Goal: Obtain resource: Download file/media

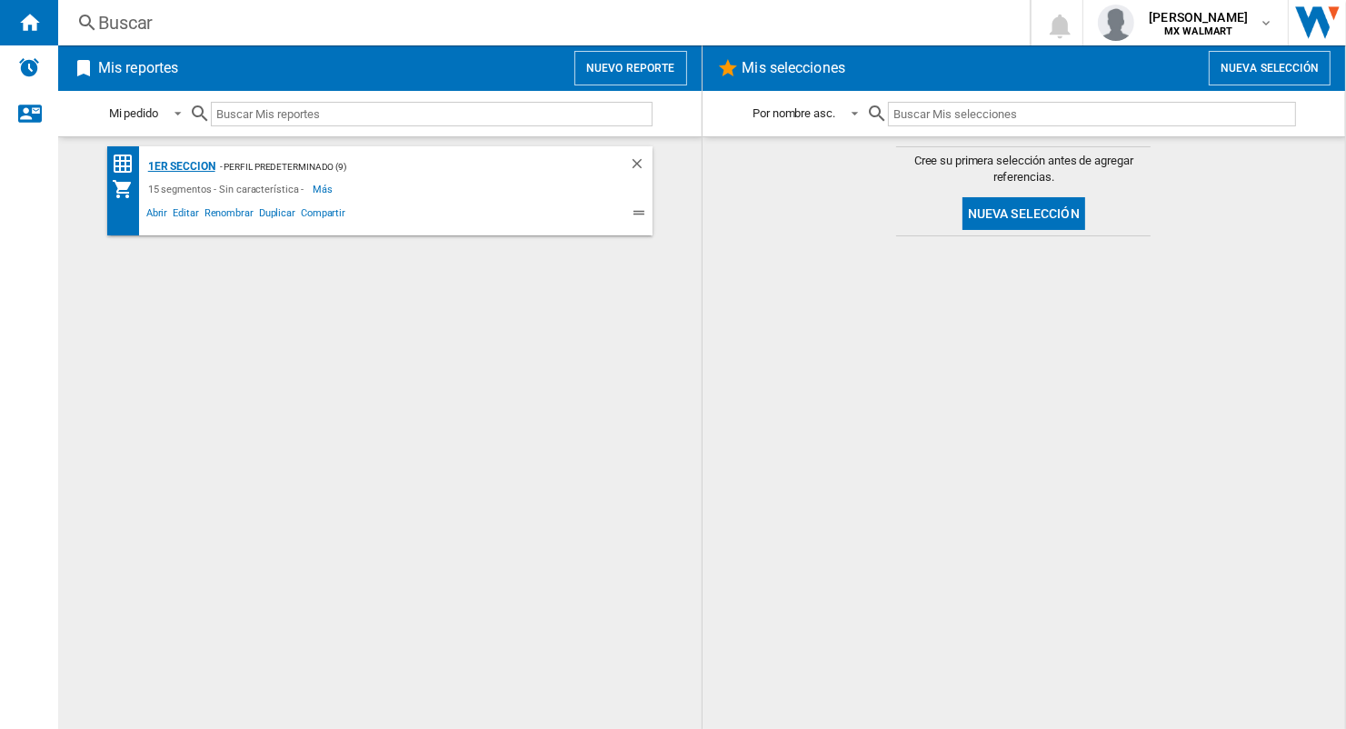
click at [177, 157] on div "1er Seccion" at bounding box center [180, 166] width 72 height 23
click at [159, 163] on div "1er Seccion" at bounding box center [180, 166] width 72 height 23
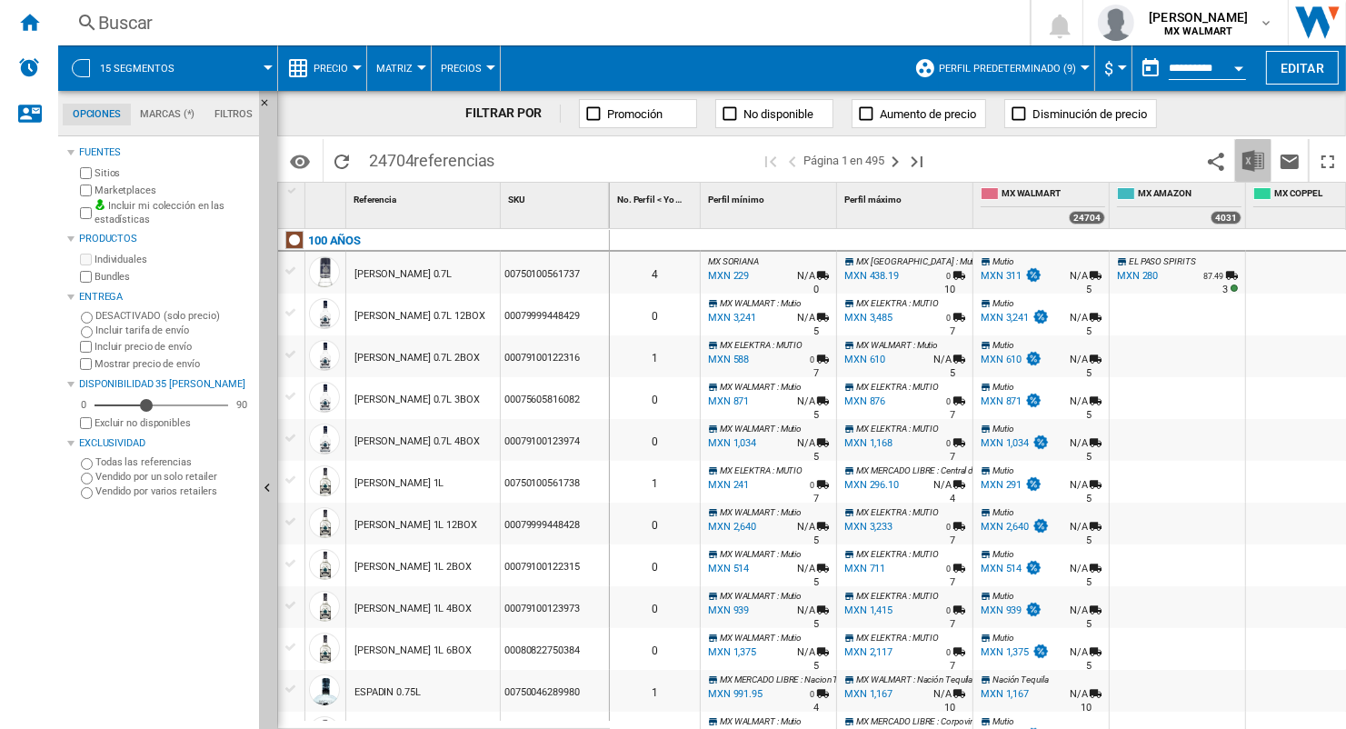
click at [1263, 156] on img "Descargar en Excel" at bounding box center [1254, 161] width 22 height 22
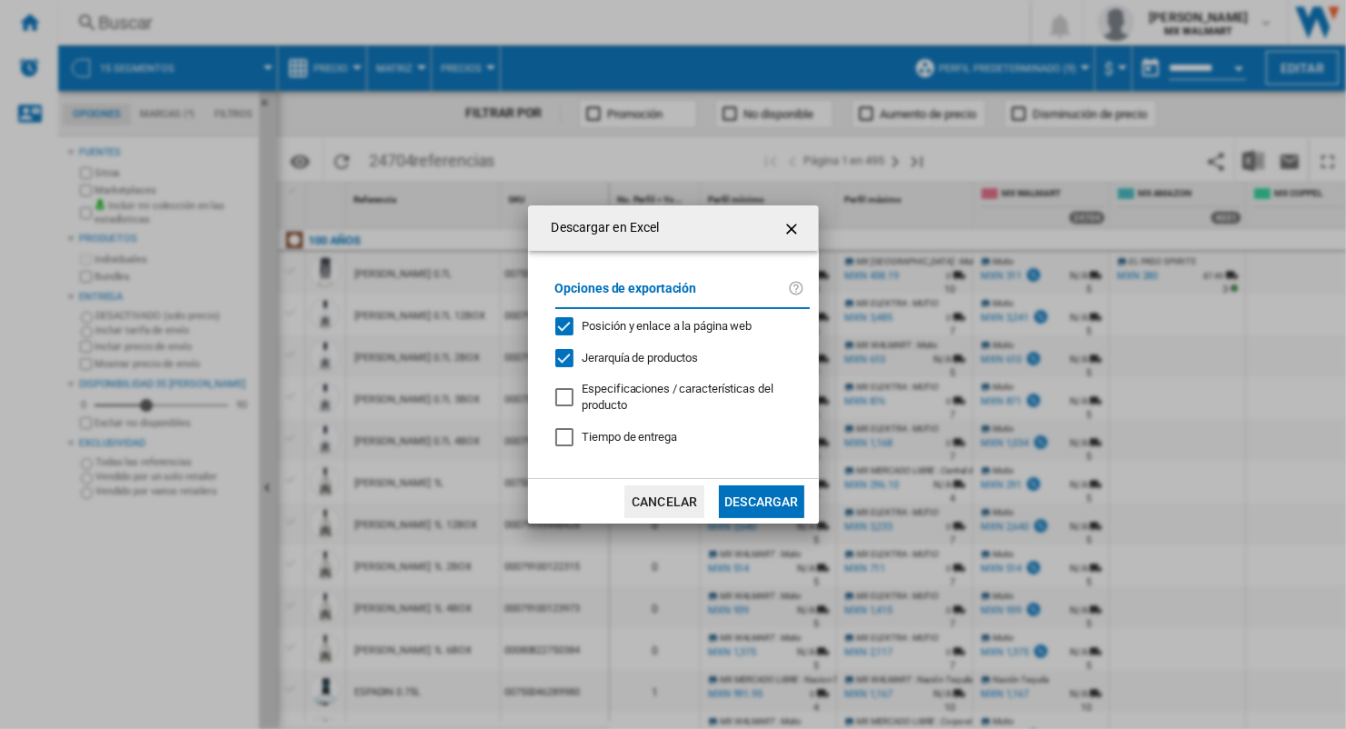
click at [777, 507] on button "Descargar" at bounding box center [761, 501] width 85 height 33
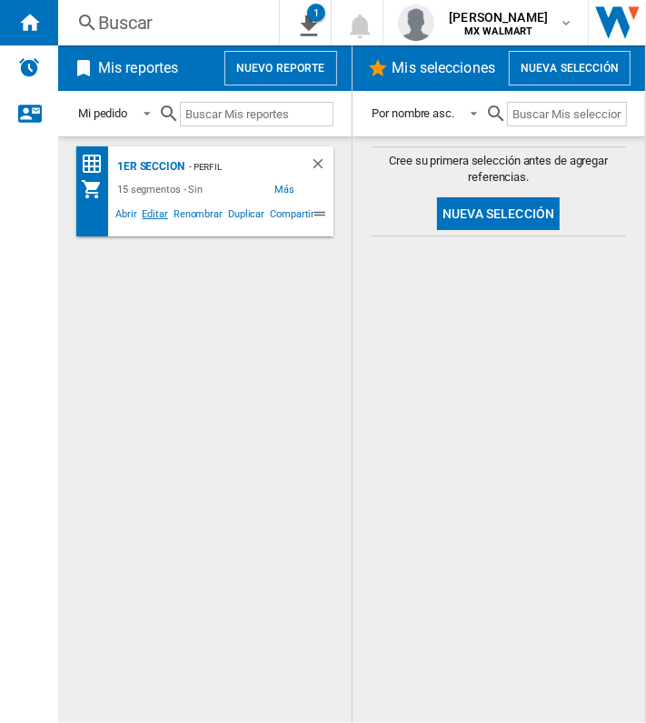
click at [160, 225] on span "Editar" at bounding box center [155, 216] width 31 height 22
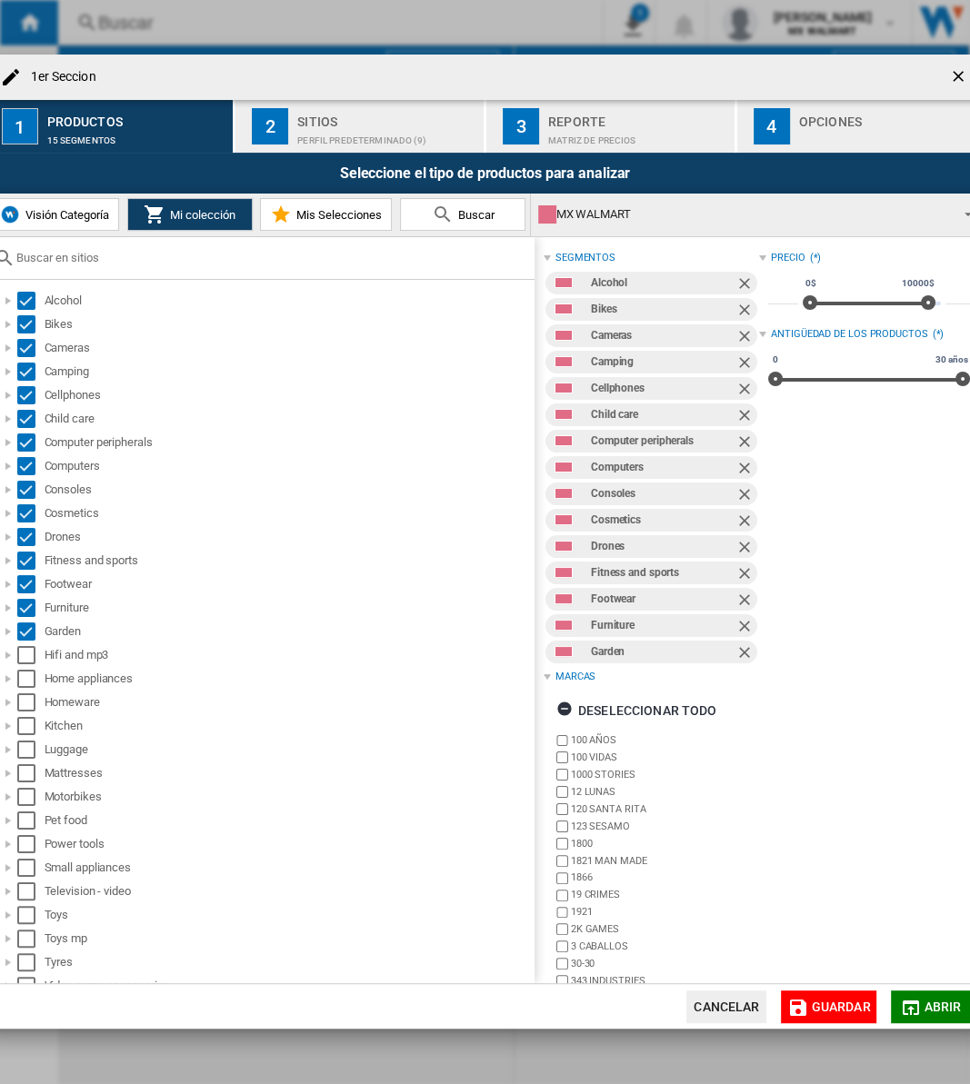
click at [302, 135] on div "Perfil predeterminado (9)" at bounding box center [386, 135] width 179 height 19
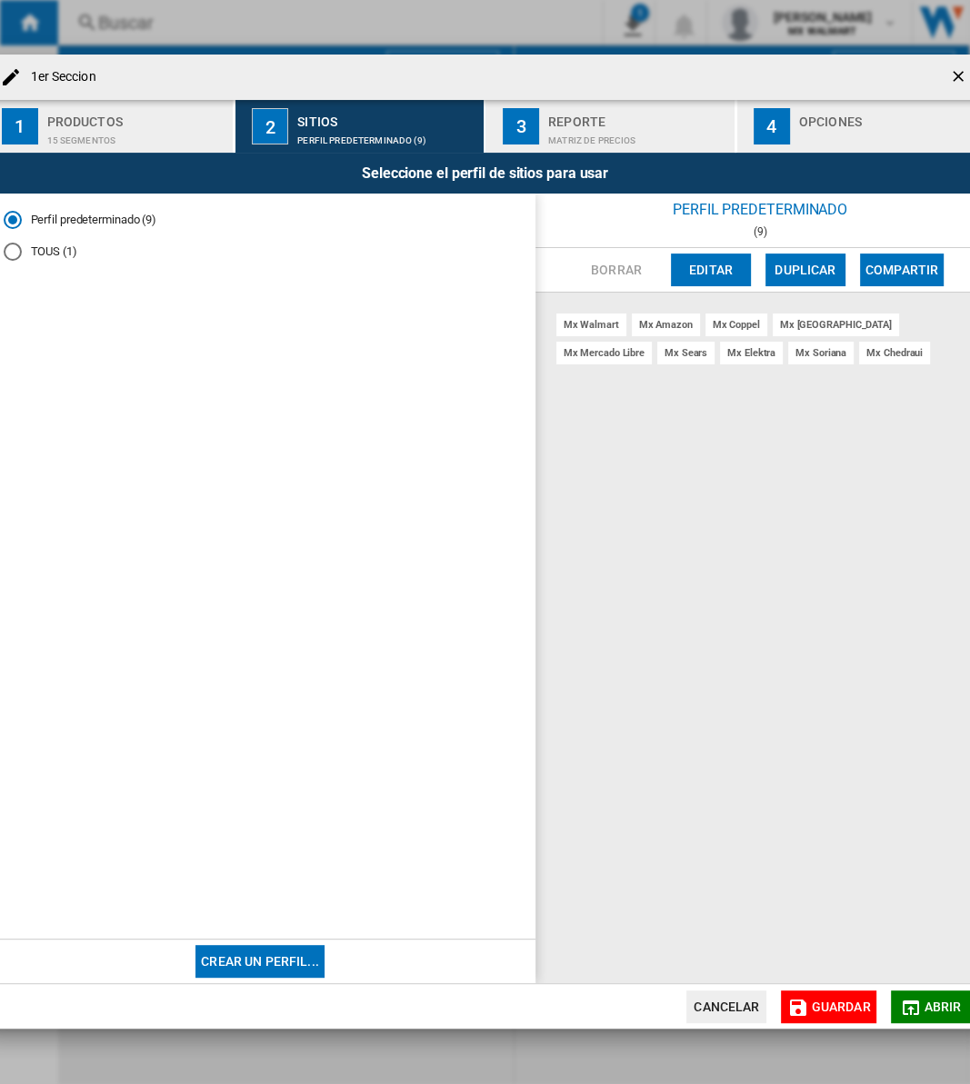
click at [684, 143] on div "Matriz de precios" at bounding box center [637, 135] width 179 height 19
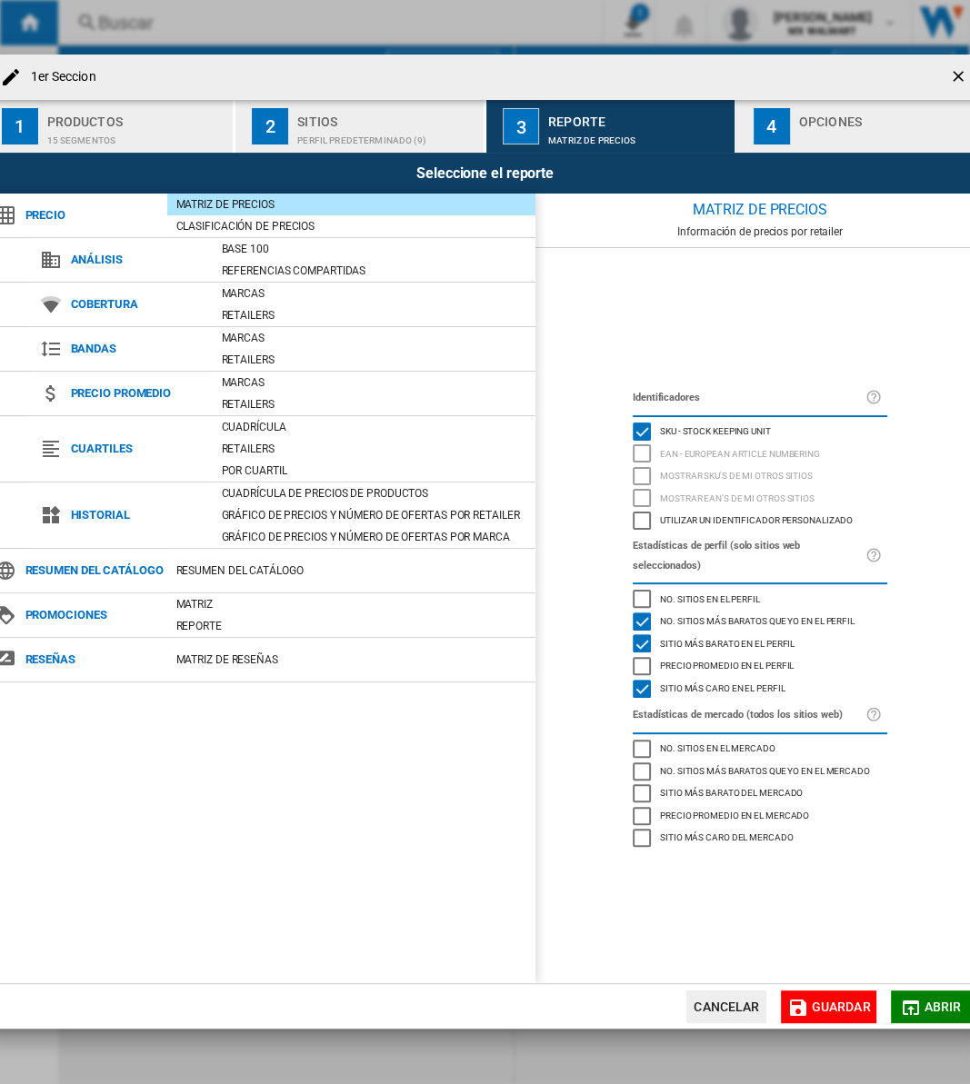
click at [809, 118] on div "Opciones" at bounding box center [888, 116] width 179 height 19
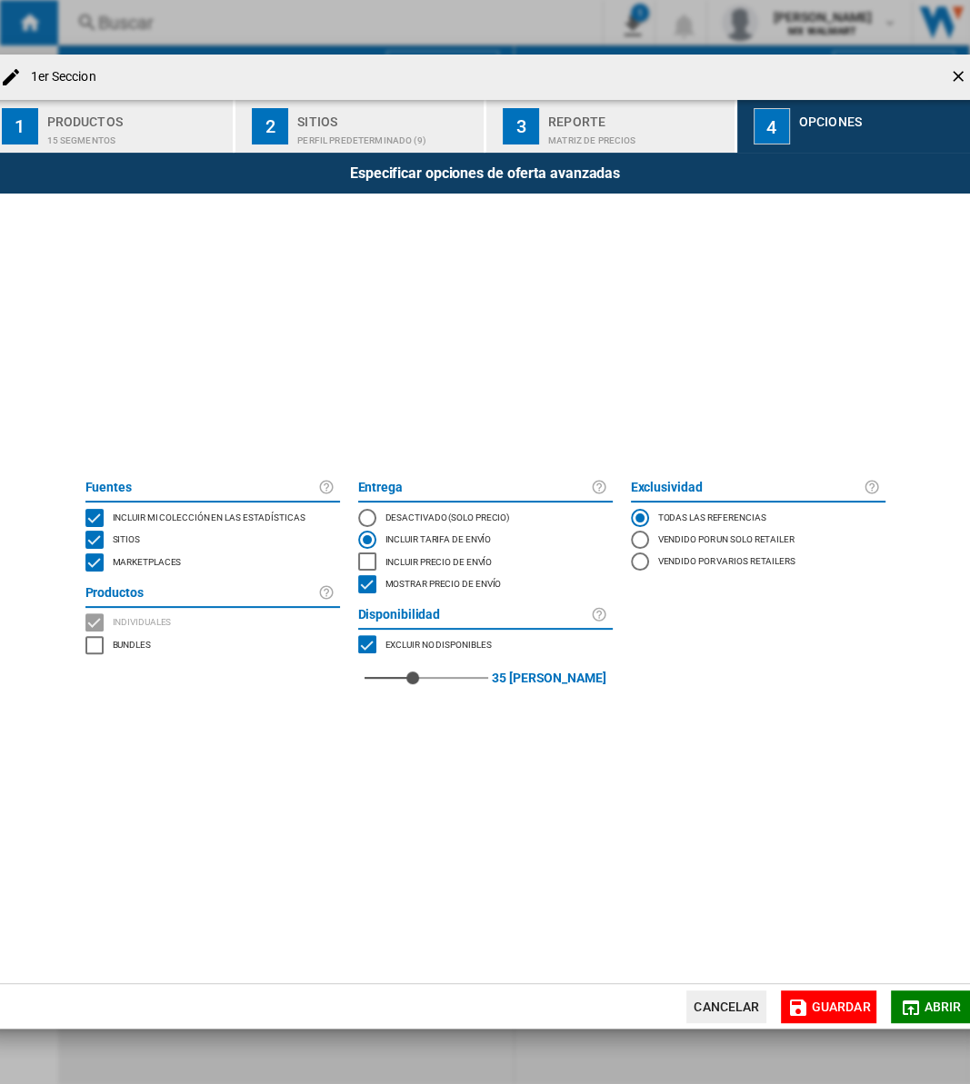
click at [910, 728] on md-icon "button" at bounding box center [911, 1008] width 22 height 22
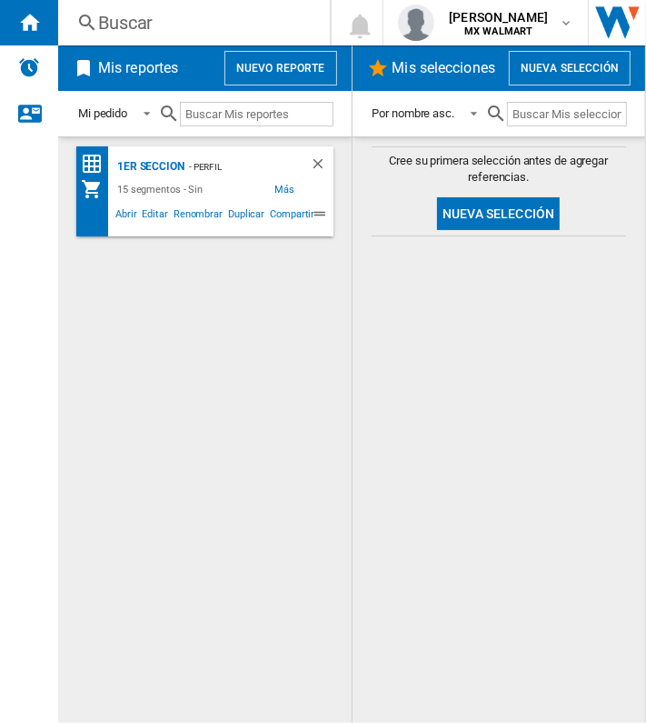
click at [510, 220] on button "Nueva selección" at bounding box center [498, 213] width 123 height 33
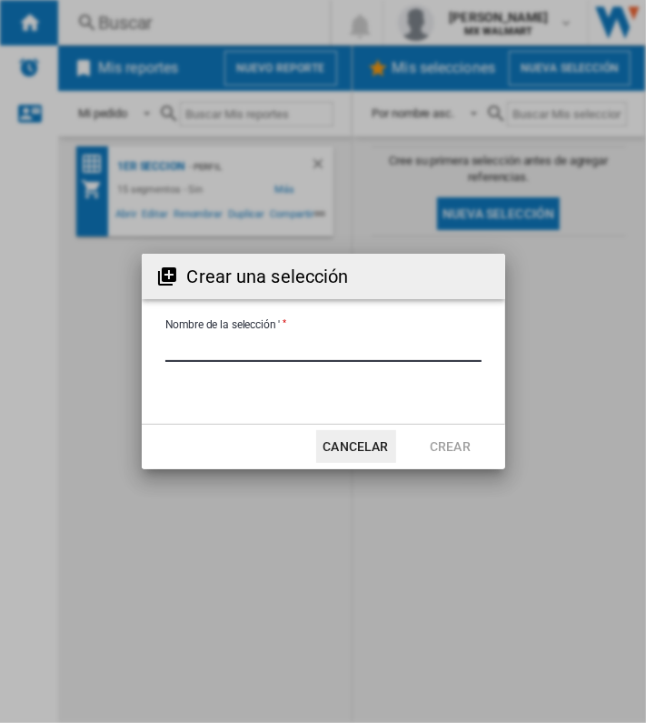
click at [324, 336] on input "Nombre de la selección '" at bounding box center [323, 348] width 316 height 27
type input "**********"
click at [424, 447] on button "Crear" at bounding box center [451, 446] width 80 height 33
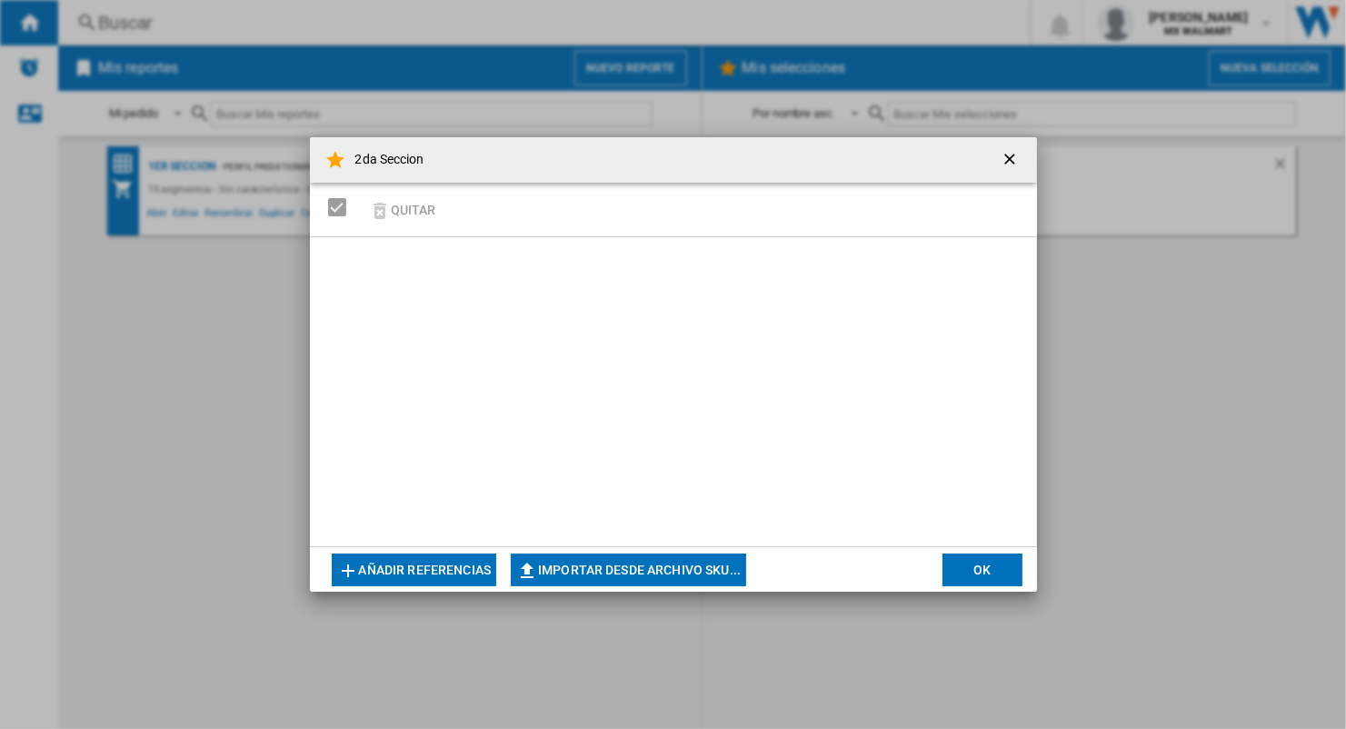
click at [433, 575] on button "Añadir referencias" at bounding box center [414, 570] width 165 height 33
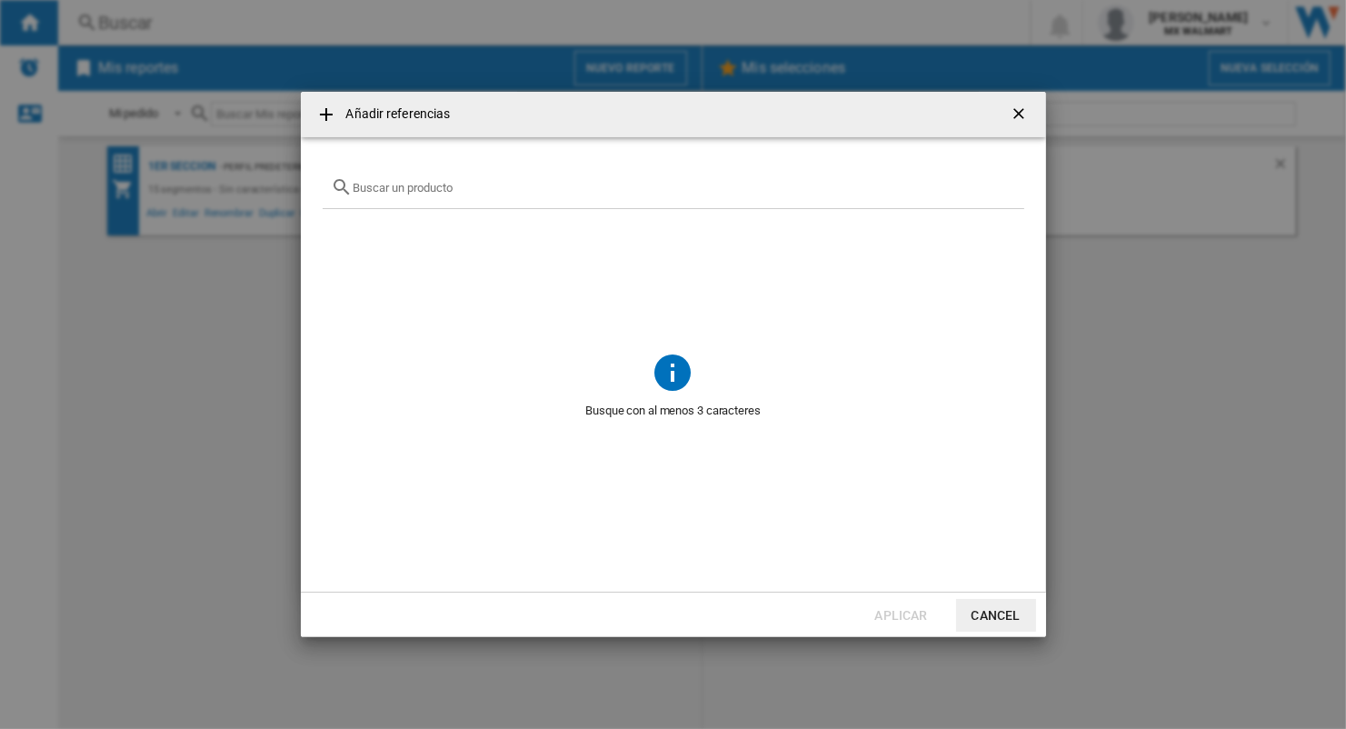
click at [1014, 112] on ng-md-icon "getI18NText('BUTTONS.CLOSE_DIALOG')" at bounding box center [1021, 116] width 22 height 22
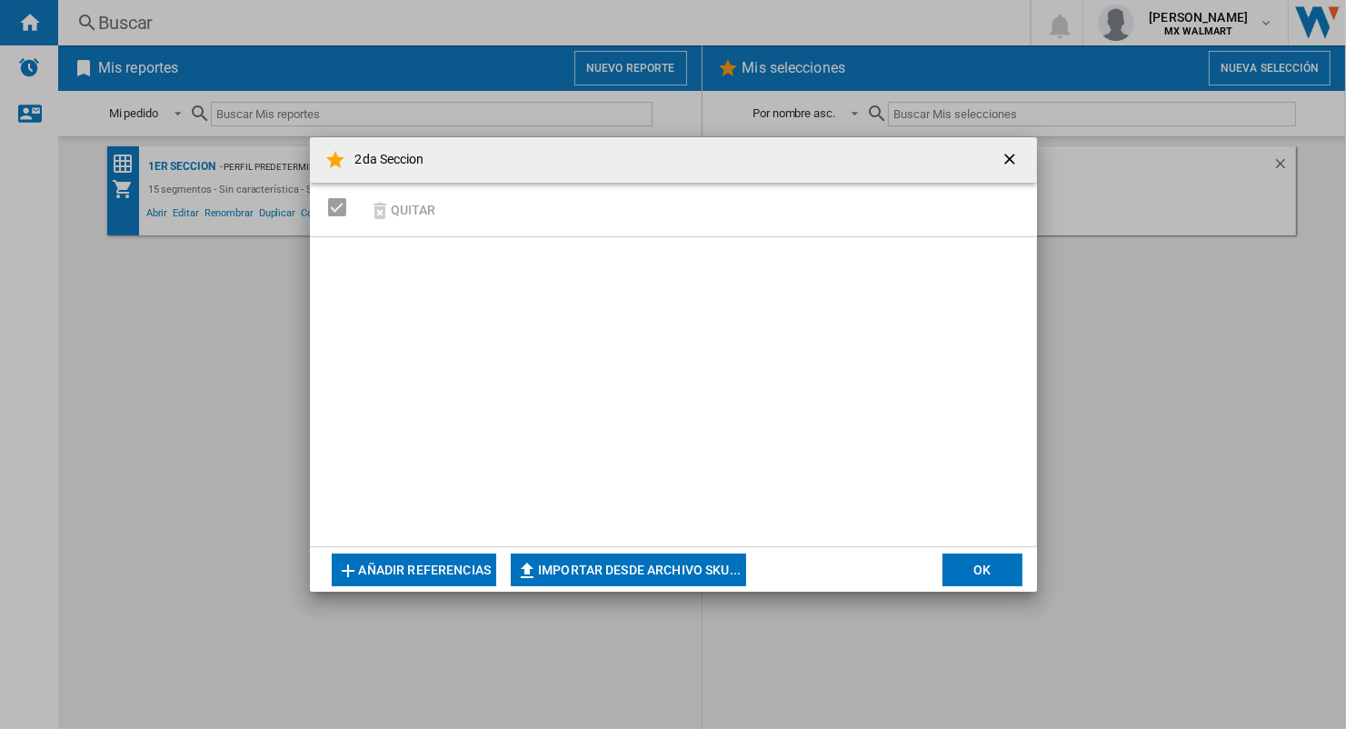
click at [984, 556] on button "OK" at bounding box center [983, 570] width 80 height 33
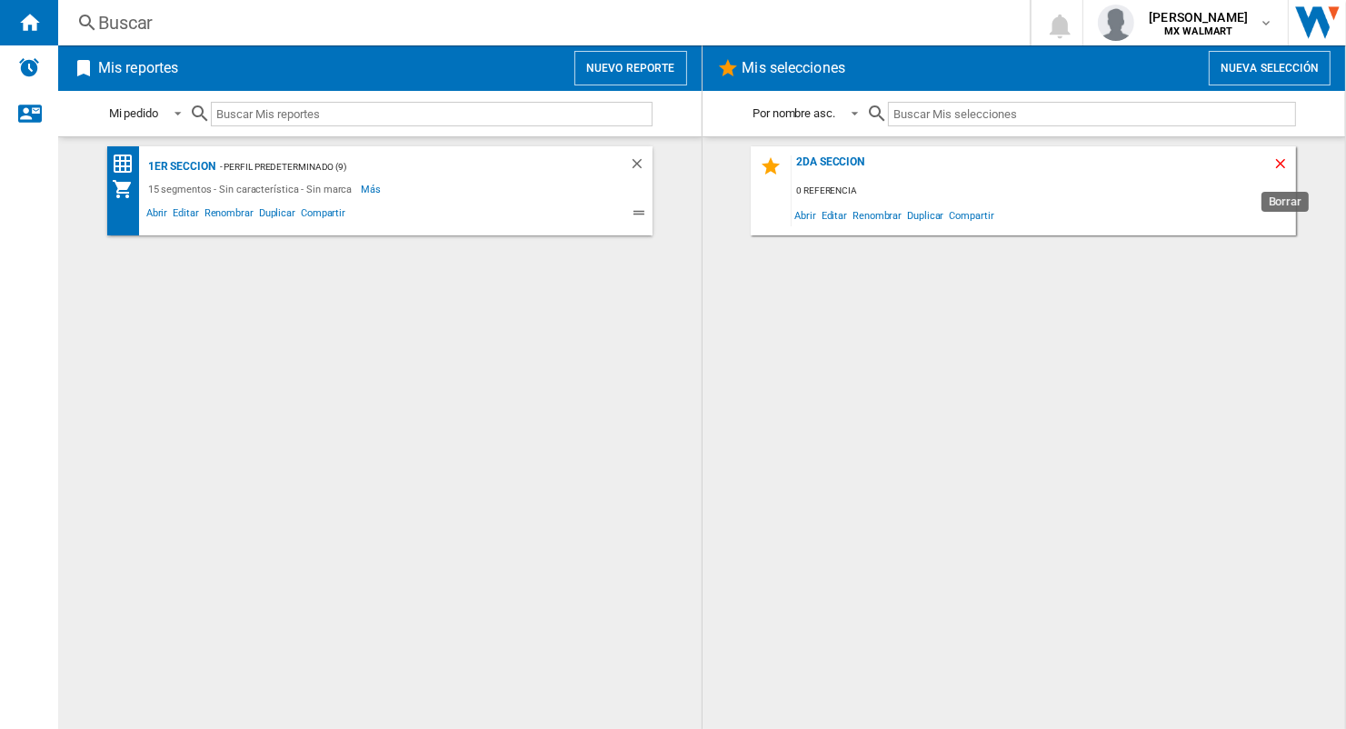
click at [1276, 165] on ng-md-icon "Borrar" at bounding box center [1284, 166] width 22 height 22
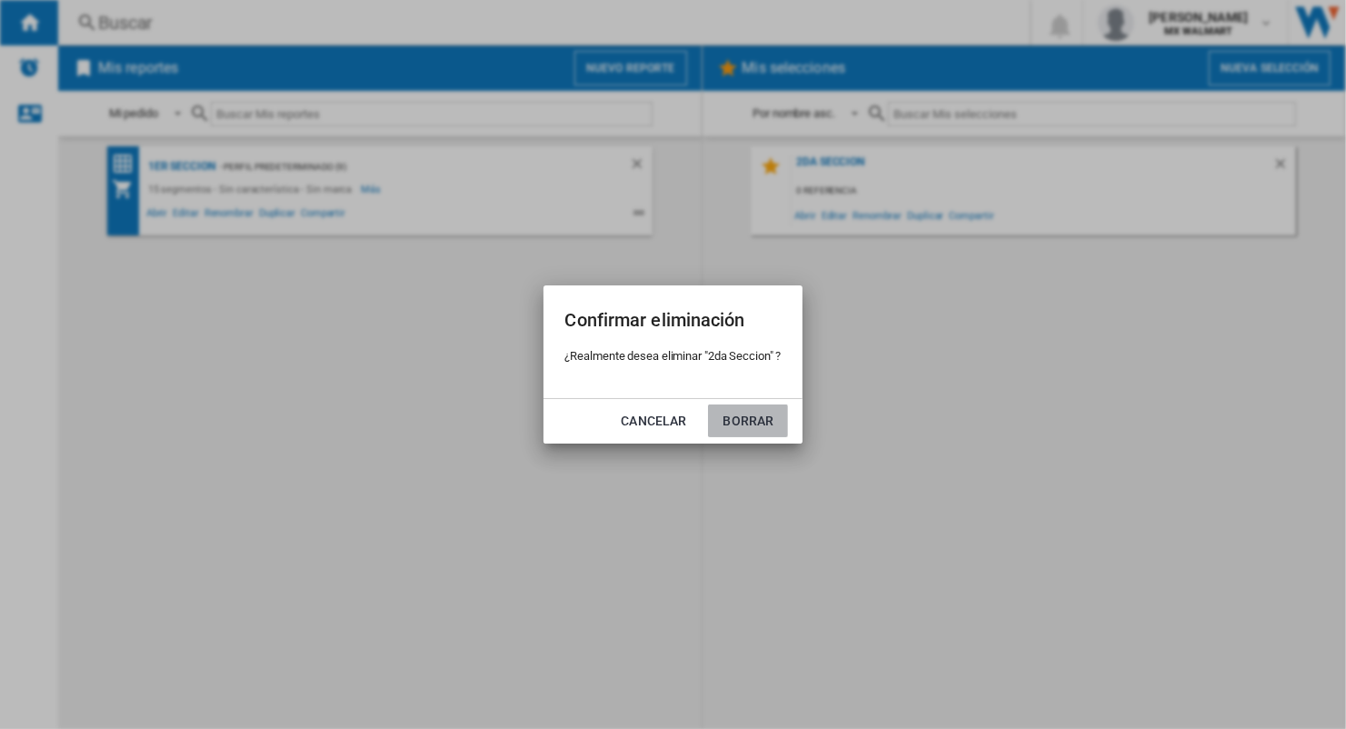
click at [723, 407] on button "Borrar" at bounding box center [748, 420] width 80 height 33
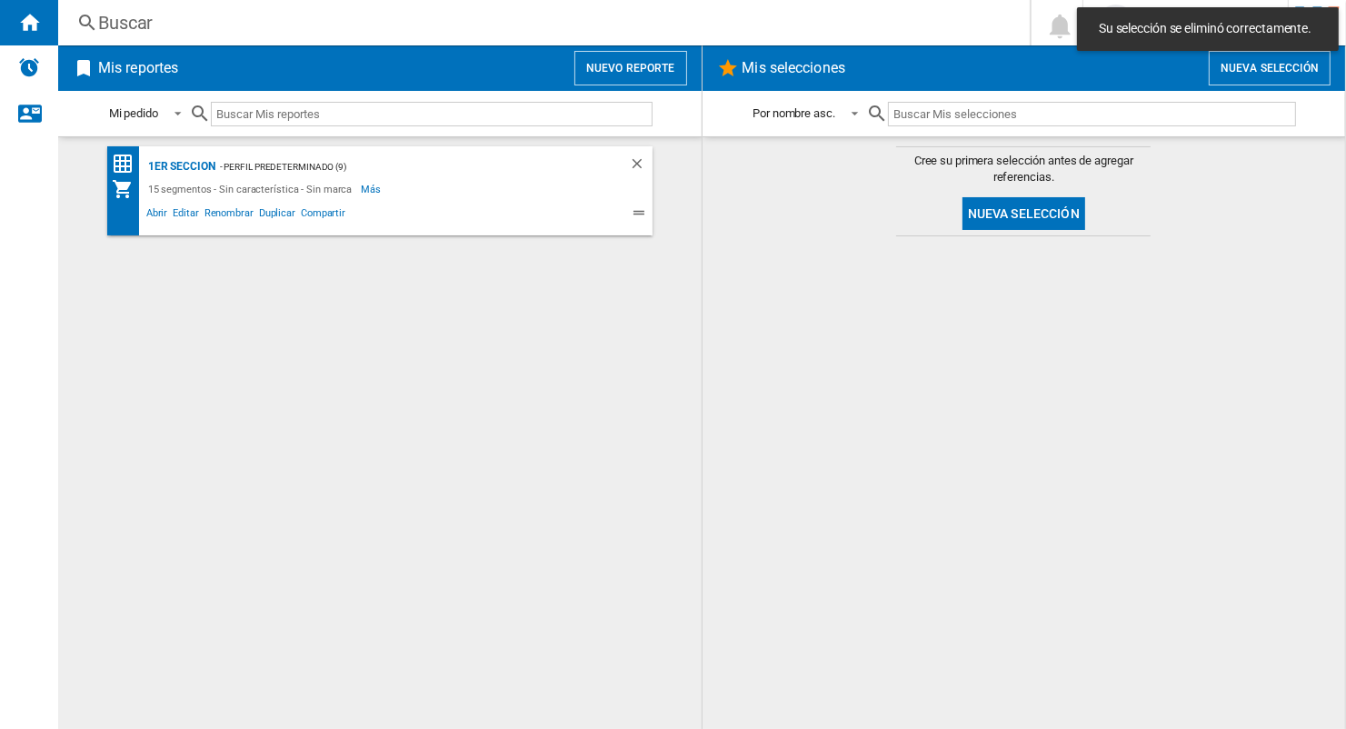
drag, startPoint x: 409, startPoint y: 315, endPoint x: 792, endPoint y: 187, distance: 403.3
click at [411, 315] on div "1er Seccion - Perfil predeterminado (9) 15 segmentos - Sin característica - Sin…" at bounding box center [379, 433] width 607 height 574
click at [654, 56] on button "Nuevo reporte" at bounding box center [630, 68] width 113 height 35
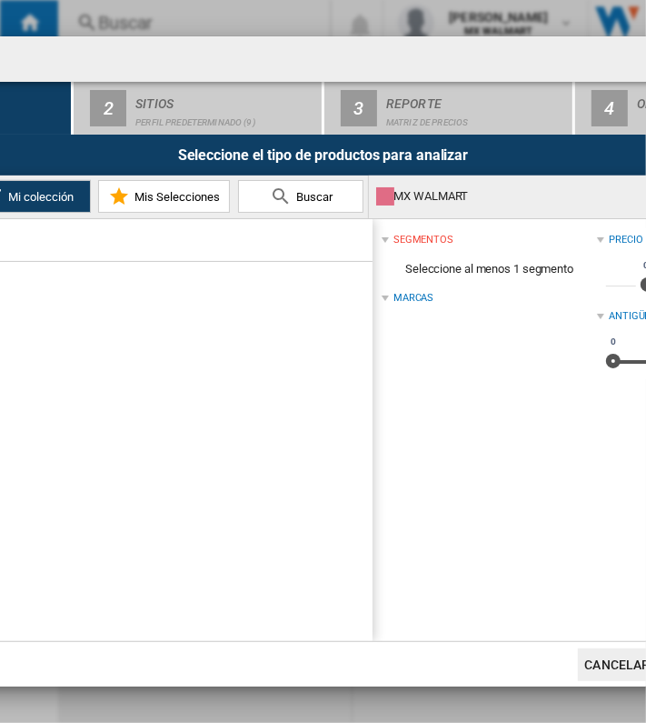
click at [428, 359] on div "segmentos Seleccione al menos 1 segmento Marcas" at bounding box center [489, 303] width 215 height 151
drag, startPoint x: 176, startPoint y: 381, endPoint x: 159, endPoint y: 398, distance: 24.4
click at [159, 398] on ol "Alcohol Bikes Cameras Camping Cellphones Child care Computer peripherals Comput…" at bounding box center [103, 637] width 540 height 733
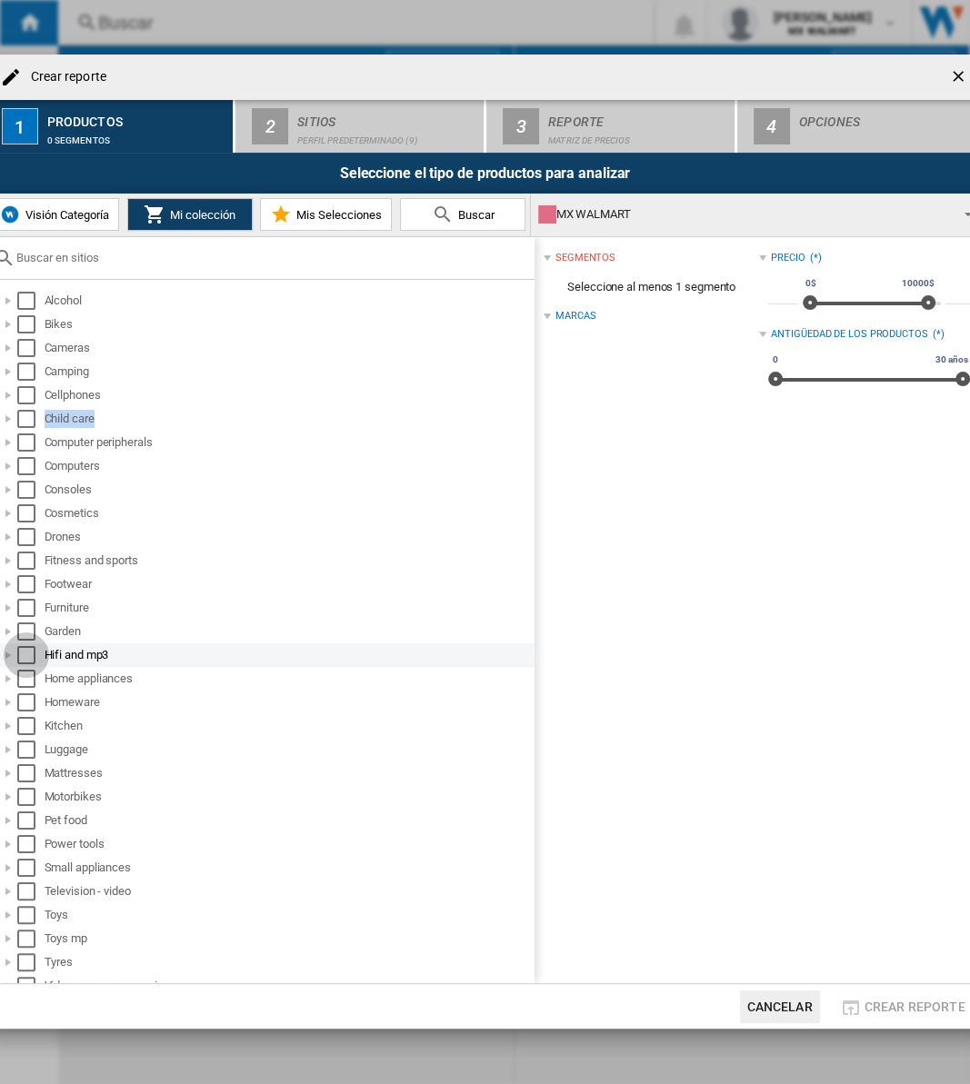
click at [25, 657] on div "Select" at bounding box center [26, 655] width 18 height 18
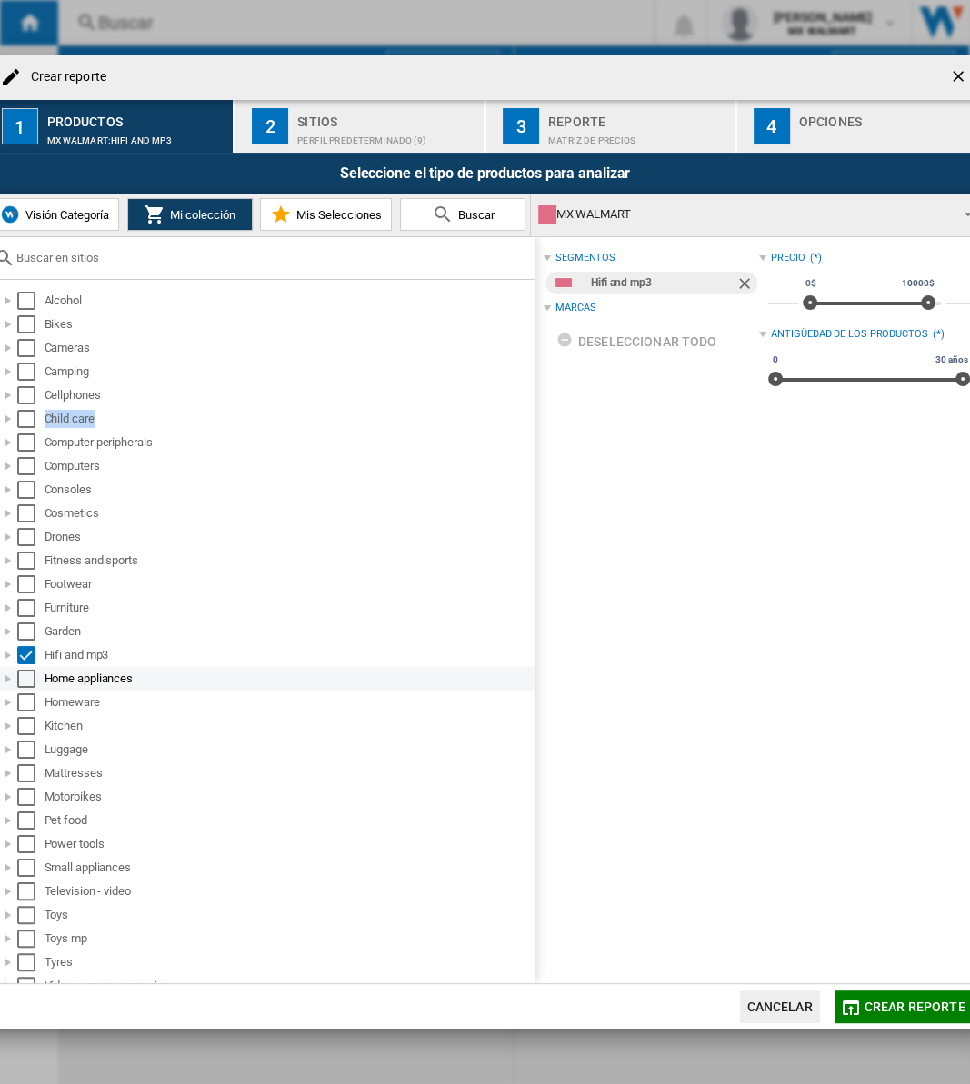
click at [25, 679] on div "Select" at bounding box center [26, 679] width 18 height 18
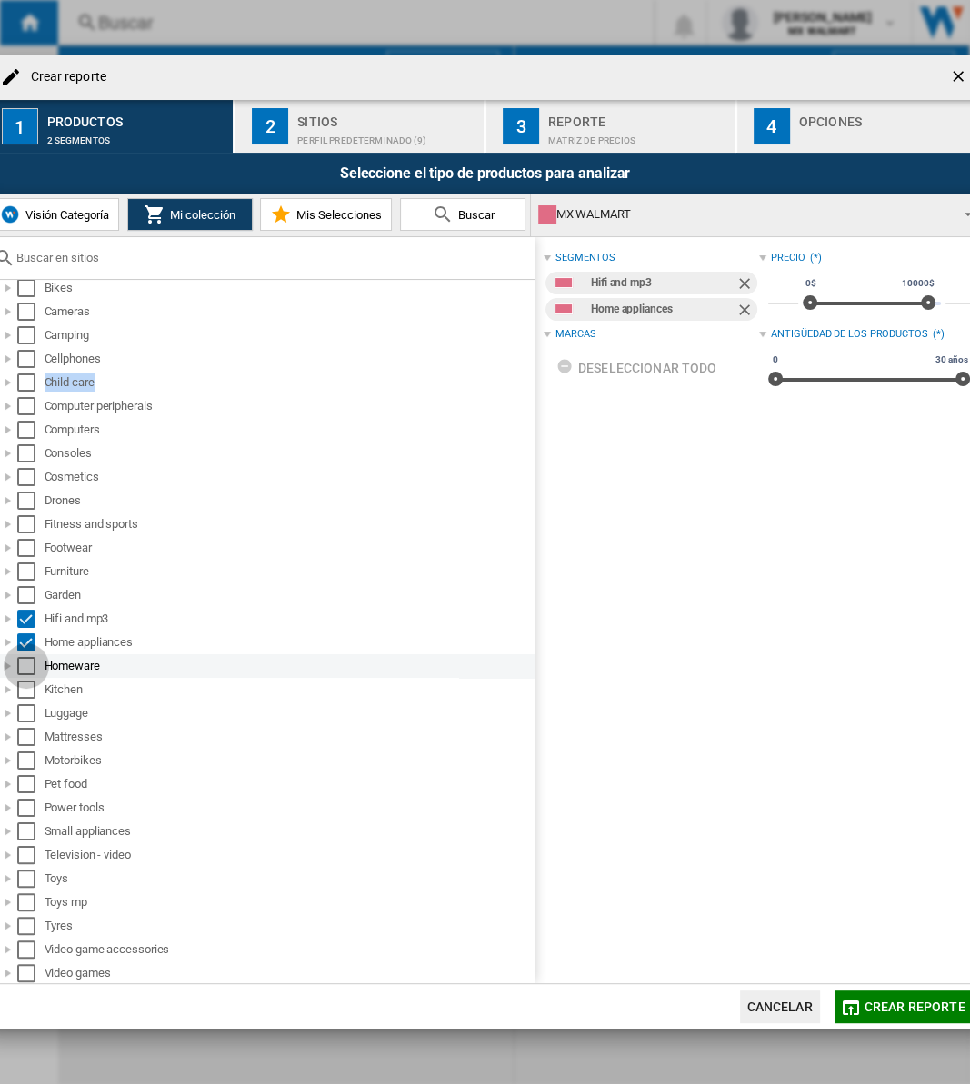
click at [24, 657] on div "Select" at bounding box center [26, 666] width 18 height 18
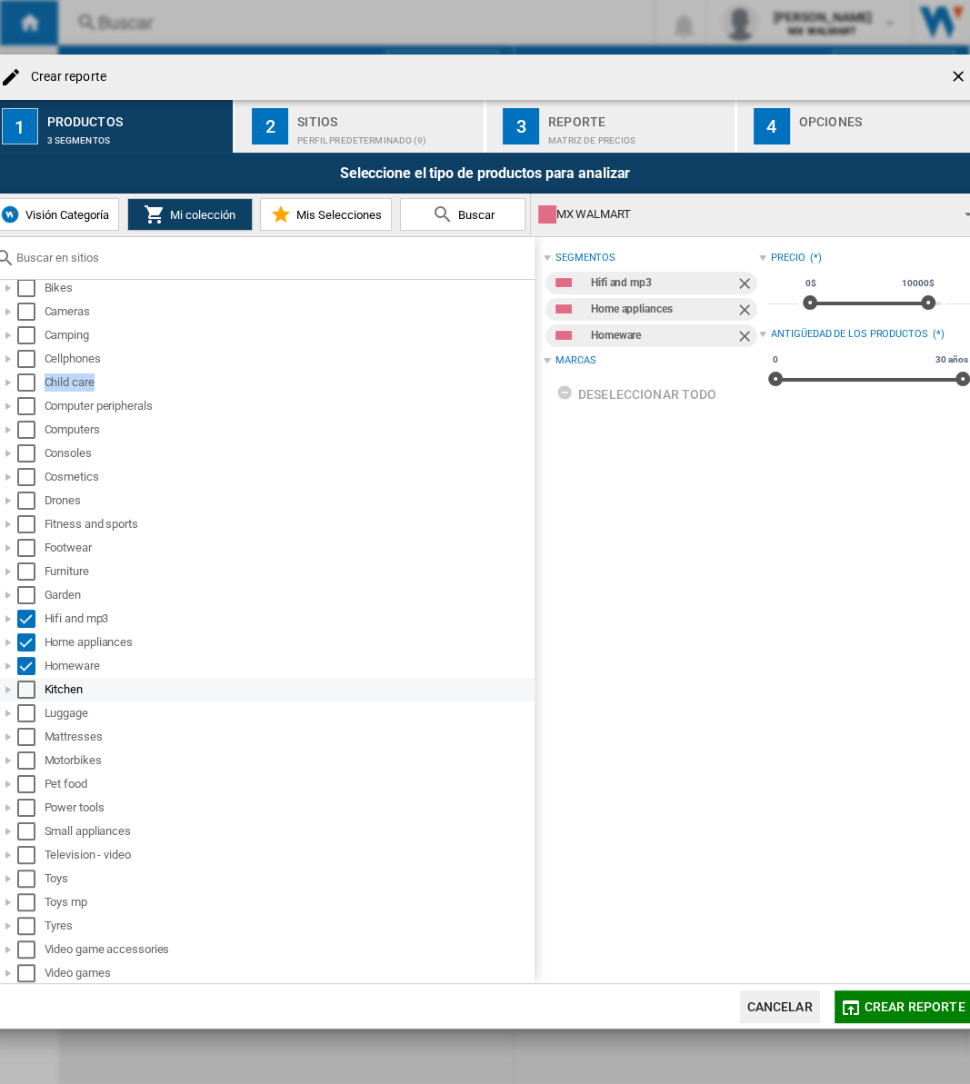
click at [22, 689] on div "Select" at bounding box center [26, 690] width 18 height 18
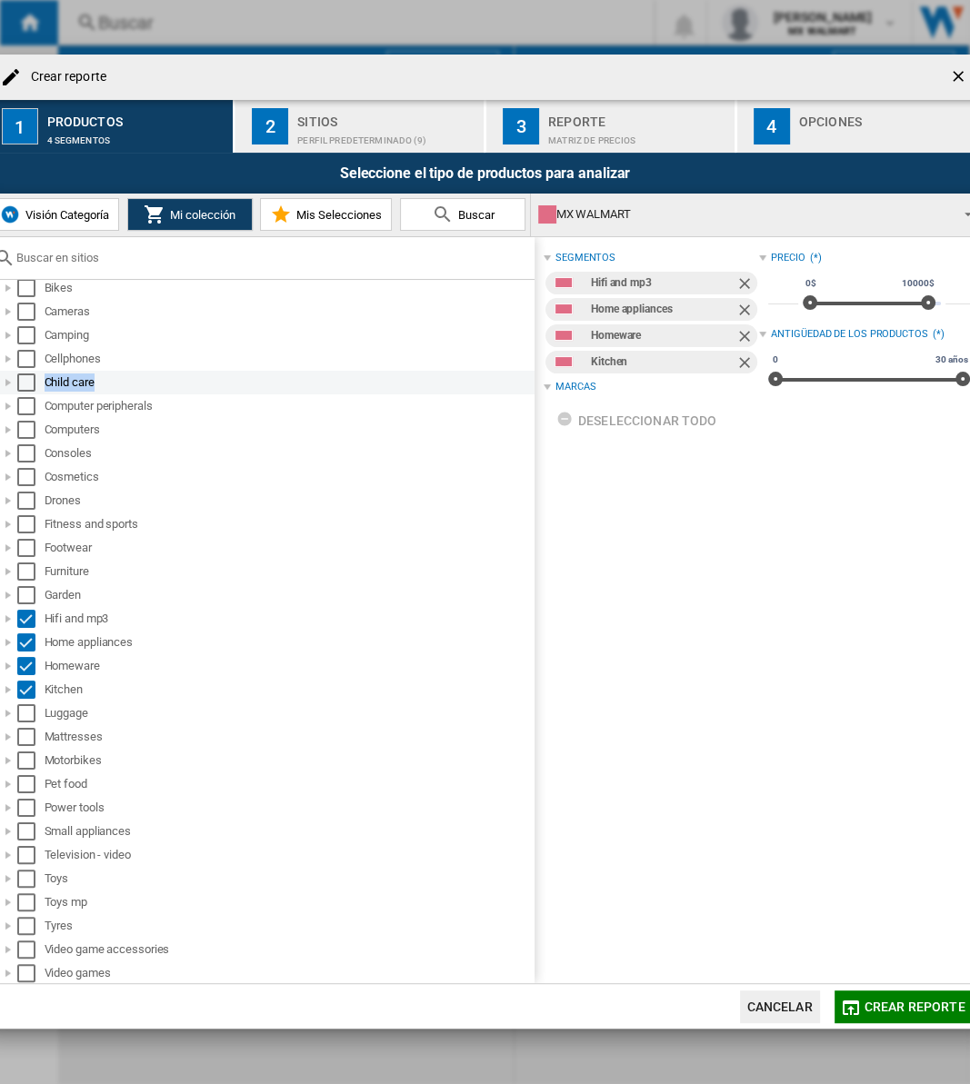
scroll to position [0, 0]
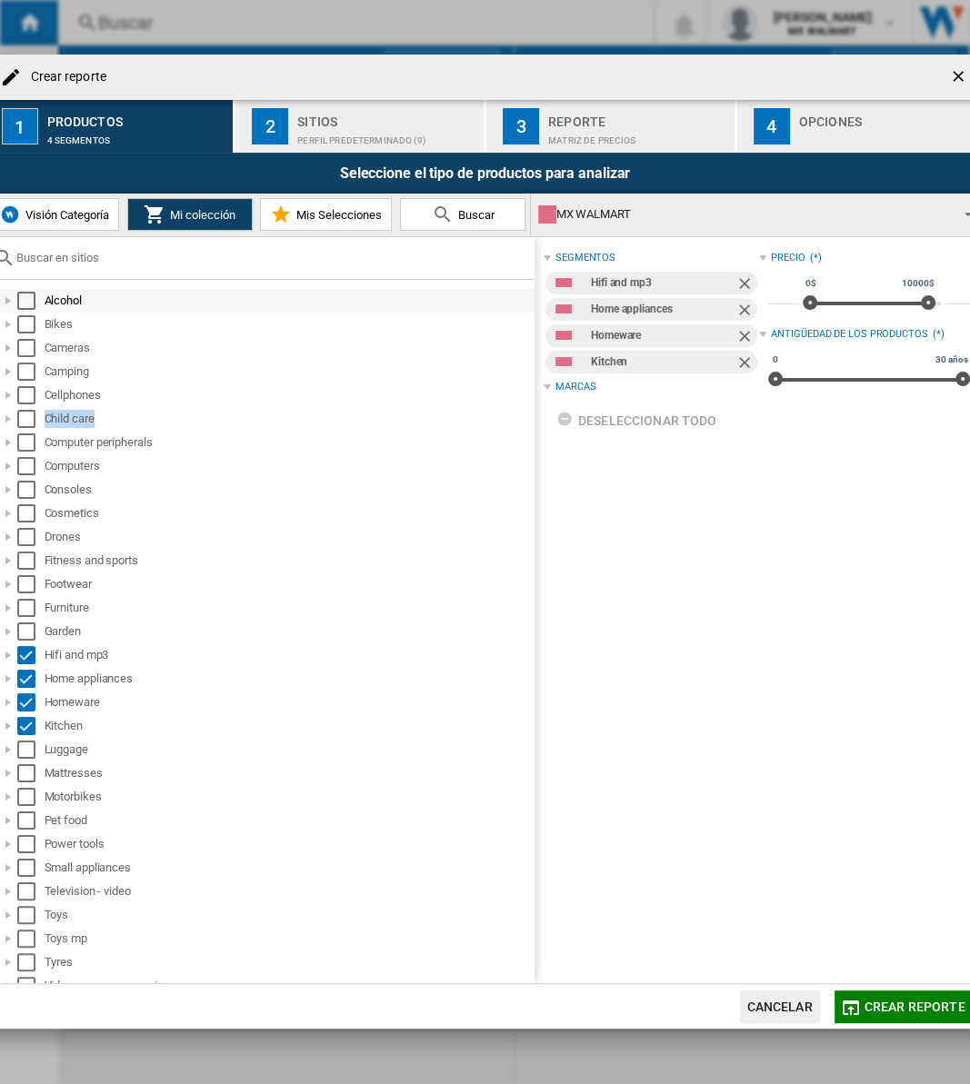
click at [30, 301] on div "Select" at bounding box center [26, 301] width 18 height 18
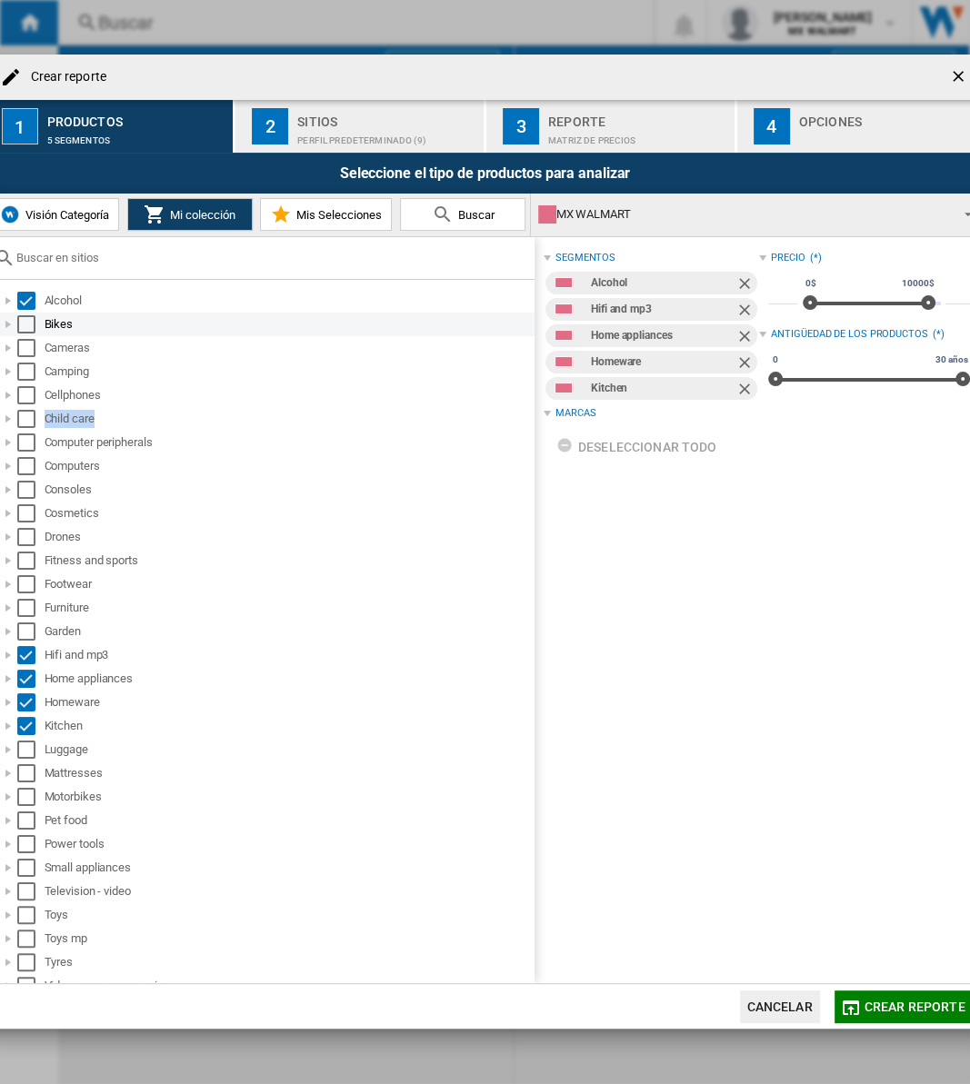
click at [21, 317] on div "Select" at bounding box center [26, 324] width 18 height 18
click at [19, 289] on div "Alcohol" at bounding box center [265, 301] width 538 height 24
click at [25, 301] on div "Select" at bounding box center [26, 301] width 18 height 18
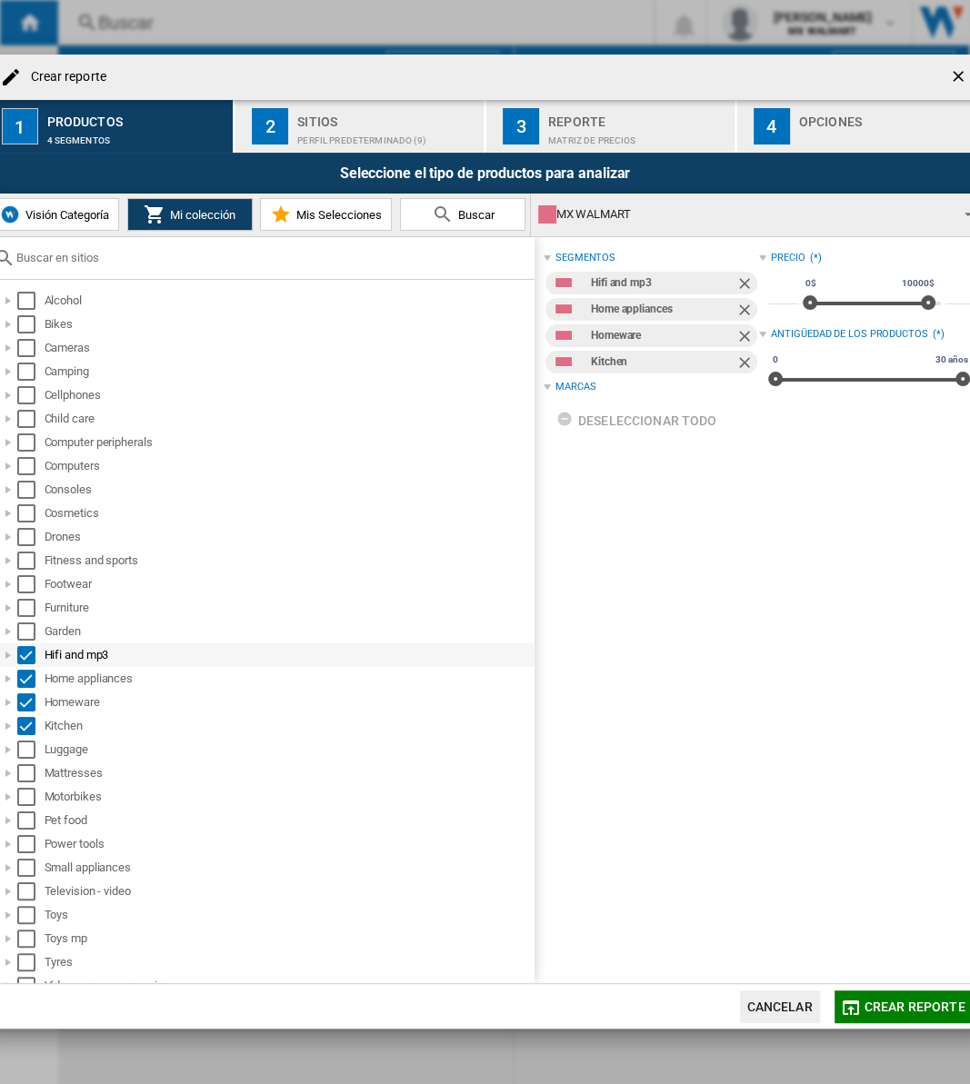
click at [30, 651] on div "Select" at bounding box center [26, 655] width 18 height 18
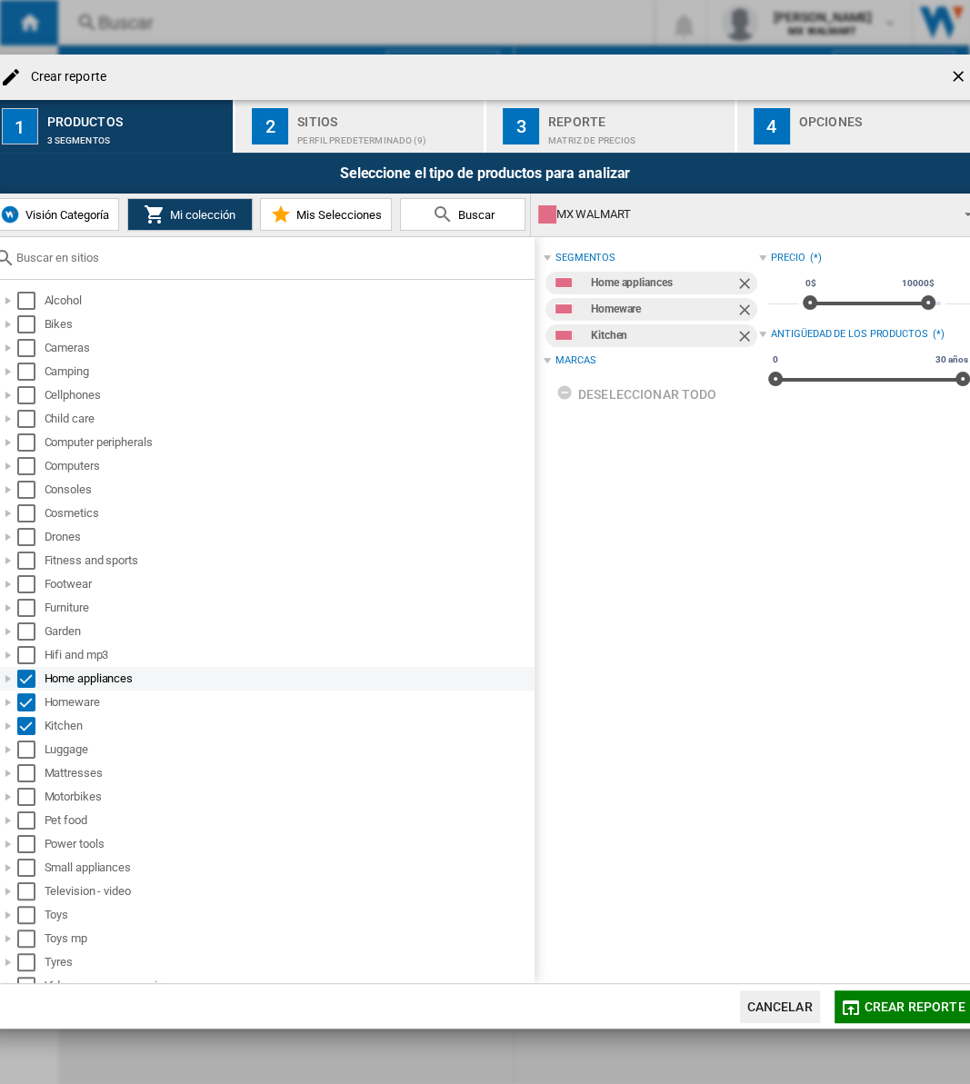
click at [29, 680] on div "Select" at bounding box center [26, 679] width 18 height 18
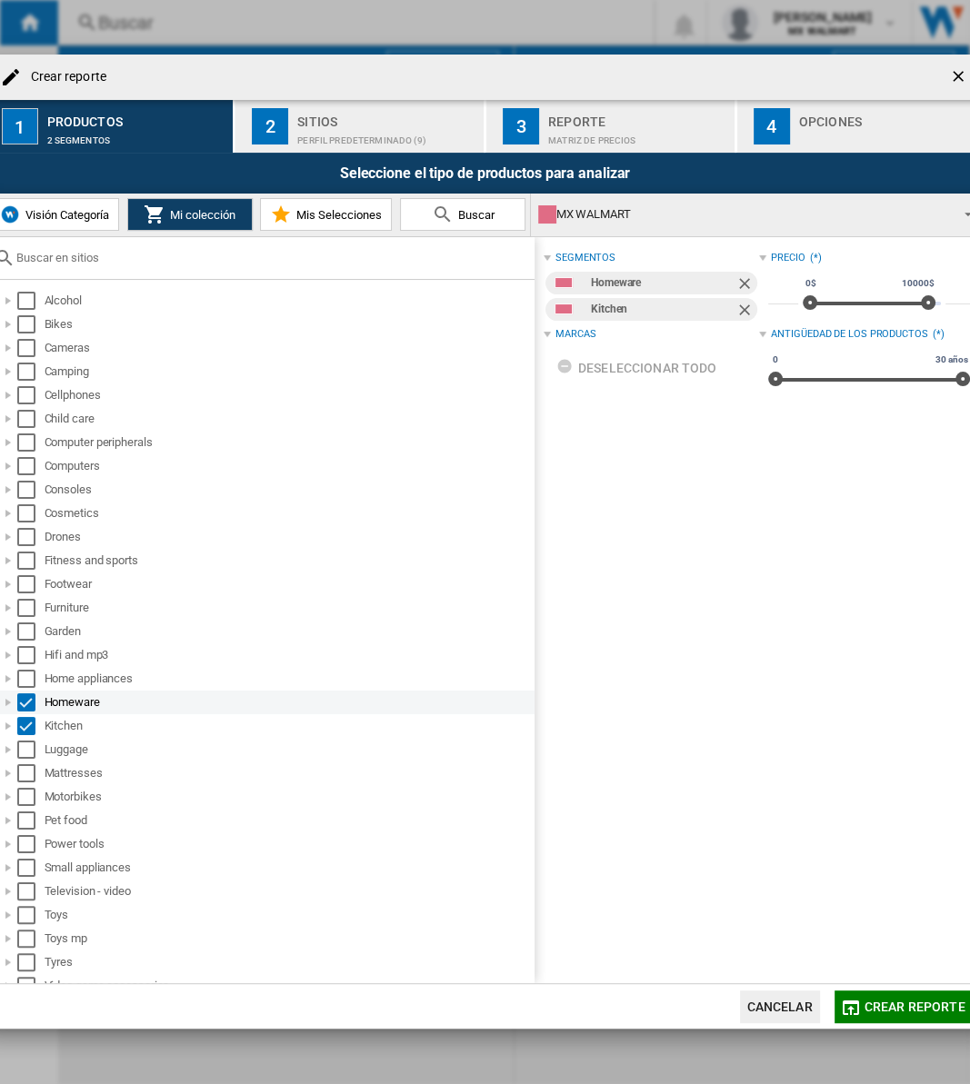
click at [29, 704] on div "Select" at bounding box center [26, 703] width 18 height 18
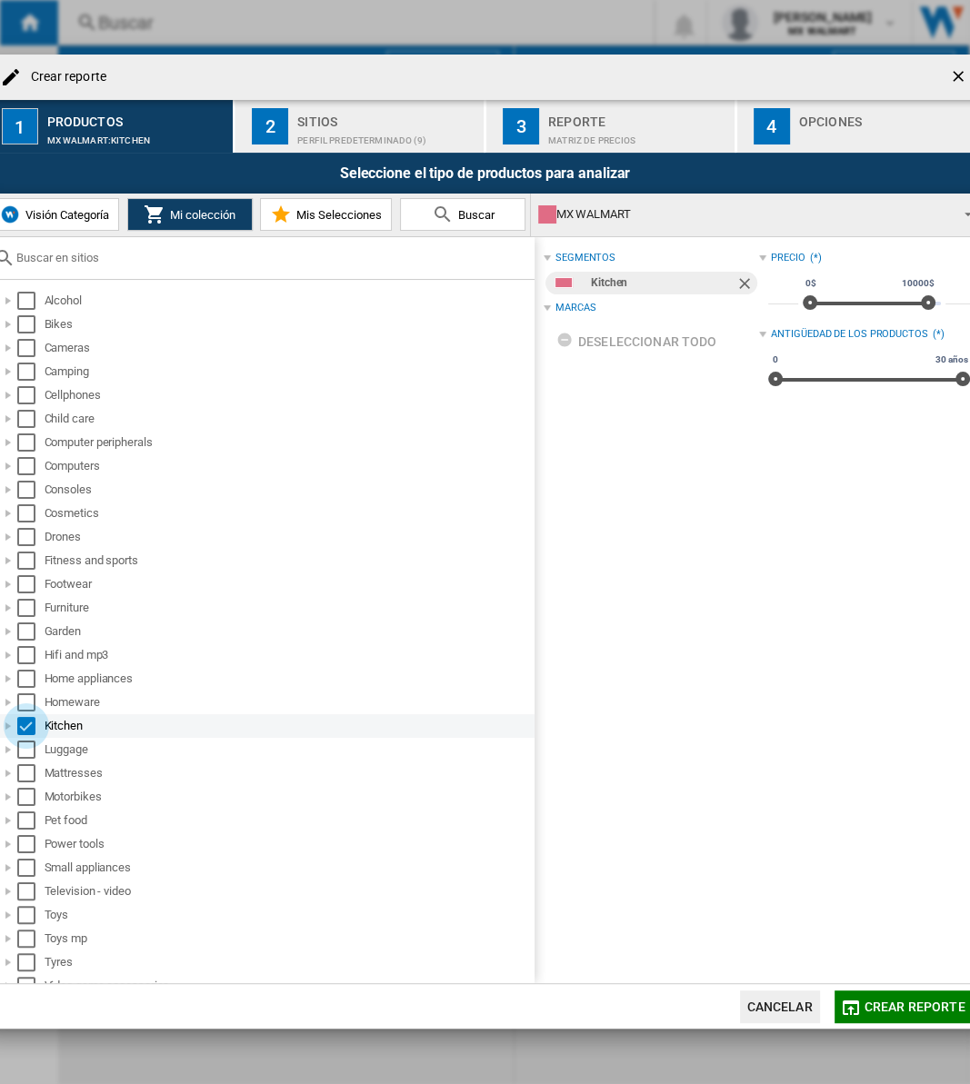
click at [29, 727] on div "Select" at bounding box center [26, 726] width 18 height 18
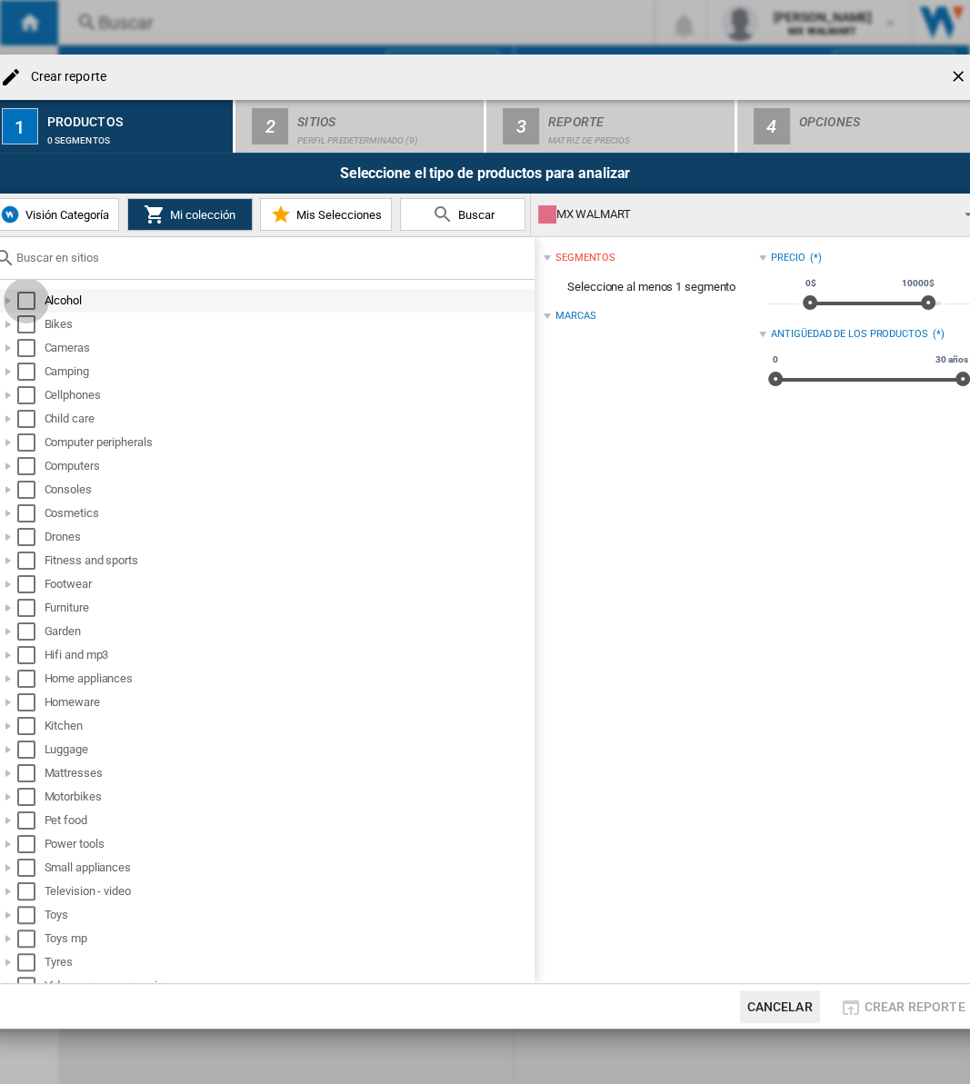
click at [27, 302] on div "Select" at bounding box center [26, 301] width 18 height 18
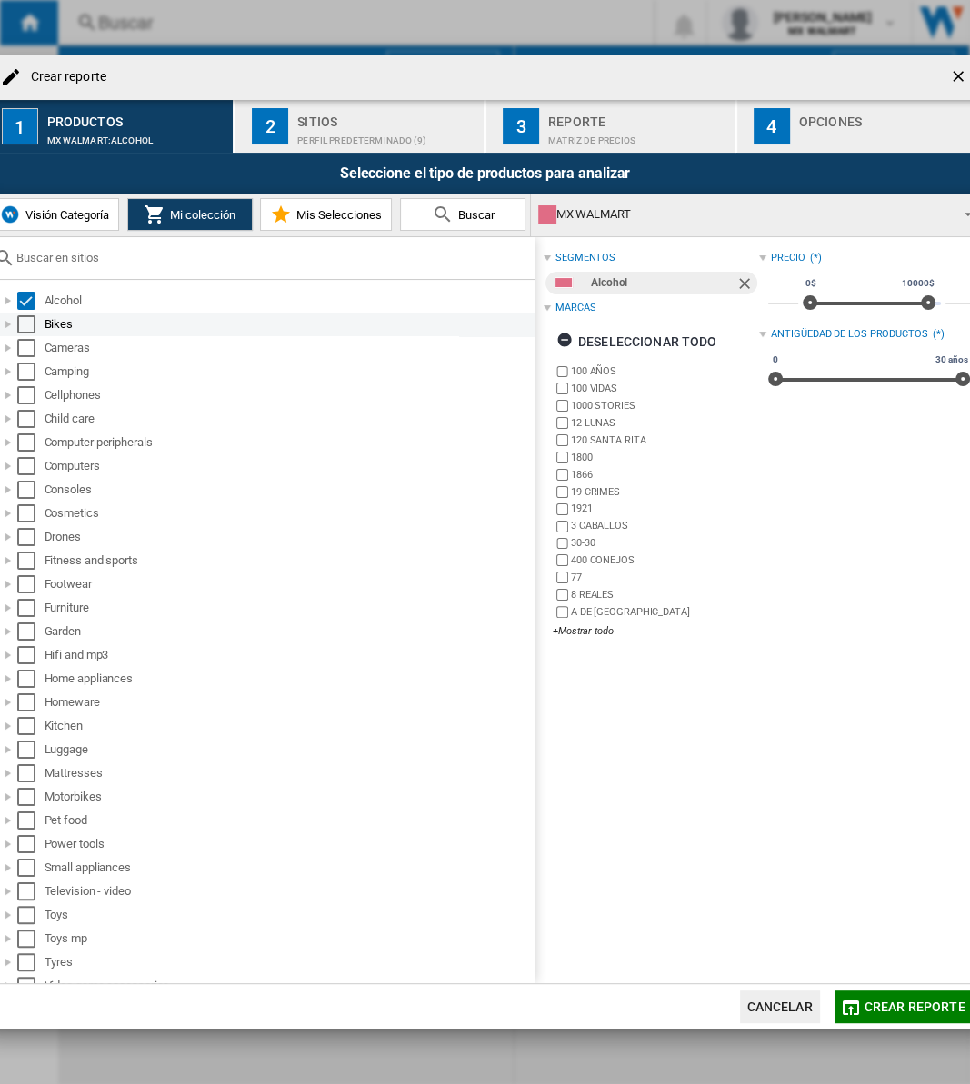
click at [25, 328] on div "Select" at bounding box center [26, 324] width 18 height 18
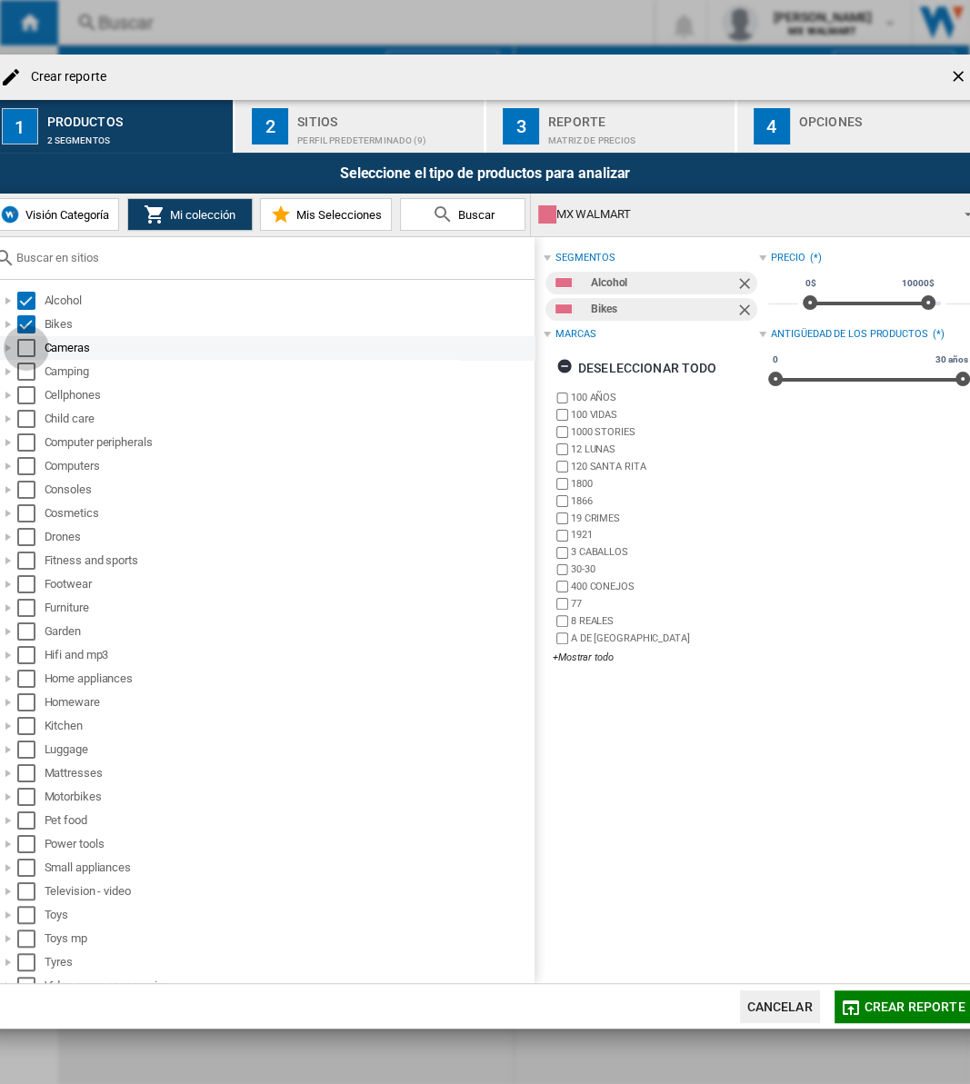
click at [25, 342] on div "Select" at bounding box center [26, 348] width 18 height 18
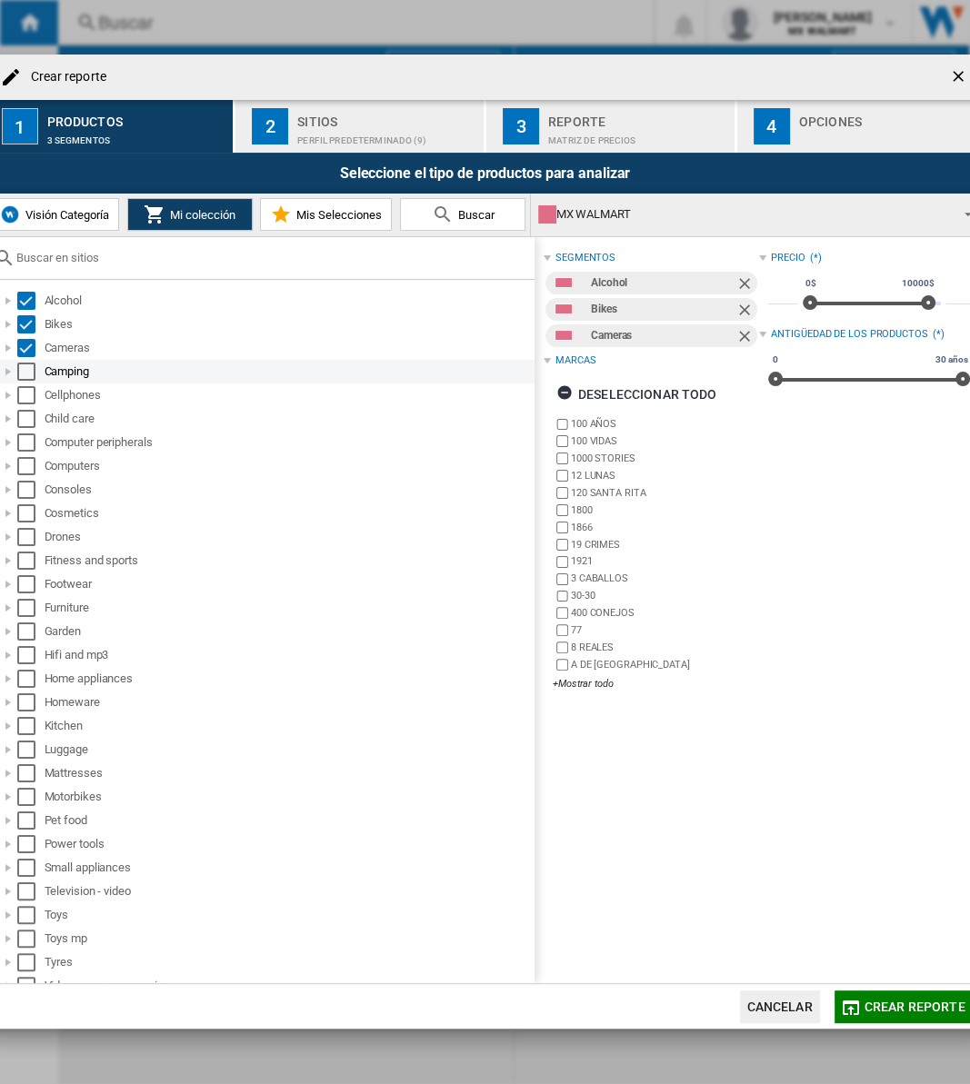
click at [25, 372] on div "Select" at bounding box center [26, 372] width 18 height 18
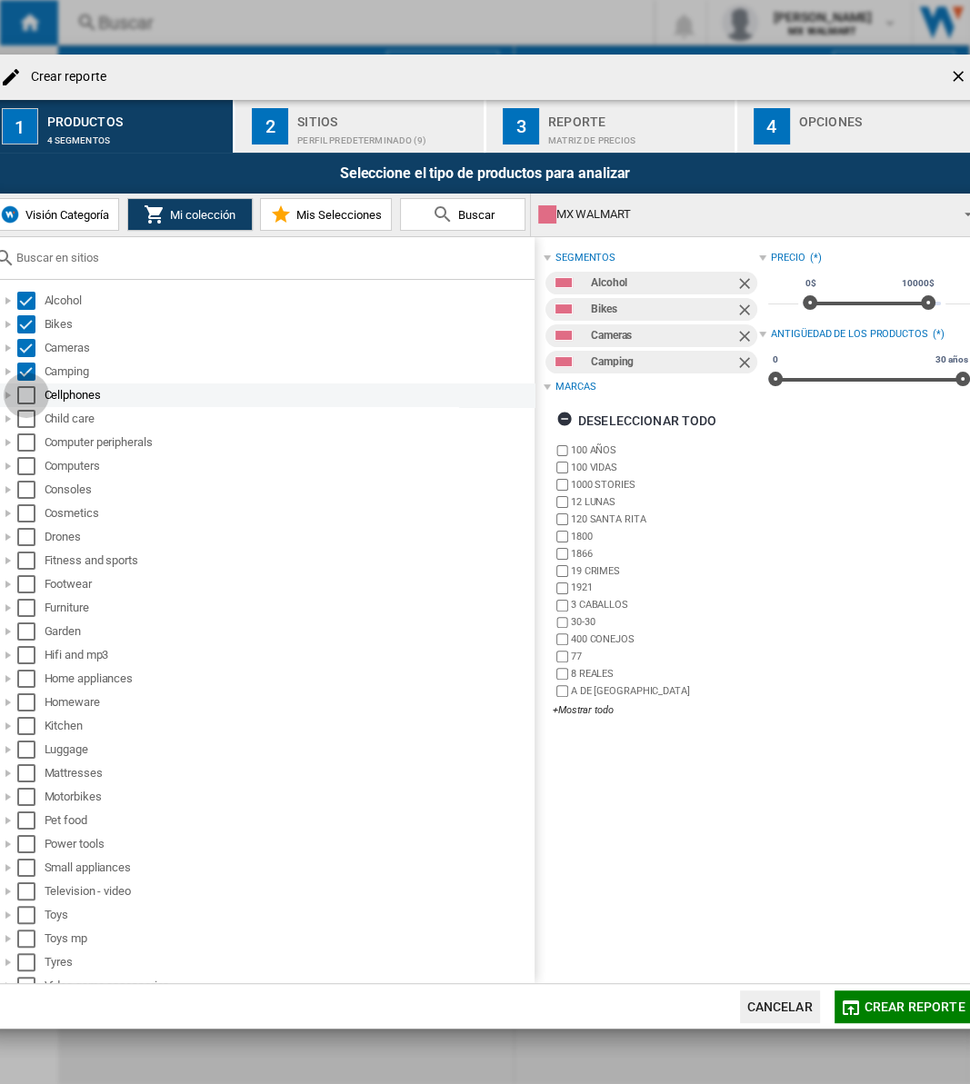
click at [26, 394] on div "Select" at bounding box center [26, 395] width 18 height 18
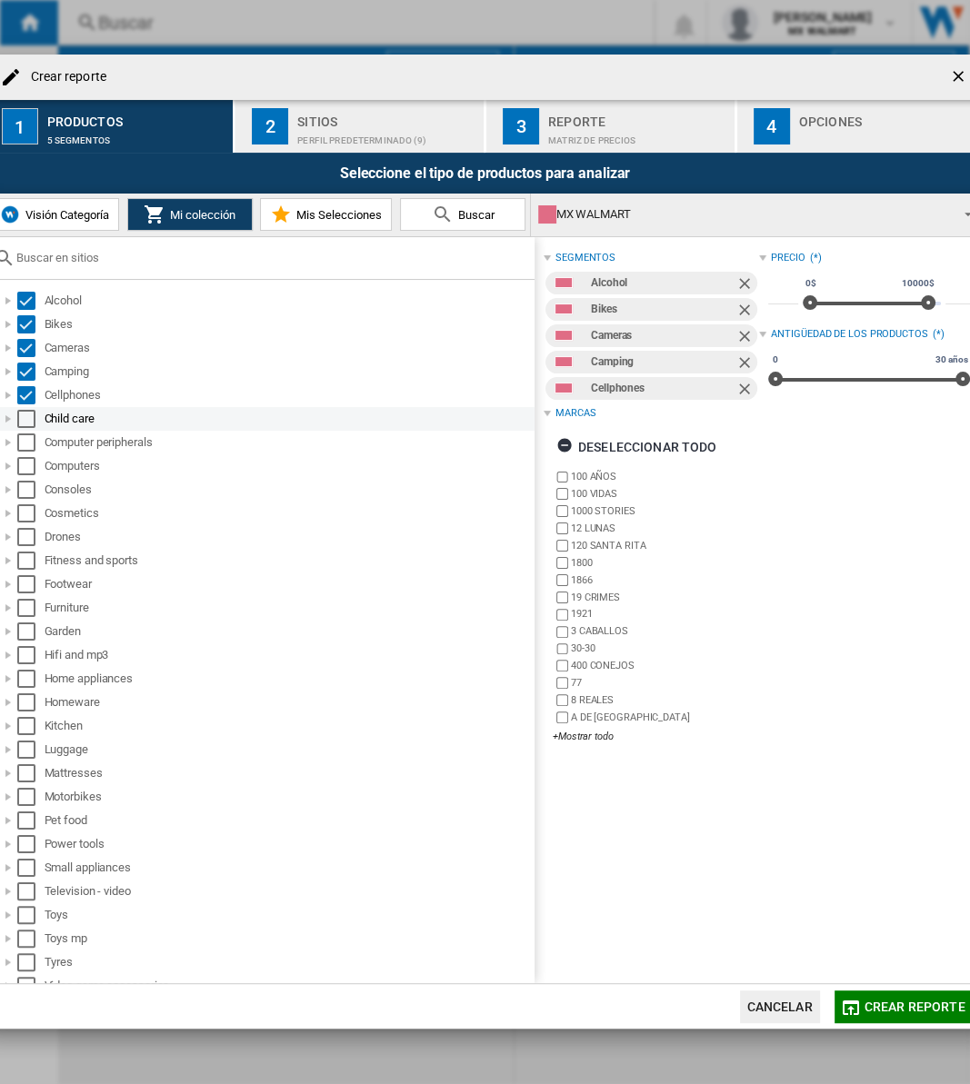
click at [26, 427] on div "Child care" at bounding box center [265, 419] width 538 height 24
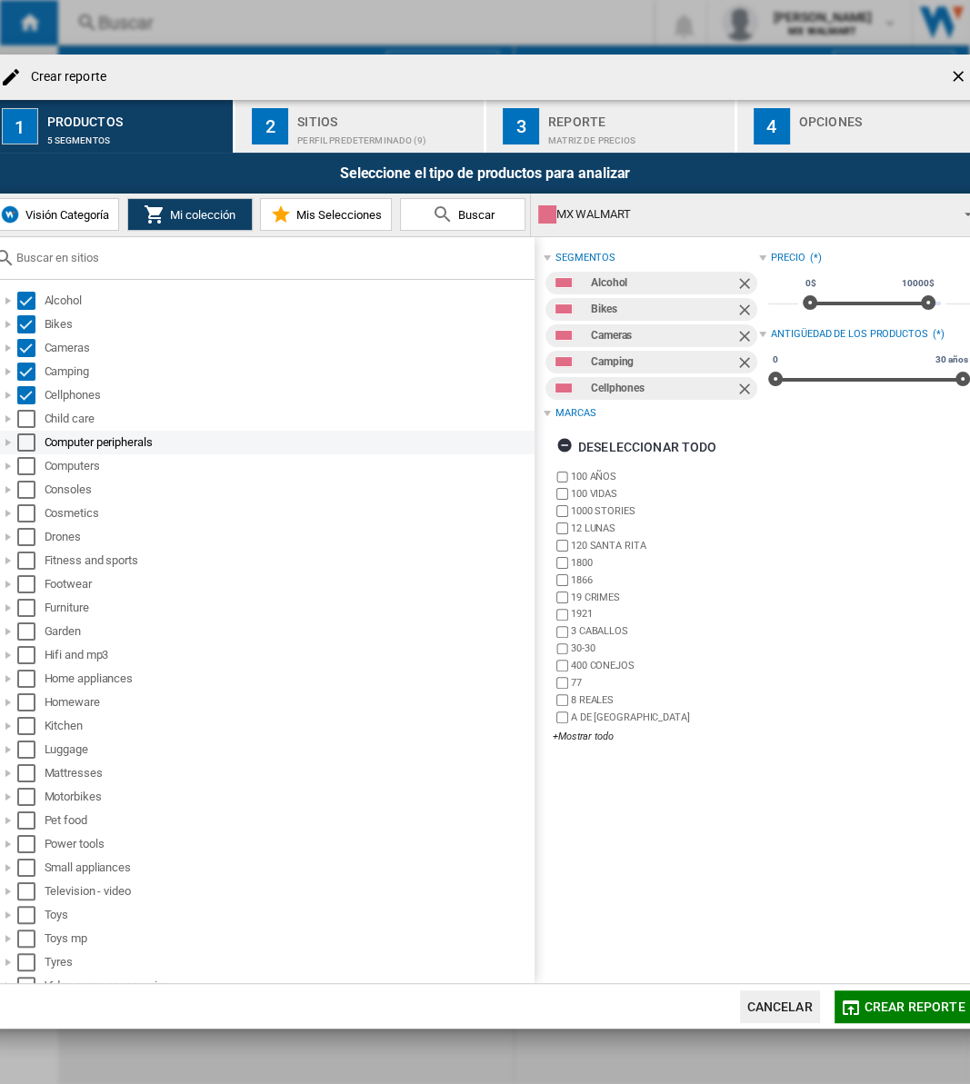
click at [26, 441] on div "Select" at bounding box center [26, 443] width 18 height 18
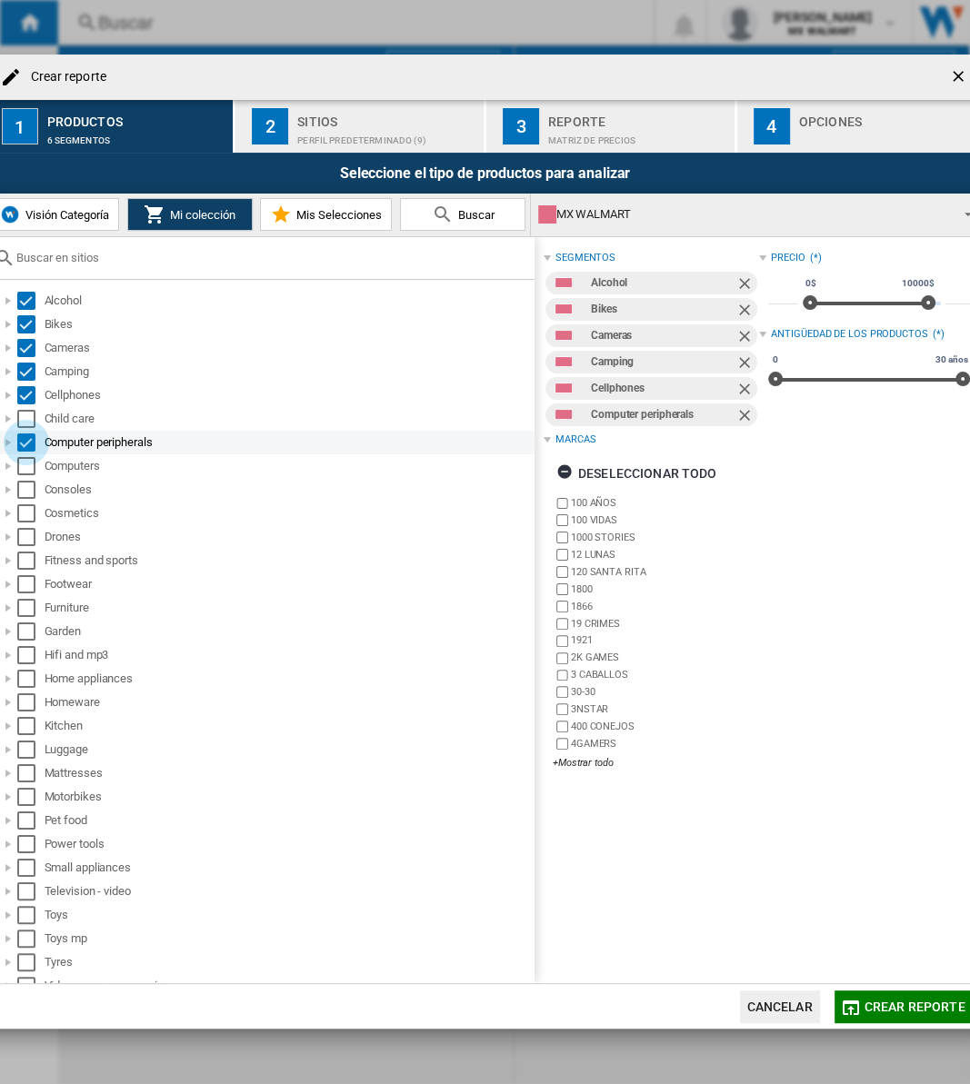
click at [20, 446] on div "Select" at bounding box center [26, 443] width 18 height 18
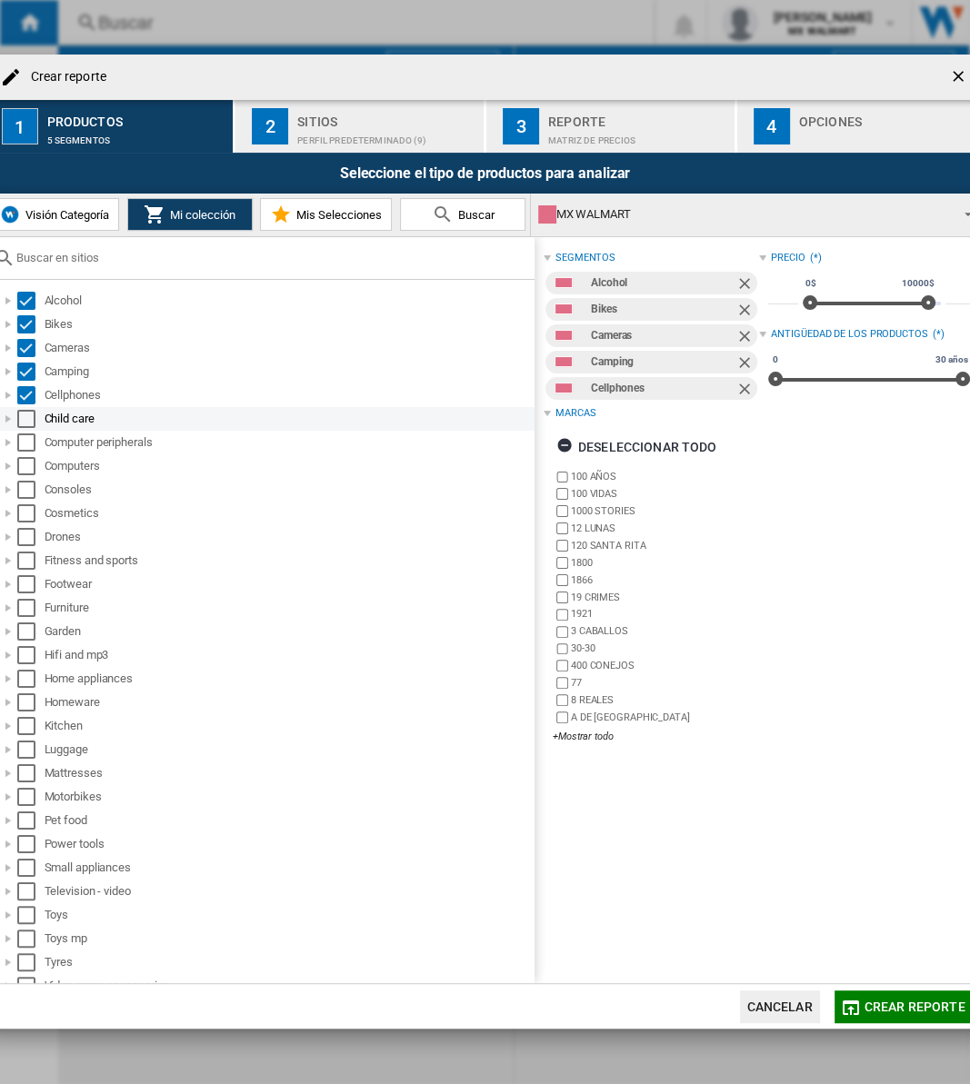
click at [35, 416] on div "Select" at bounding box center [26, 419] width 18 height 18
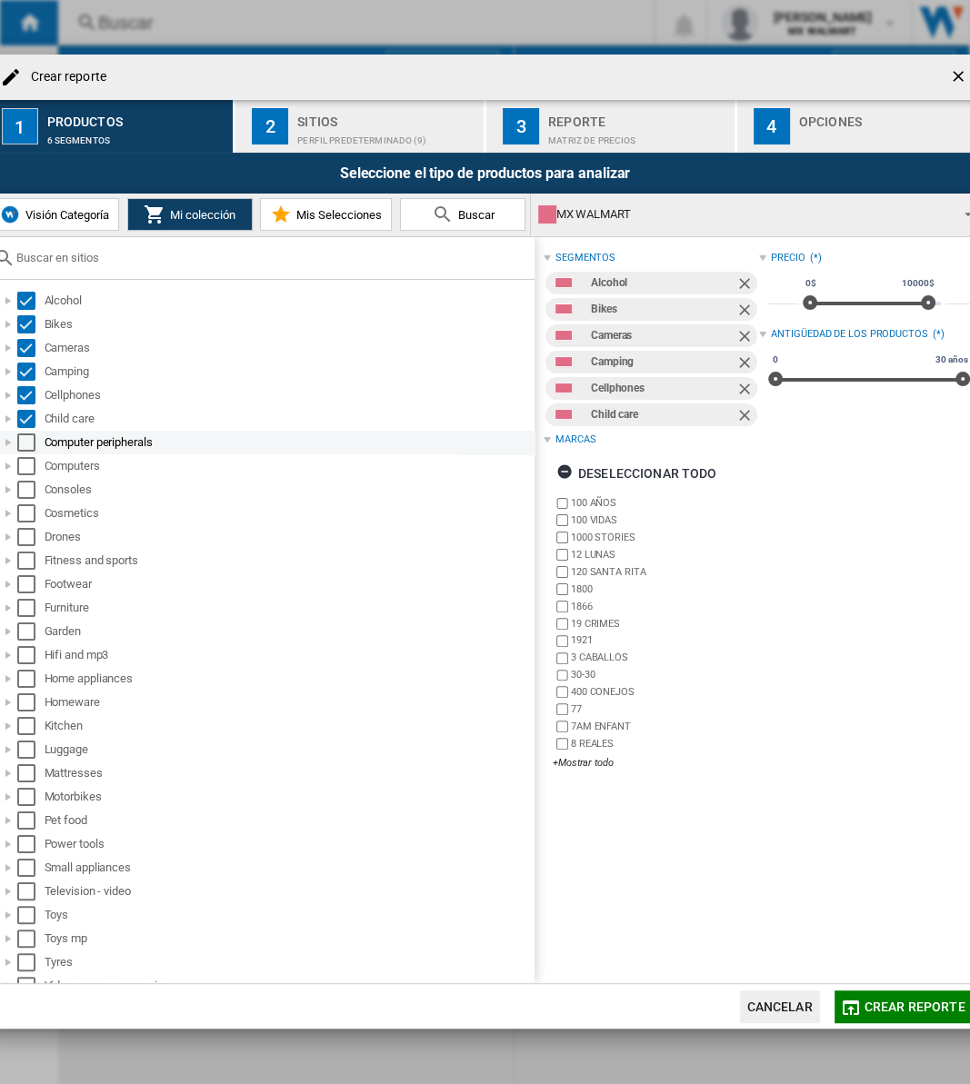
click at [26, 440] on div "Select" at bounding box center [26, 443] width 18 height 18
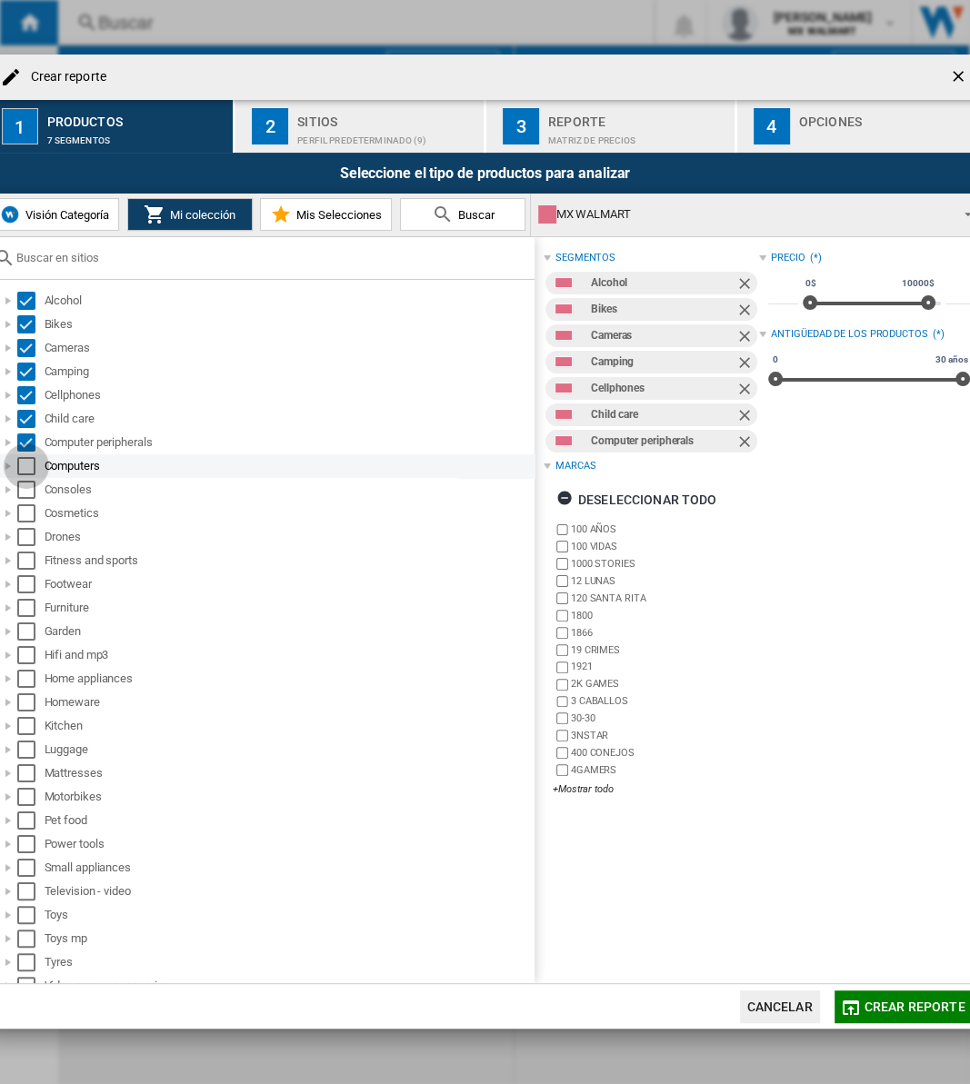
click at [24, 466] on div "Select" at bounding box center [26, 466] width 18 height 18
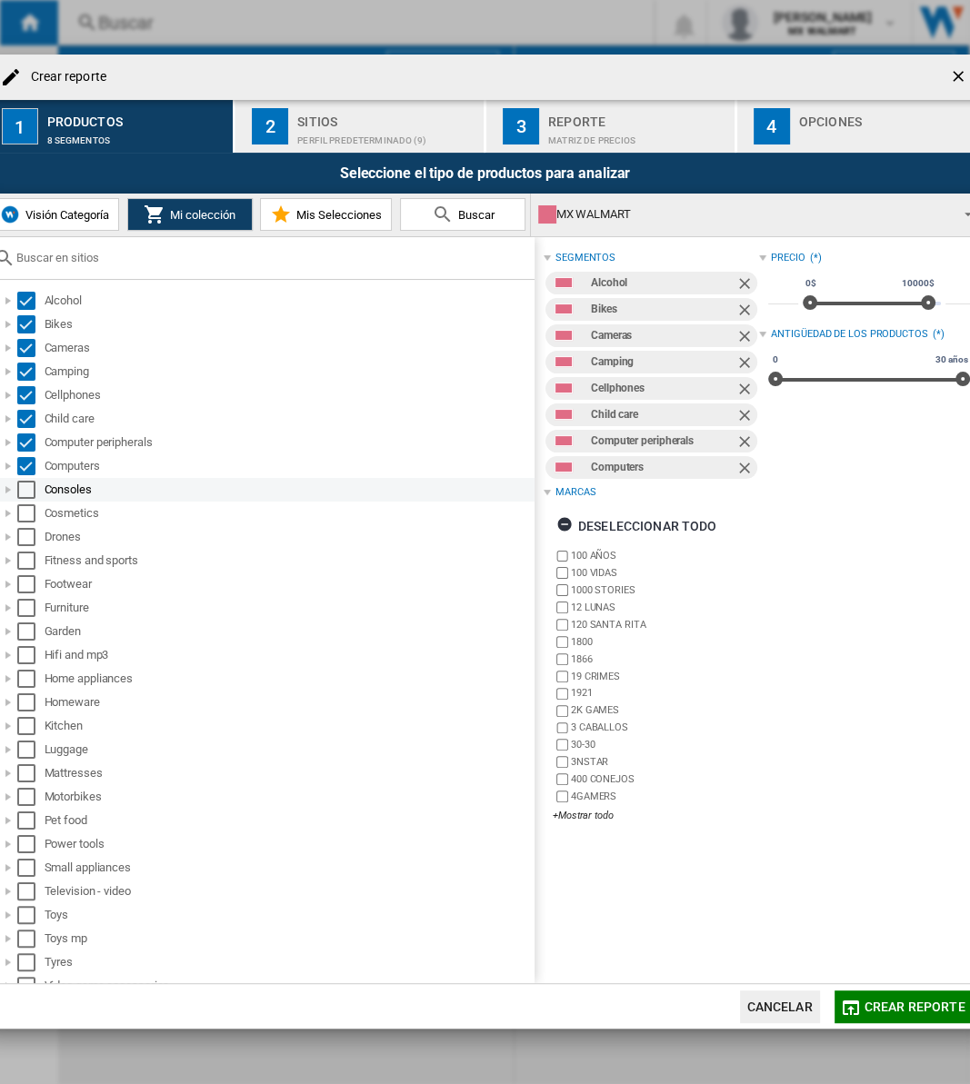
click at [25, 491] on div "Select" at bounding box center [26, 490] width 18 height 18
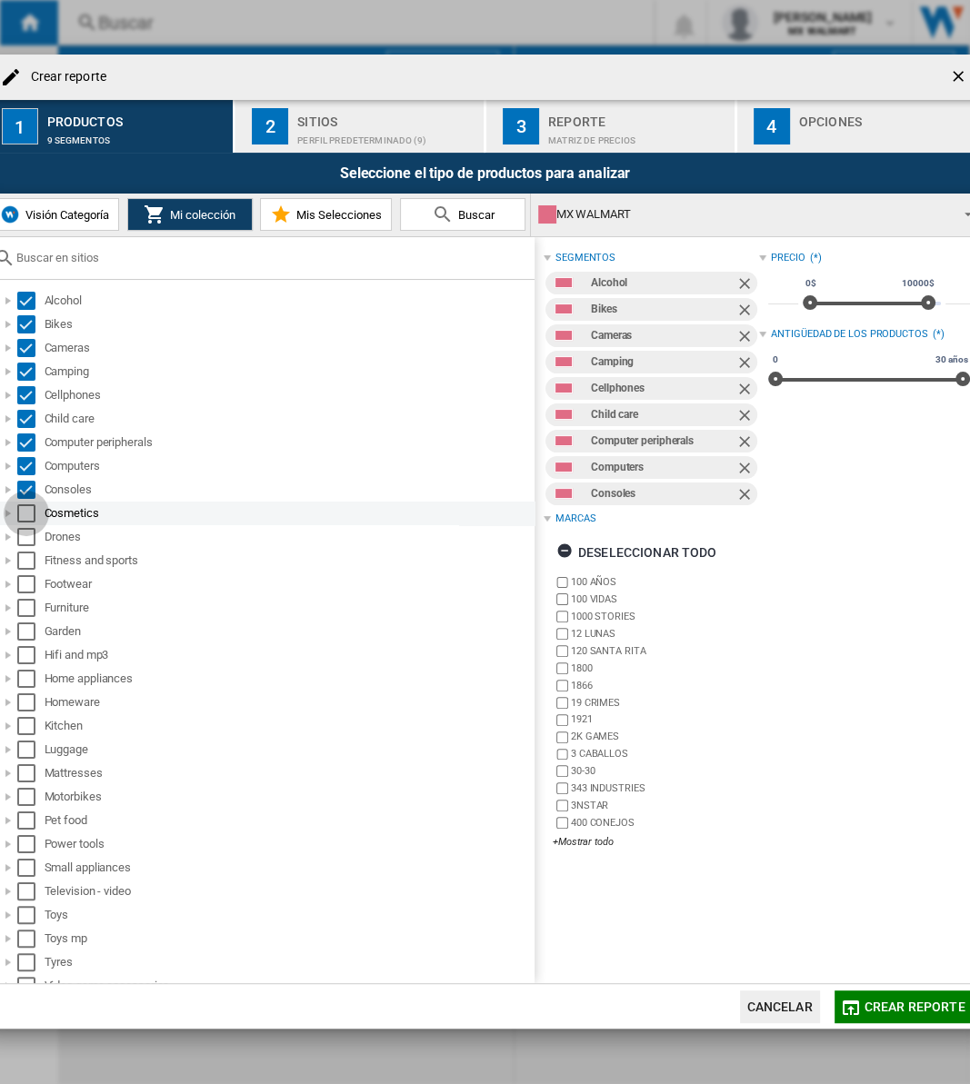
click at [24, 514] on div "Select" at bounding box center [26, 513] width 18 height 18
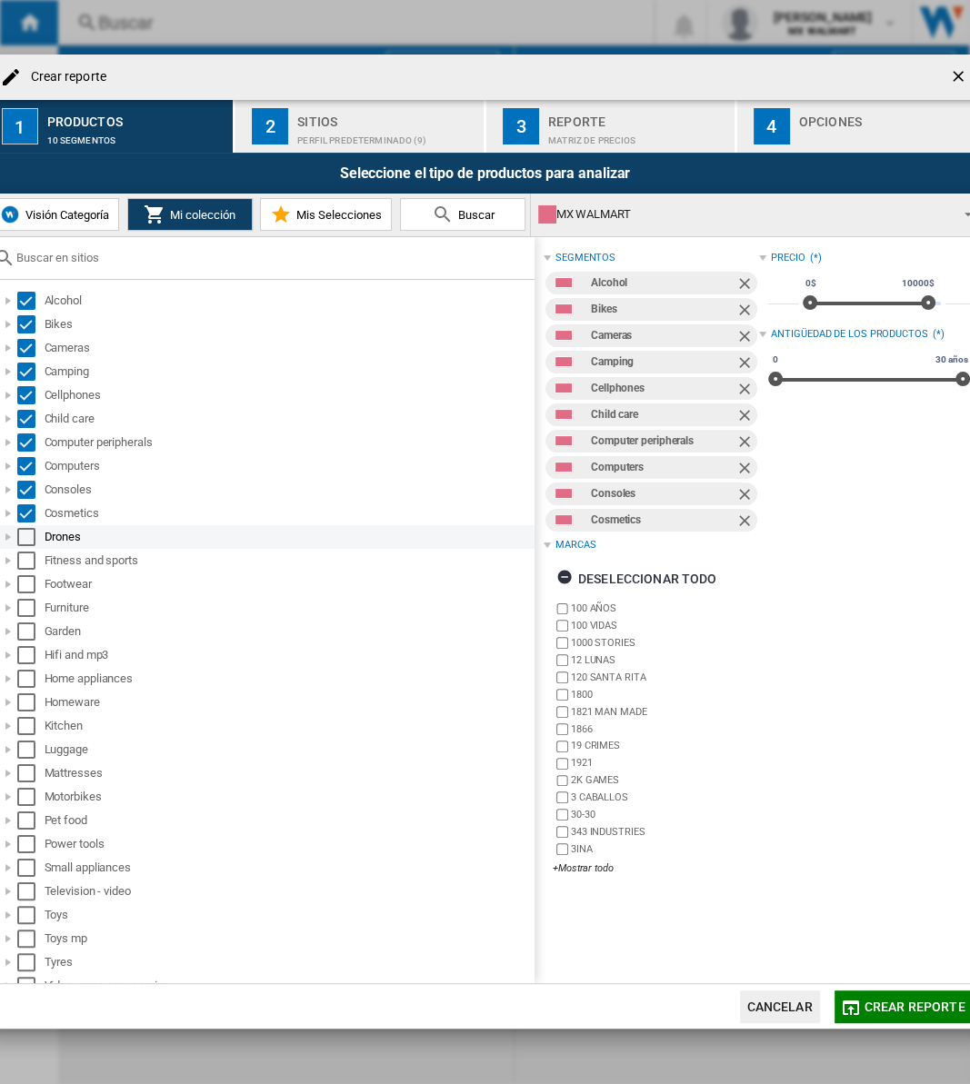
click at [24, 528] on div "Select" at bounding box center [26, 537] width 18 height 18
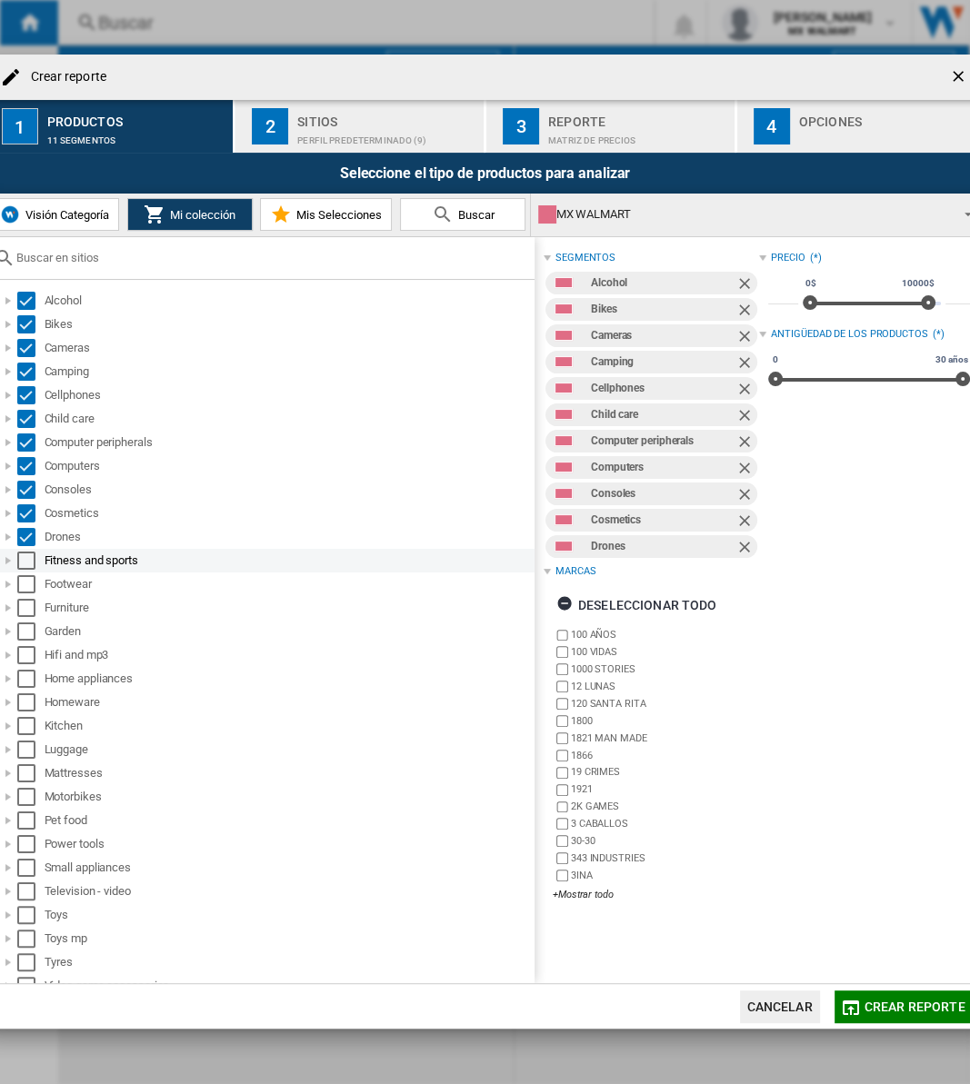
click at [24, 557] on div "Select" at bounding box center [26, 561] width 18 height 18
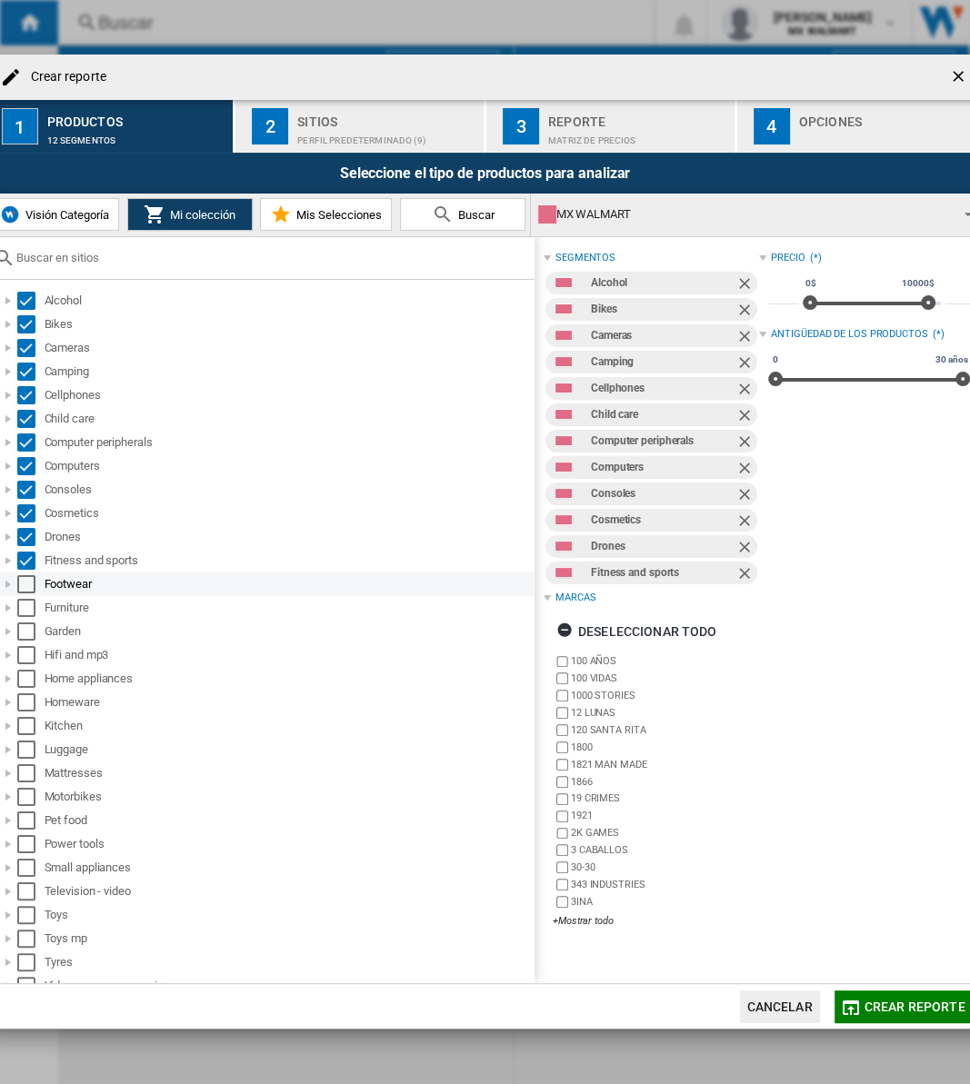
click at [23, 596] on div "Furniture" at bounding box center [265, 608] width 538 height 24
click at [29, 579] on div "Select" at bounding box center [26, 584] width 18 height 18
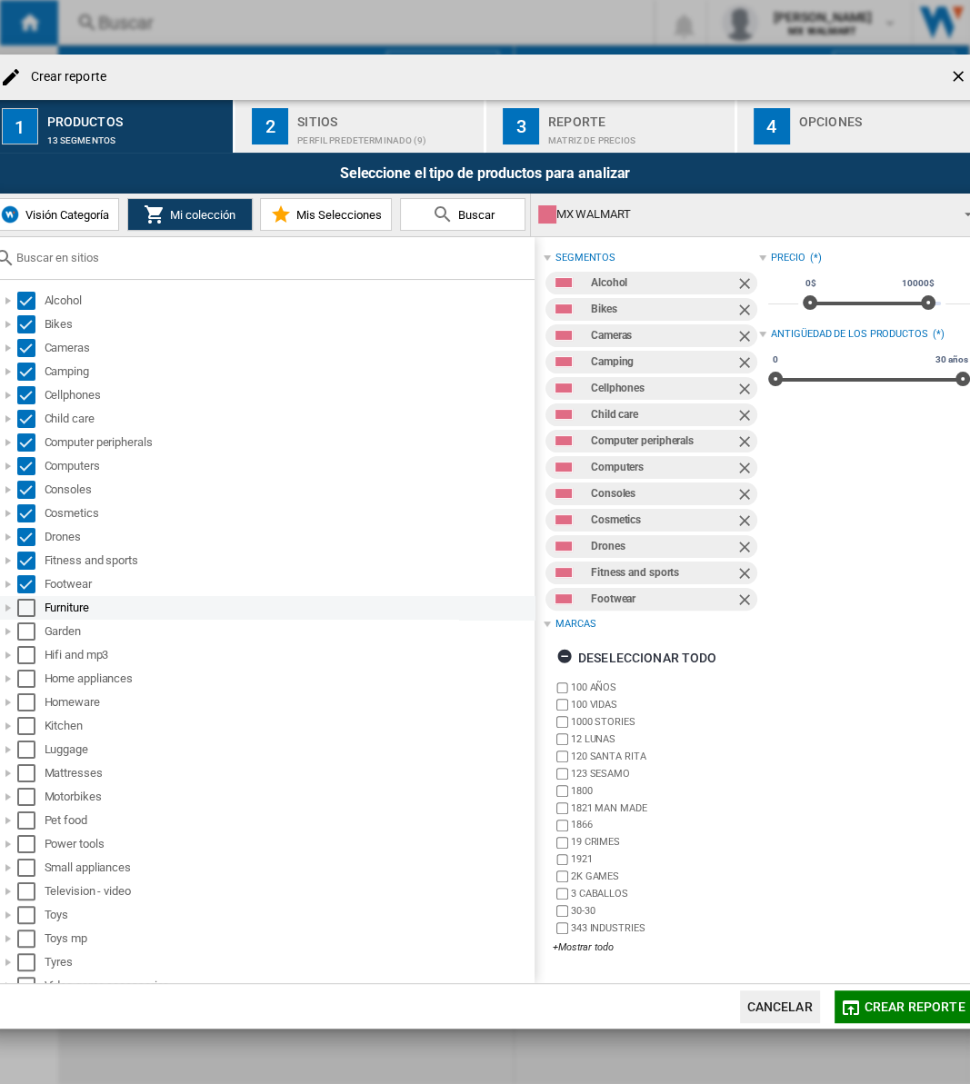
click at [27, 602] on div "Select" at bounding box center [26, 608] width 18 height 18
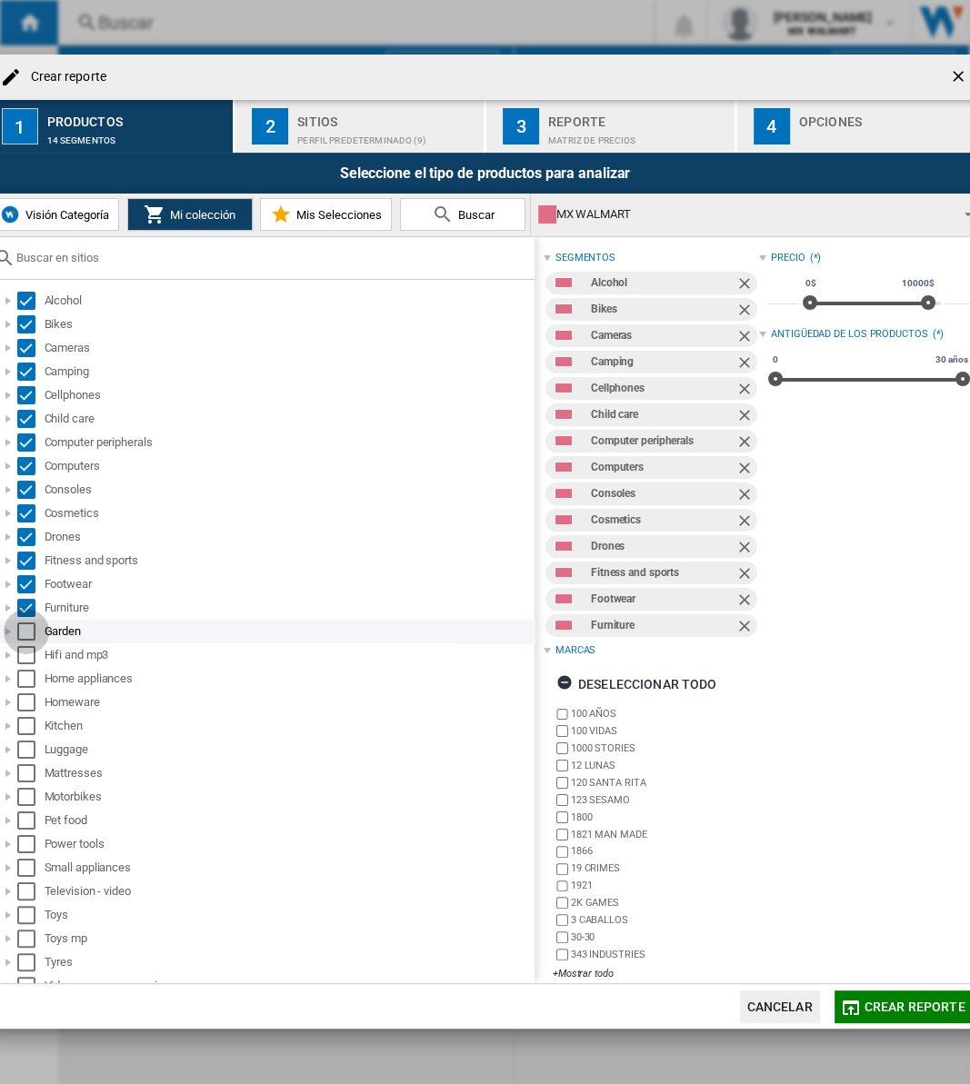
click at [23, 629] on div "Select" at bounding box center [26, 632] width 18 height 18
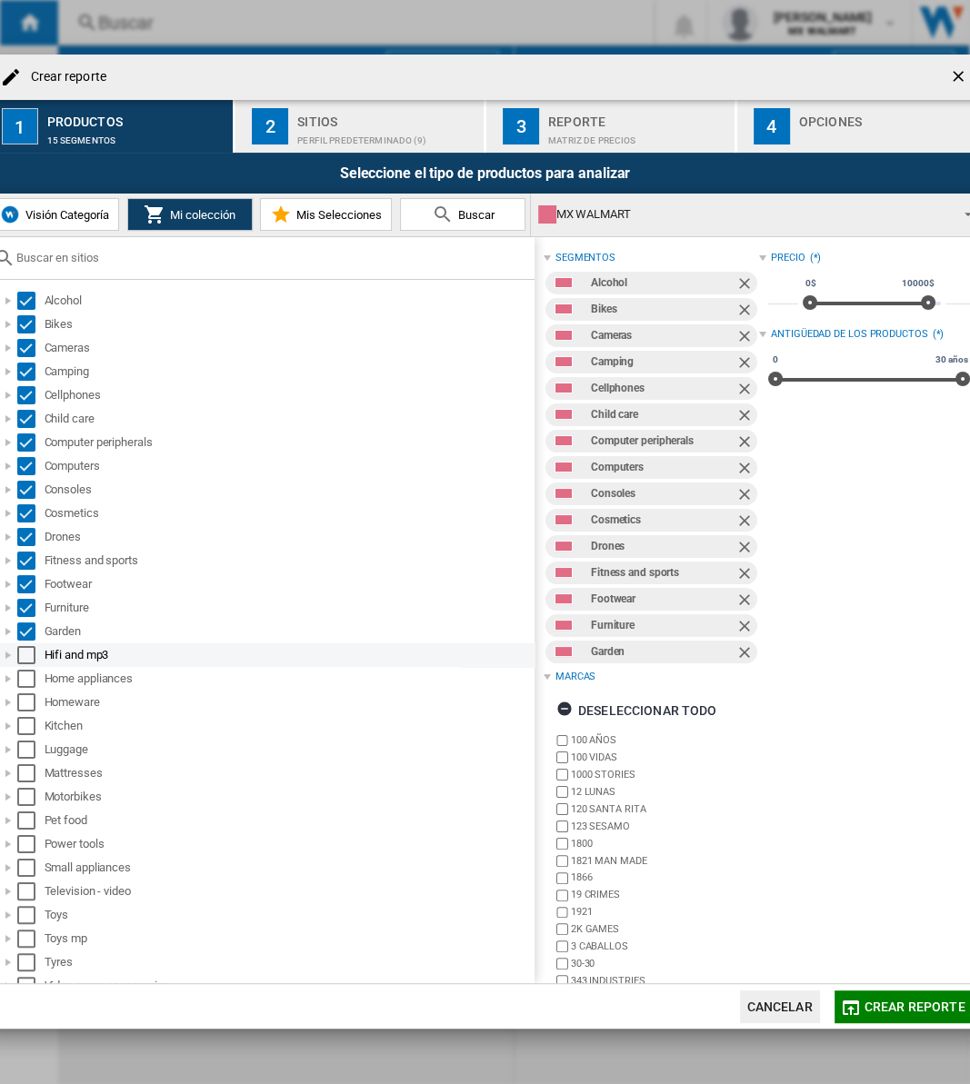
click at [26, 646] on div "Select" at bounding box center [26, 655] width 18 height 18
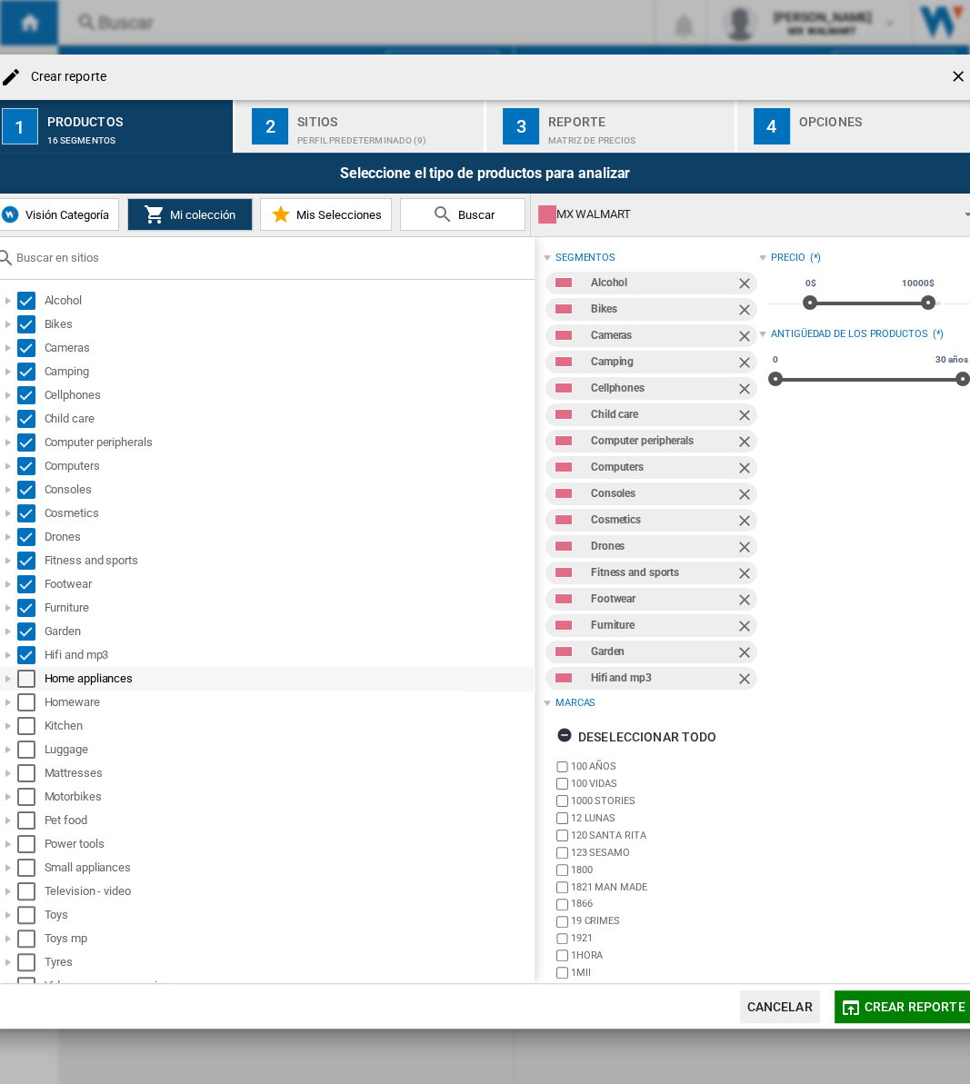
click at [25, 677] on div "Select" at bounding box center [26, 679] width 18 height 18
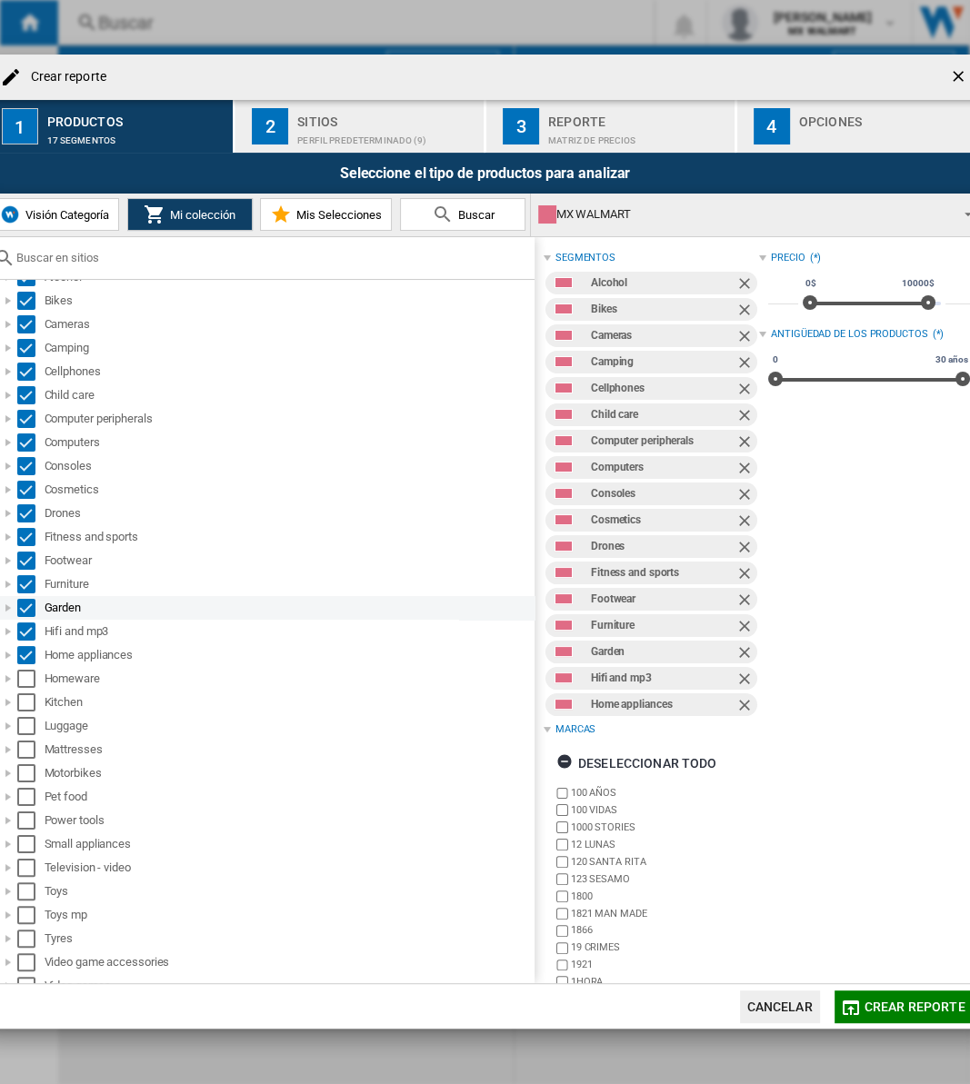
scroll to position [36, 0]
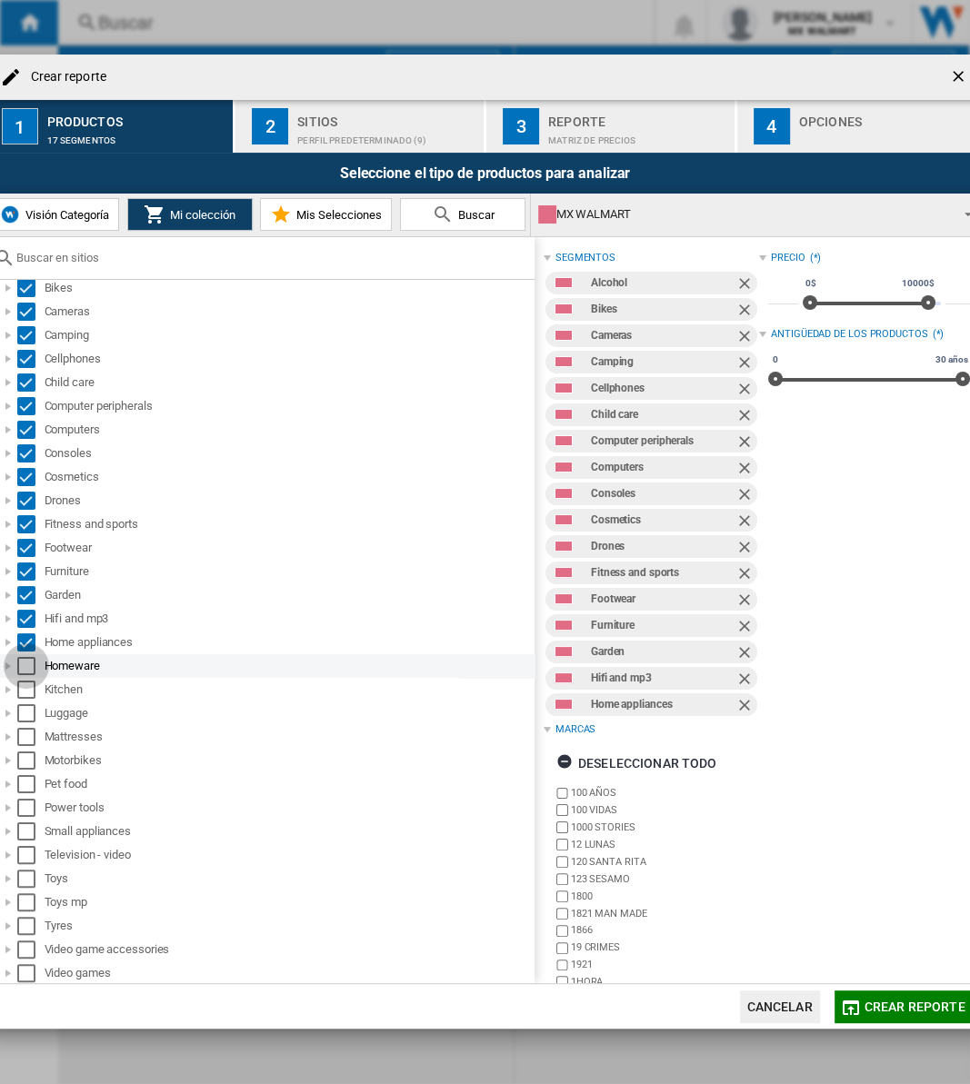
click at [28, 666] on div "Select" at bounding box center [26, 666] width 18 height 18
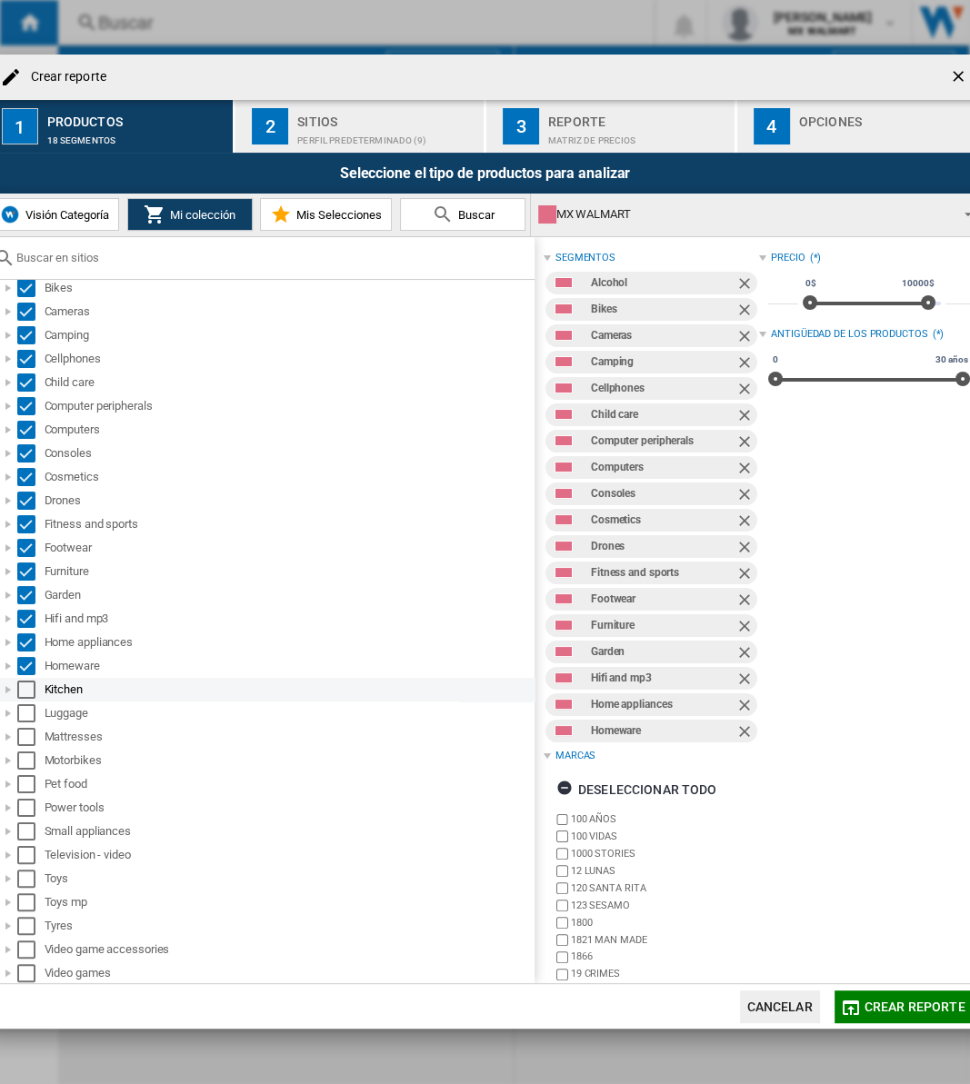
click at [25, 689] on div "Select" at bounding box center [26, 690] width 18 height 18
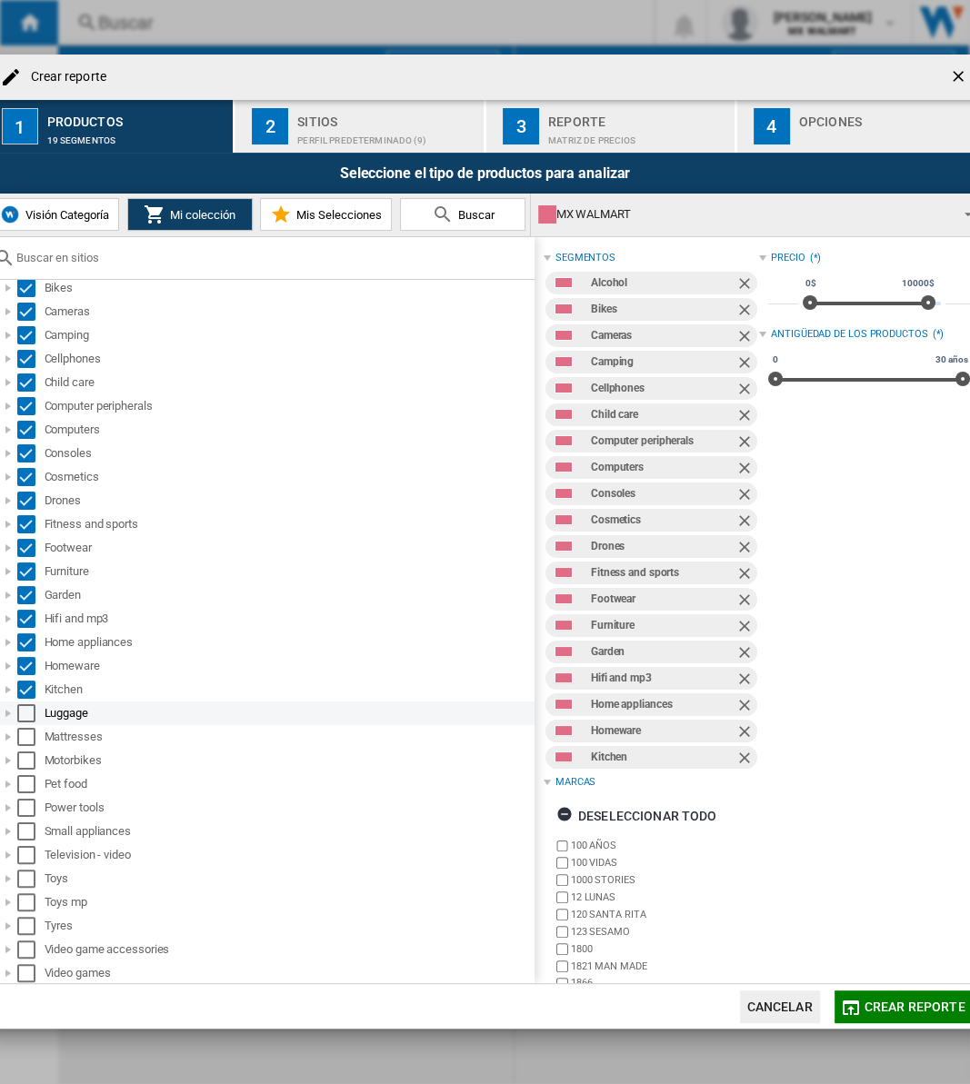
click at [25, 717] on div "Select" at bounding box center [26, 713] width 18 height 18
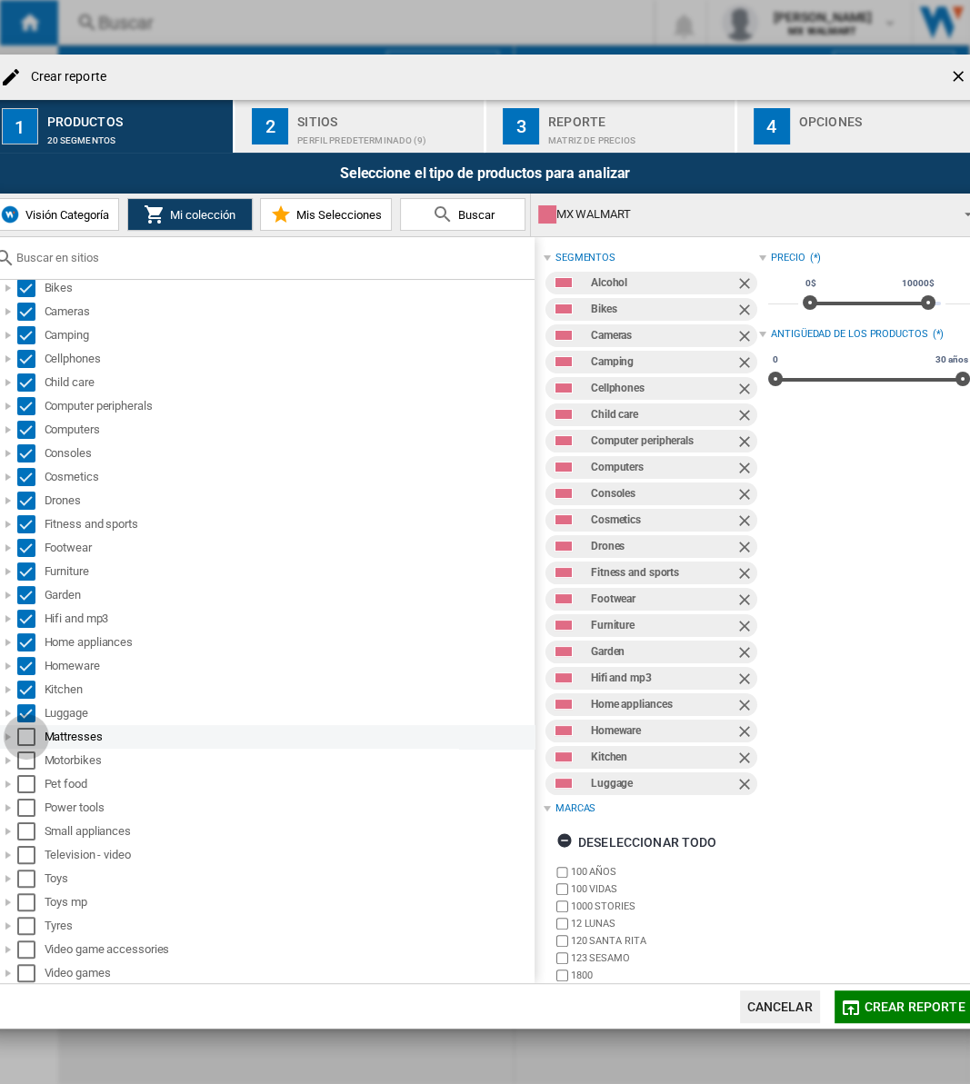
click at [28, 728] on div "Select" at bounding box center [26, 737] width 18 height 18
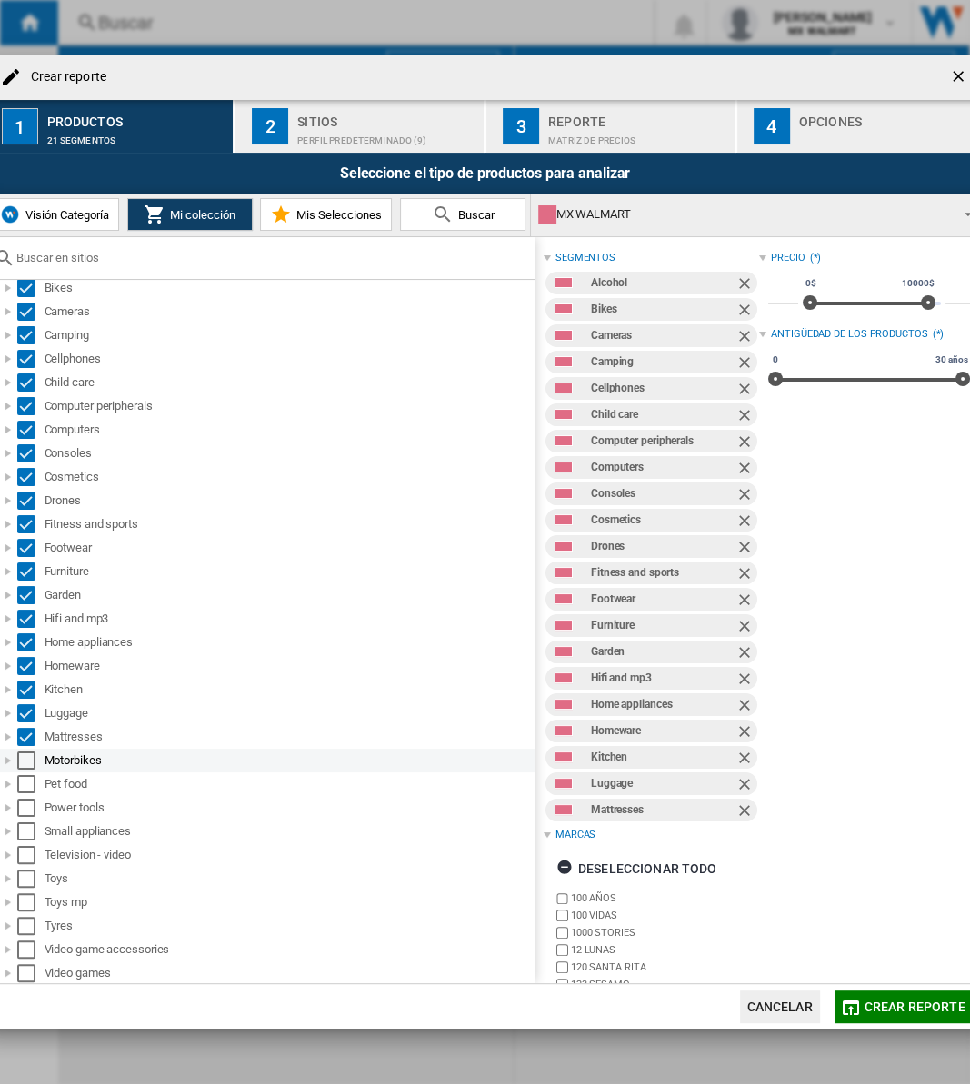
click at [28, 728] on div "Select" at bounding box center [26, 761] width 18 height 18
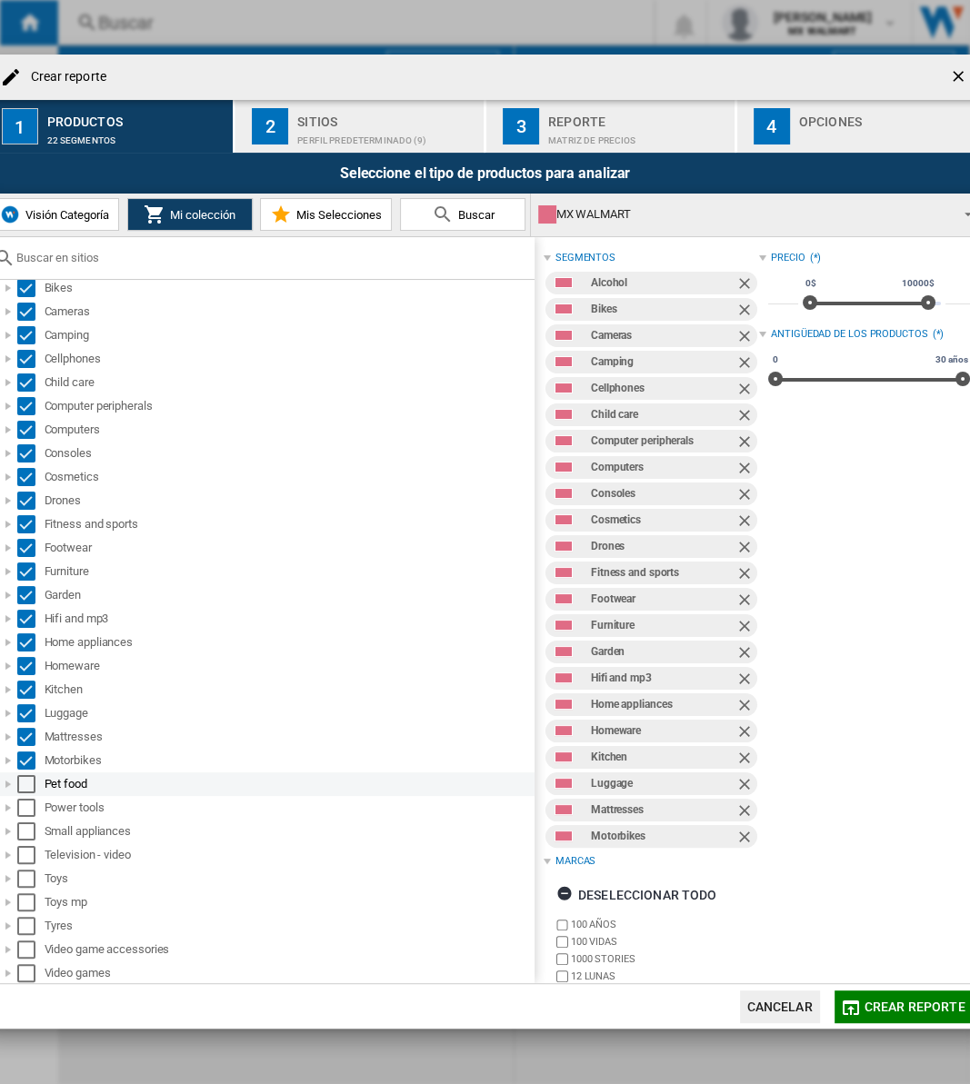
click at [26, 728] on div "Select" at bounding box center [26, 784] width 18 height 18
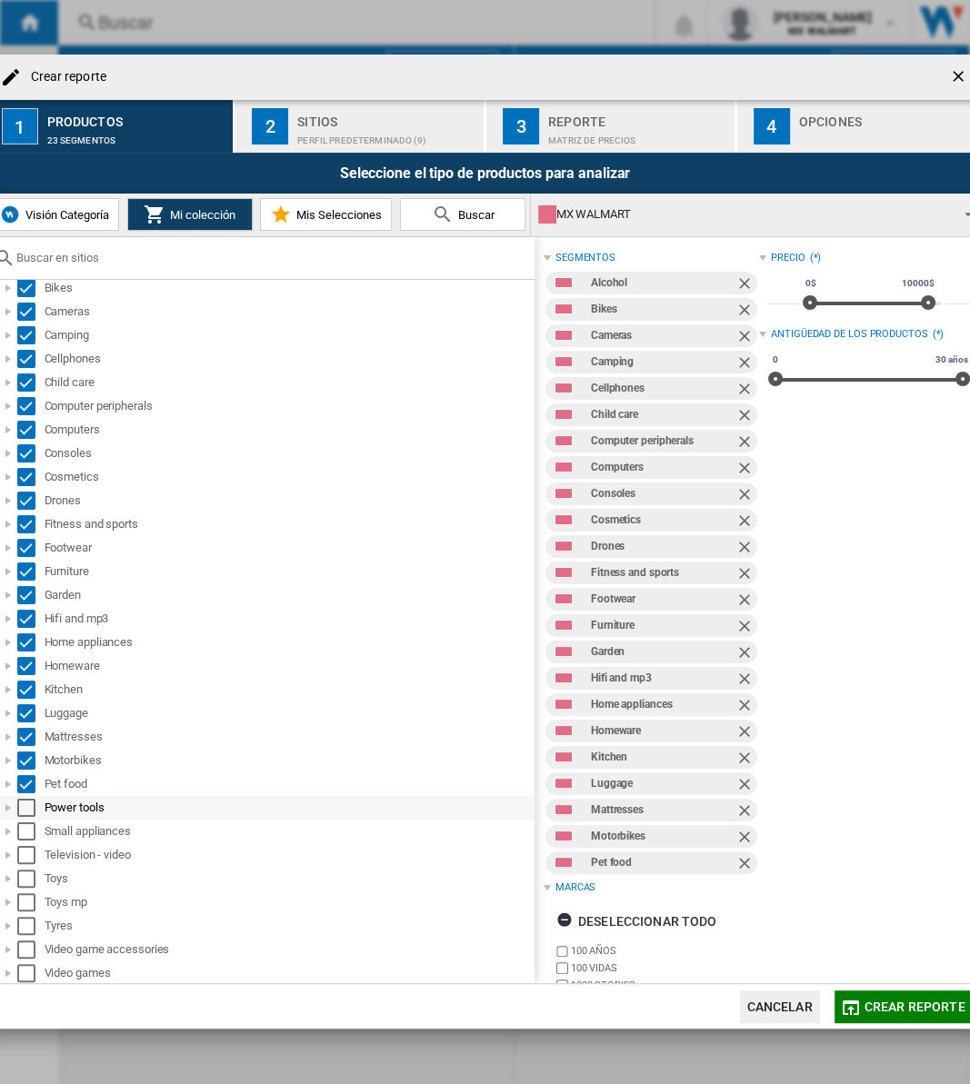
click at [24, 728] on div "Select" at bounding box center [26, 808] width 18 height 18
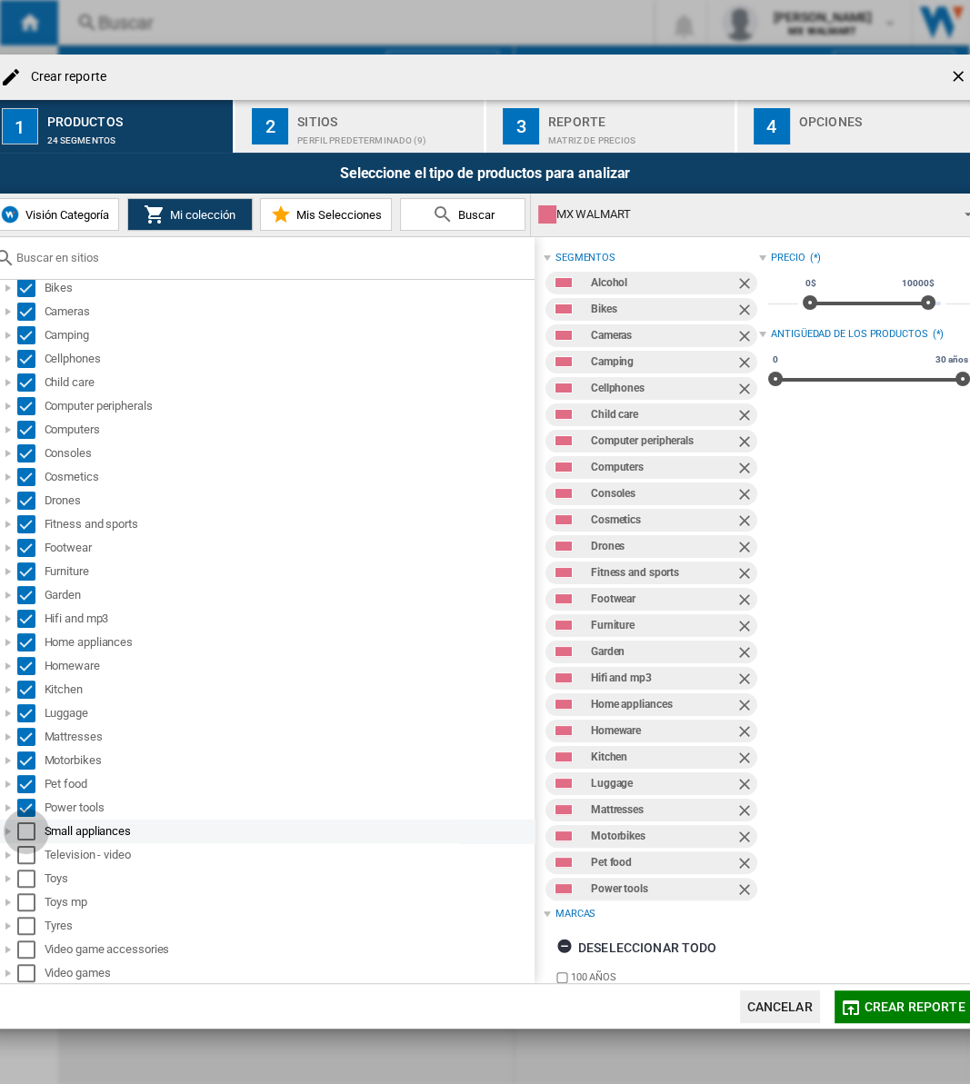
drag, startPoint x: 24, startPoint y: 827, endPoint x: 25, endPoint y: 842, distance: 14.7
click at [24, 728] on div "Select" at bounding box center [26, 832] width 18 height 18
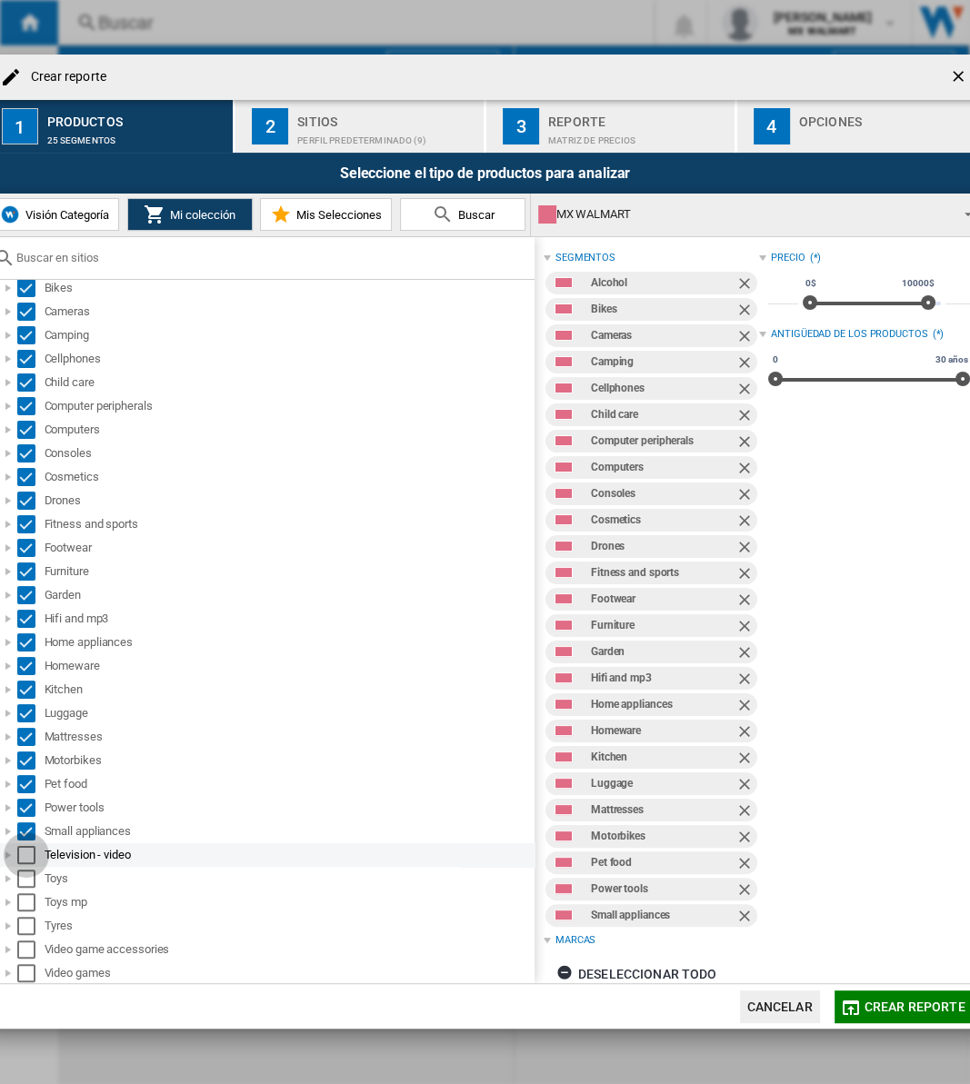
click at [24, 728] on div "Select" at bounding box center [26, 855] width 18 height 18
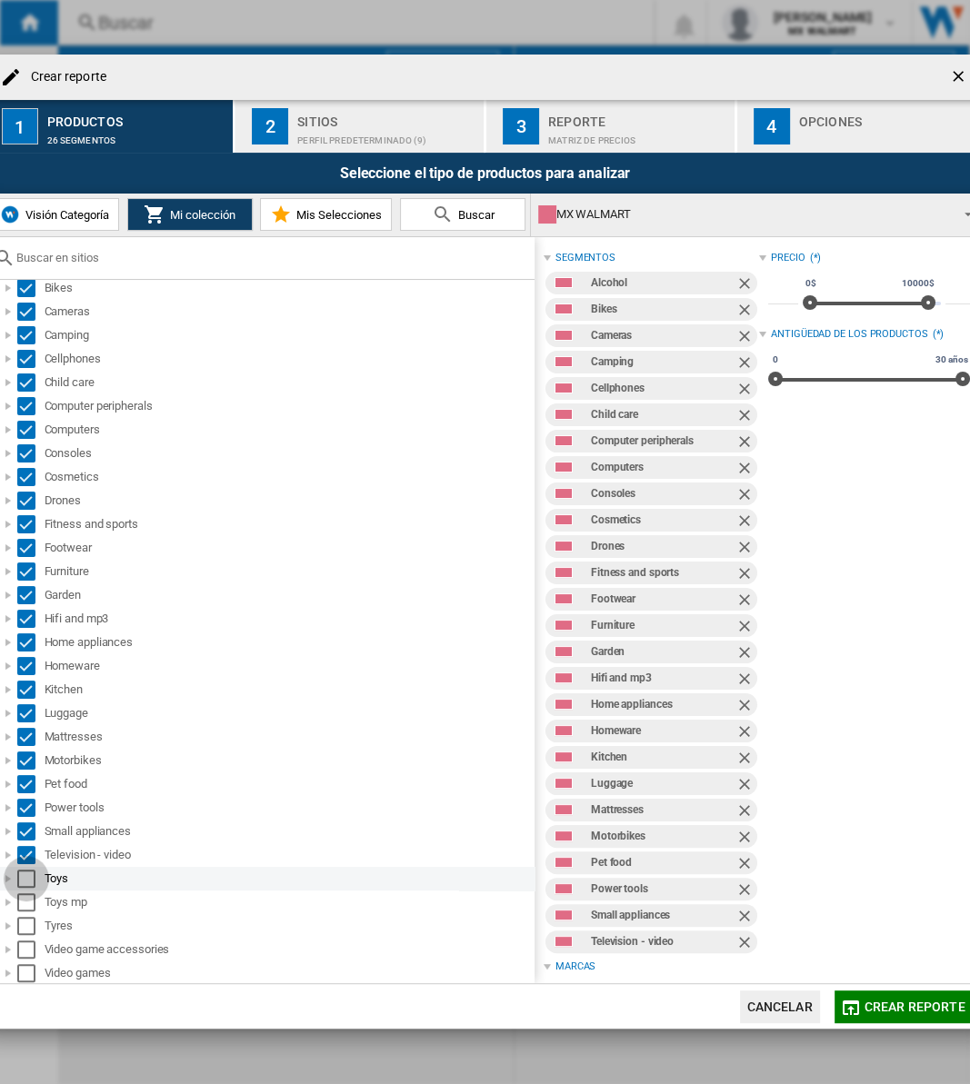
click at [24, 728] on div "Select" at bounding box center [26, 879] width 18 height 18
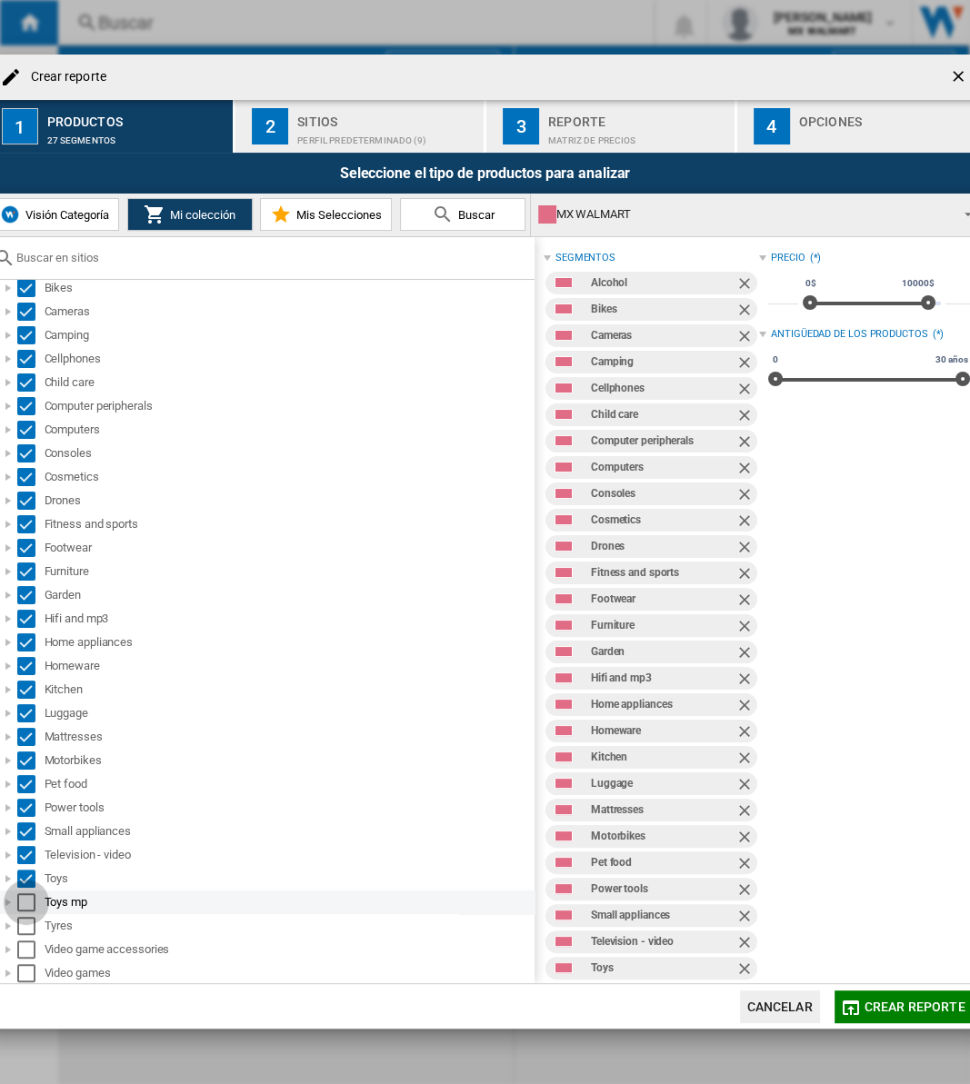
click at [30, 728] on div "Select" at bounding box center [26, 903] width 18 height 18
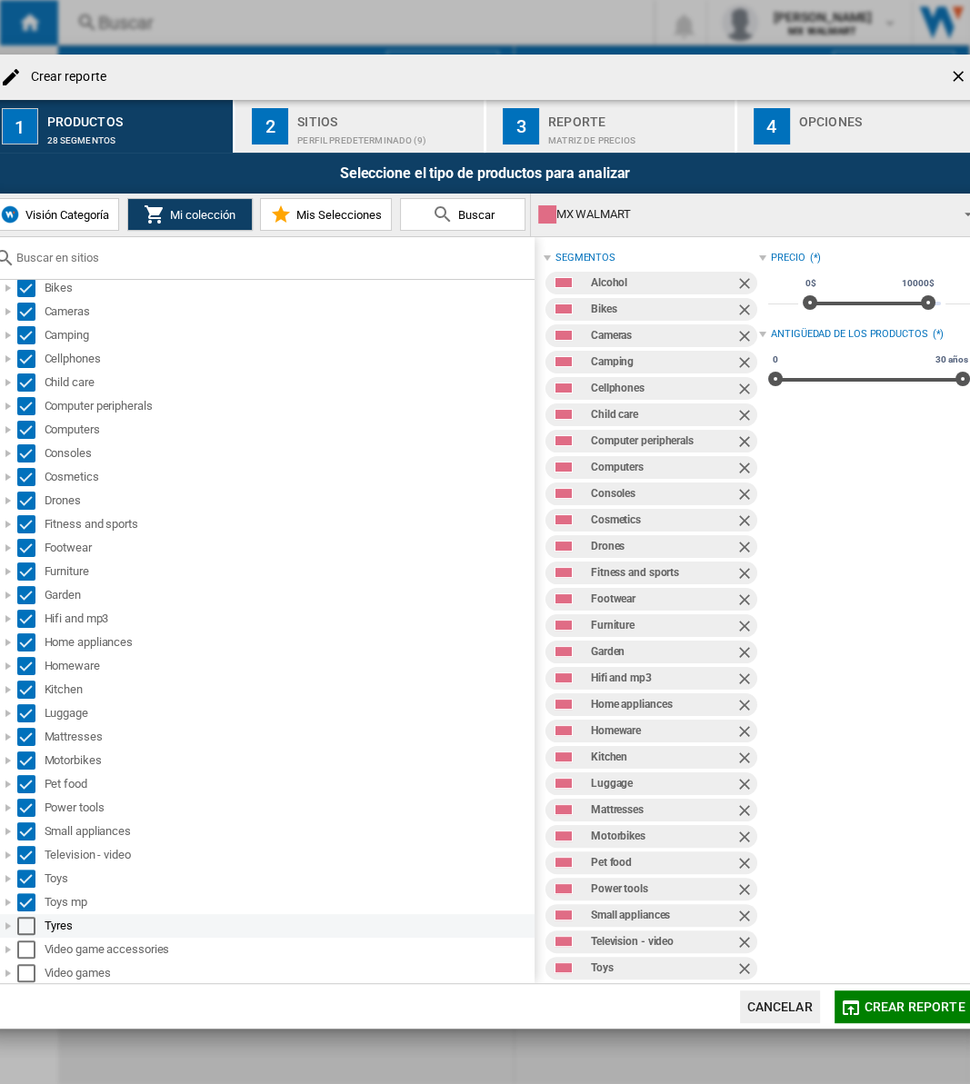
click at [22, 728] on div "Select" at bounding box center [26, 926] width 18 height 18
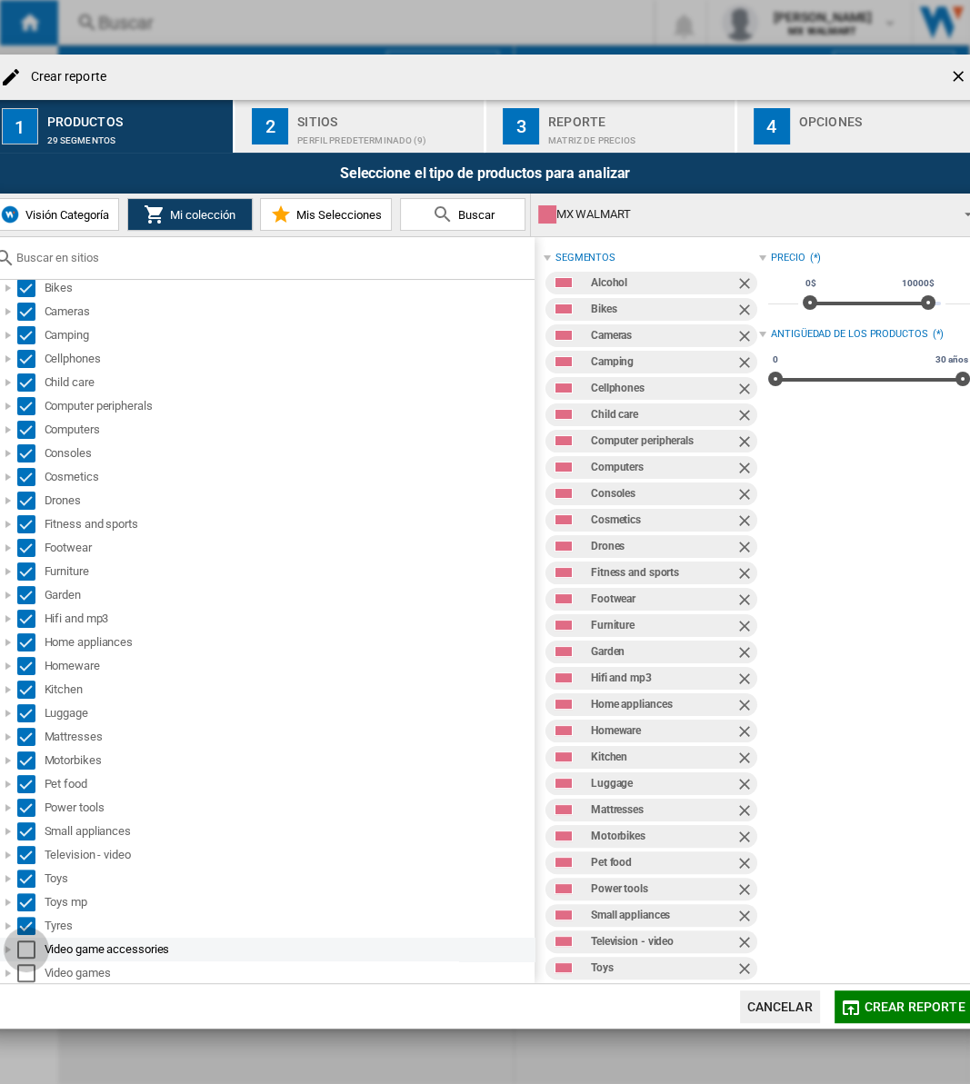
click at [21, 728] on div "Select" at bounding box center [26, 950] width 18 height 18
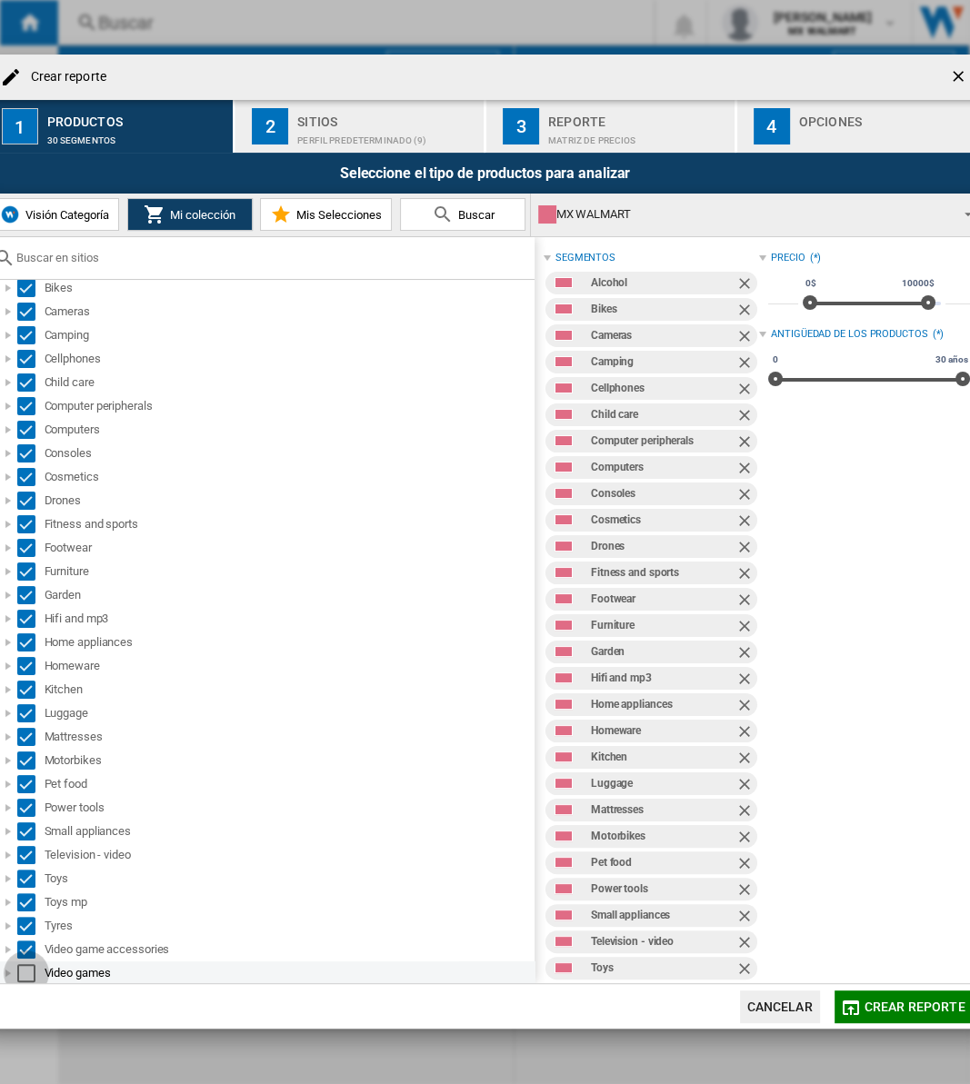
click at [24, 728] on div "Select" at bounding box center [26, 973] width 18 height 18
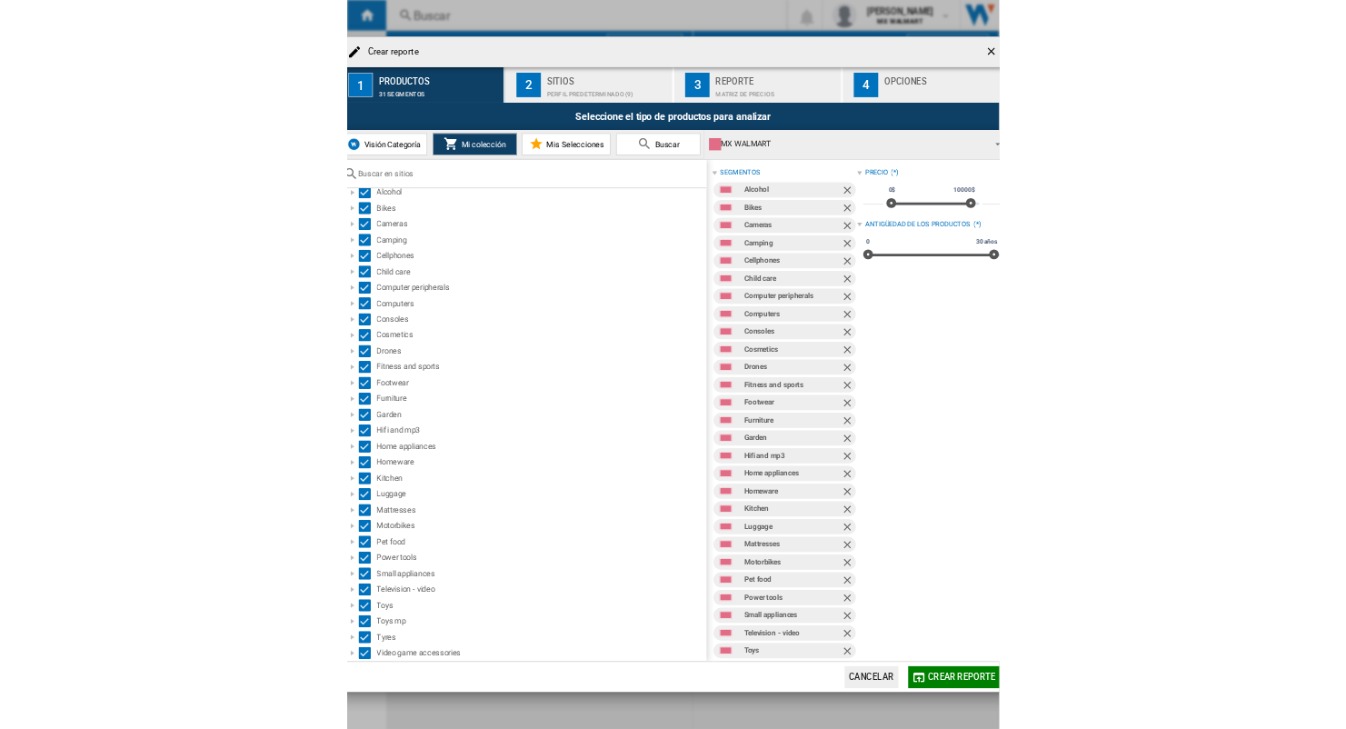
scroll to position [0, 0]
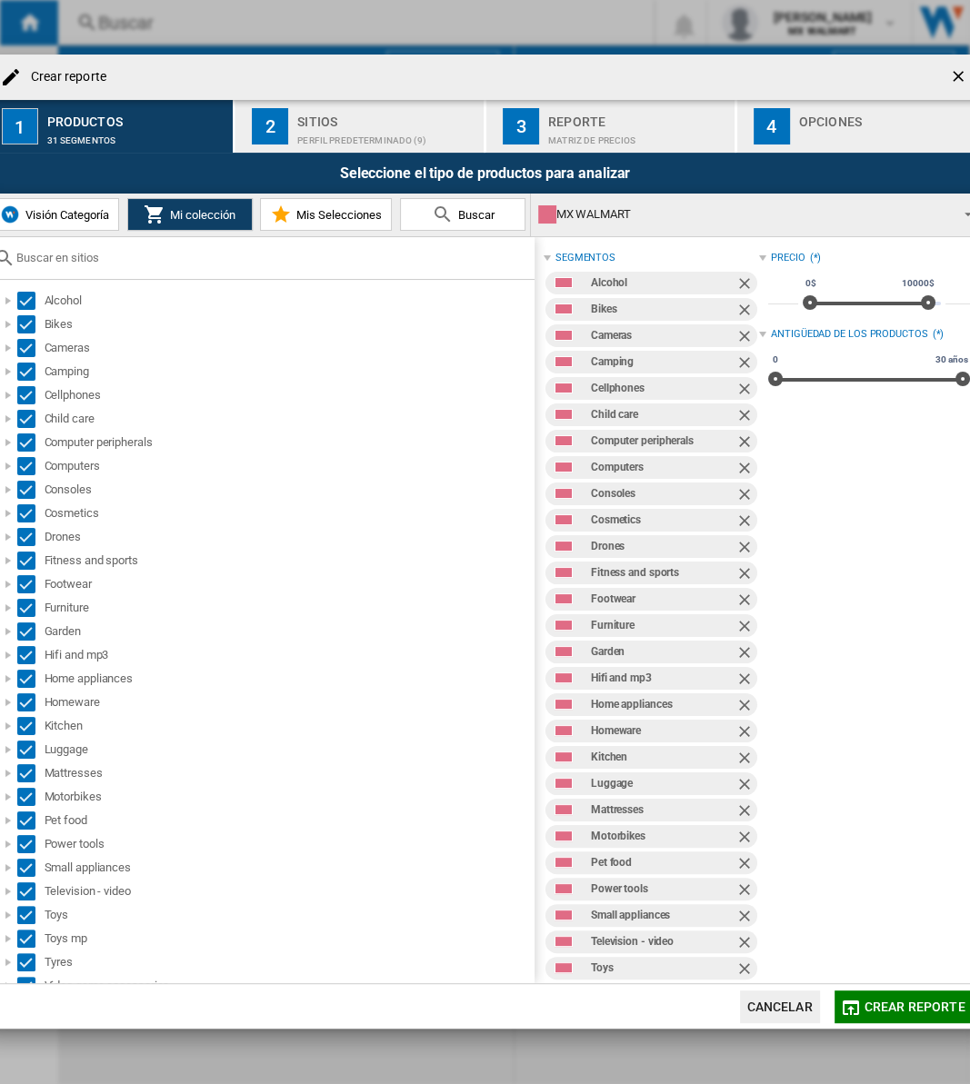
click at [311, 129] on div "Perfil predeterminado (9)" at bounding box center [386, 135] width 179 height 19
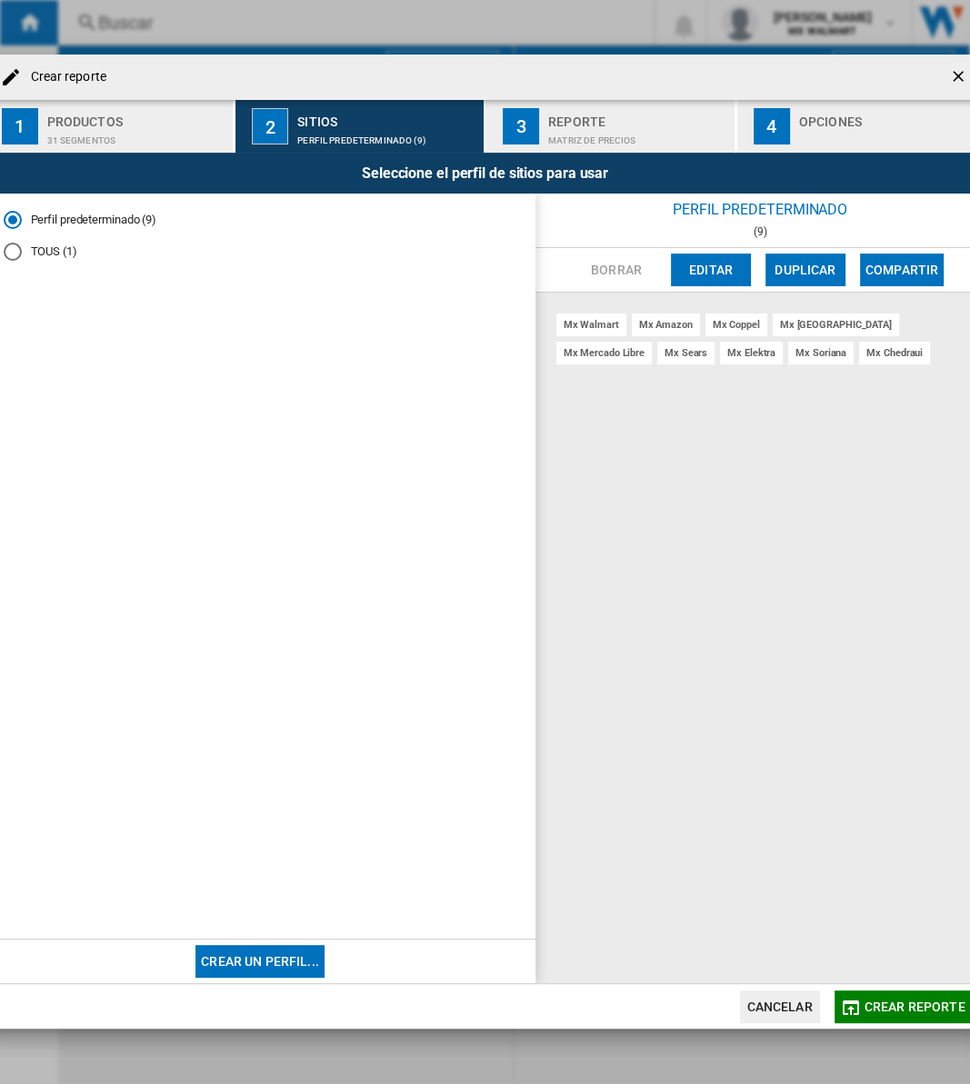
click at [590, 108] on div "Reporte" at bounding box center [637, 116] width 179 height 19
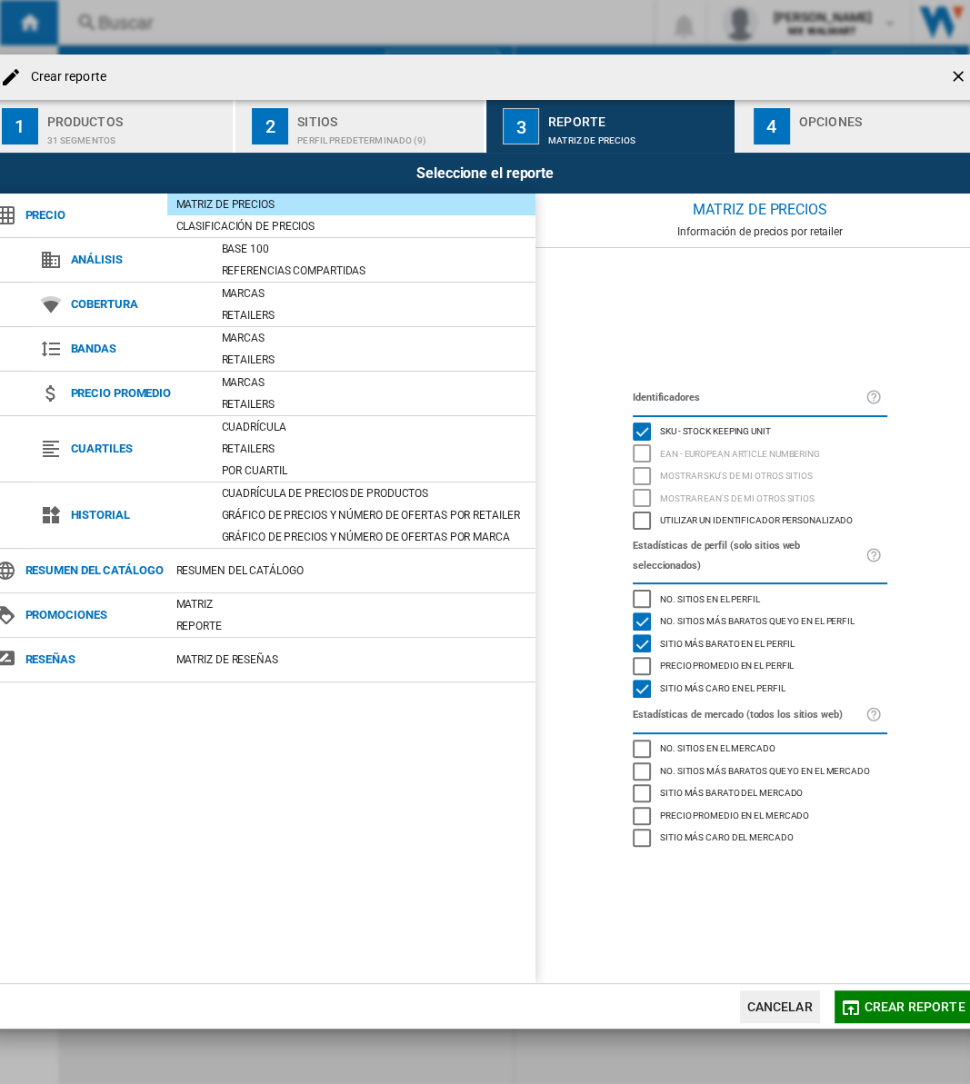
click at [853, 121] on div "Opciones" at bounding box center [888, 116] width 179 height 19
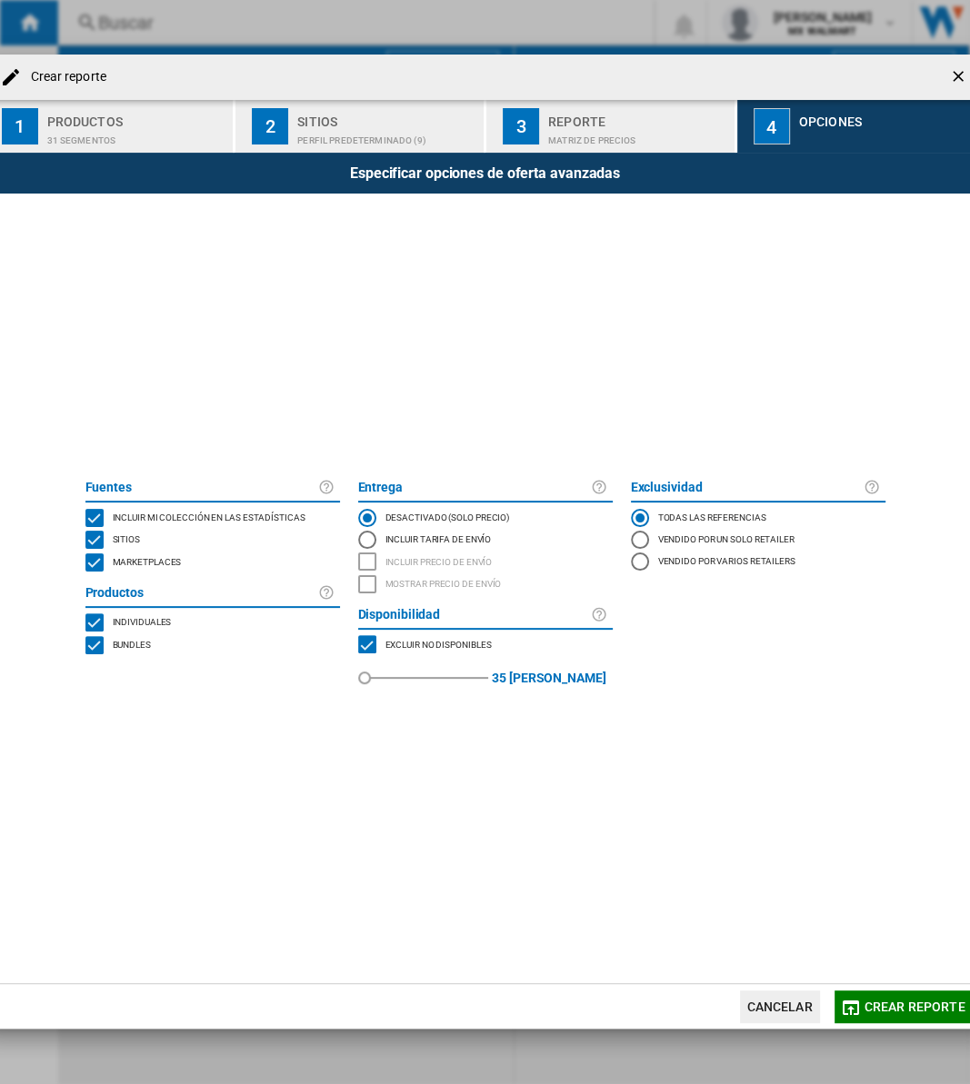
click at [95, 650] on div "BUNDLES" at bounding box center [94, 645] width 18 height 18
click at [385, 544] on md-radio-button "Incluir tarifa de envío" at bounding box center [485, 540] width 255 height 22
click at [367, 575] on div "SHOW DELIVERY PRICE" at bounding box center [367, 584] width 18 height 18
click at [364, 565] on div "INCLUDE DELIVERY PRICE" at bounding box center [367, 562] width 18 height 18
click at [586, 674] on label "35 [PERSON_NAME]" at bounding box center [549, 678] width 114 height 44
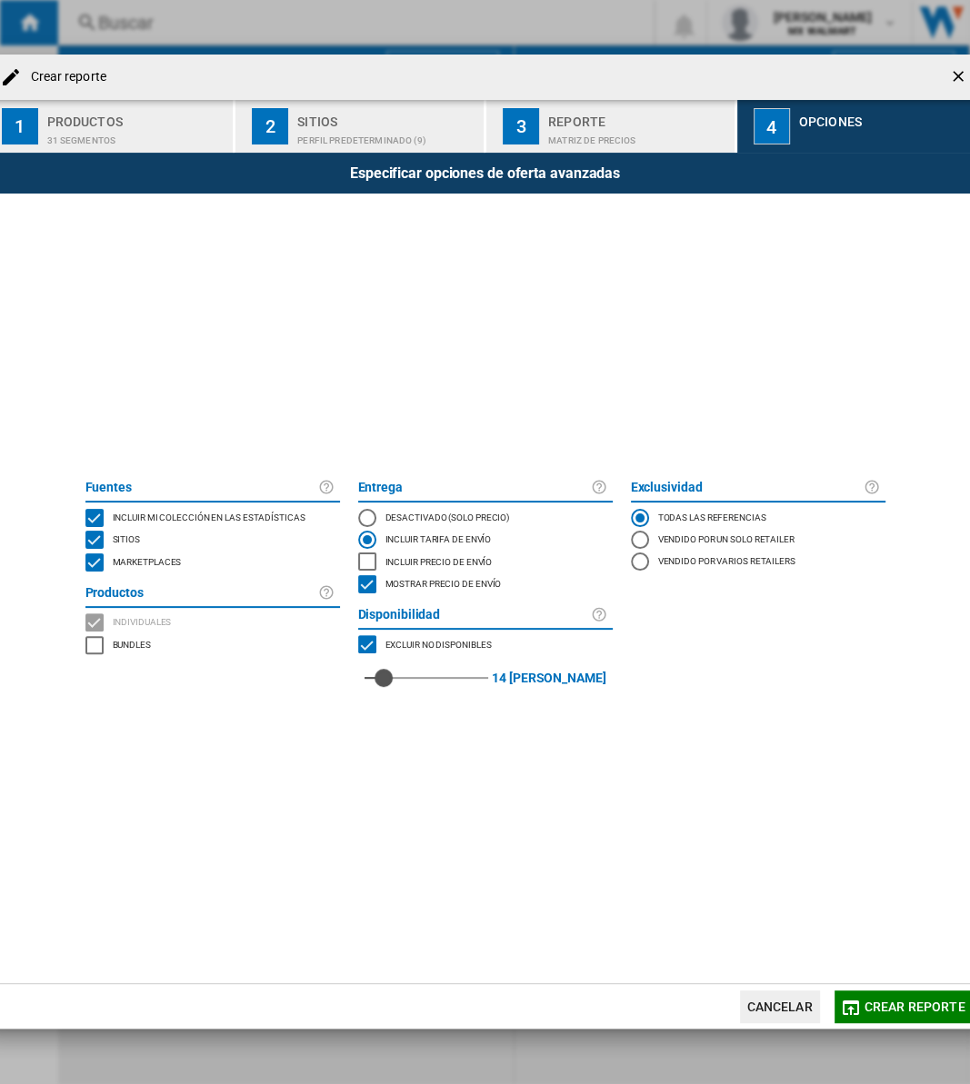
click at [394, 667] on div "14" at bounding box center [426, 678] width 125 height 44
click at [386, 667] on div "11" at bounding box center [426, 678] width 125 height 44
click at [384, 674] on div "0" at bounding box center [468, 678] width 209 height 44
click at [414, 675] on div "9" at bounding box center [429, 678] width 131 height 44
click at [424, 675] on div "28" at bounding box center [426, 678] width 125 height 44
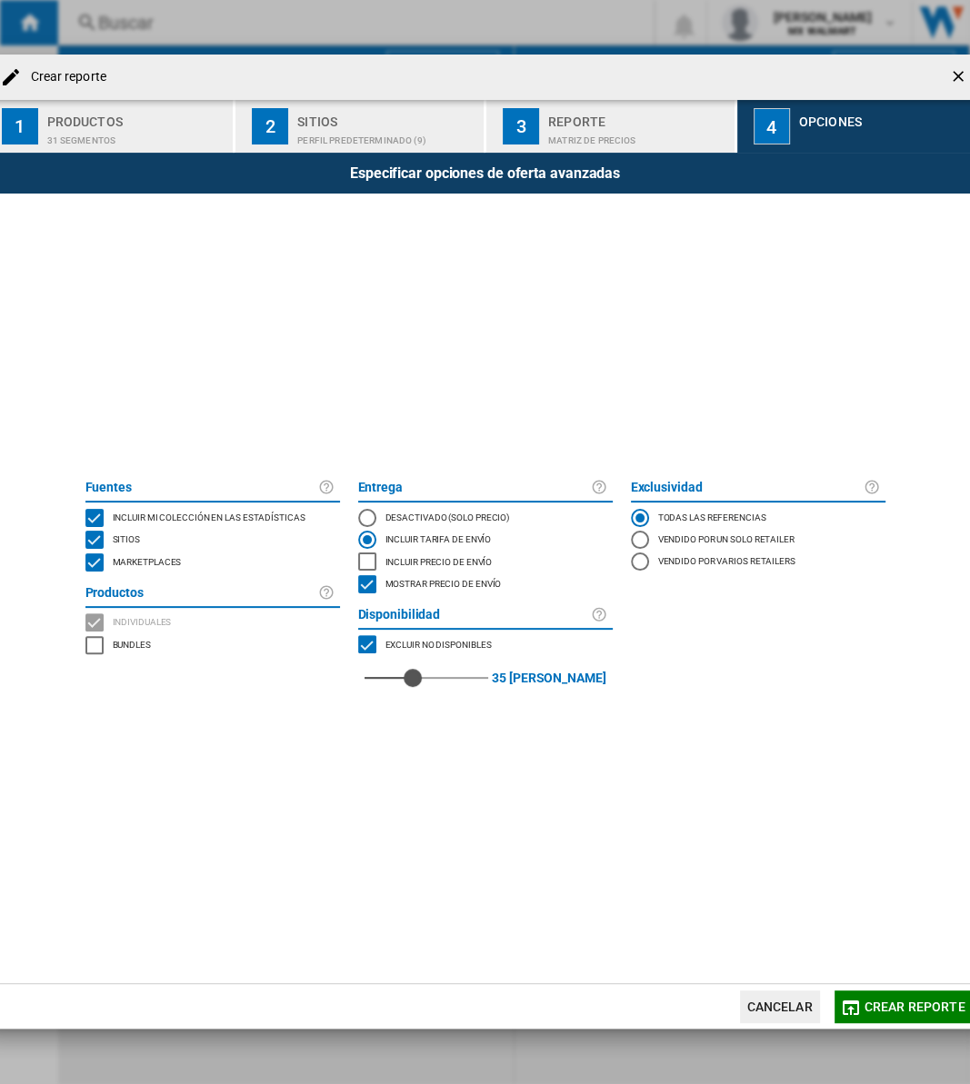
drag, startPoint x: 419, startPoint y: 675, endPoint x: 439, endPoint y: 678, distance: 20.2
click at [422, 678] on div "red" at bounding box center [413, 678] width 18 height 18
click at [723, 694] on div "Exclusividad Todas las referencias Vendido por un solo retailer Vendido por var…" at bounding box center [758, 588] width 273 height 231
click at [898, 728] on span "Crear reporte" at bounding box center [914, 1007] width 101 height 15
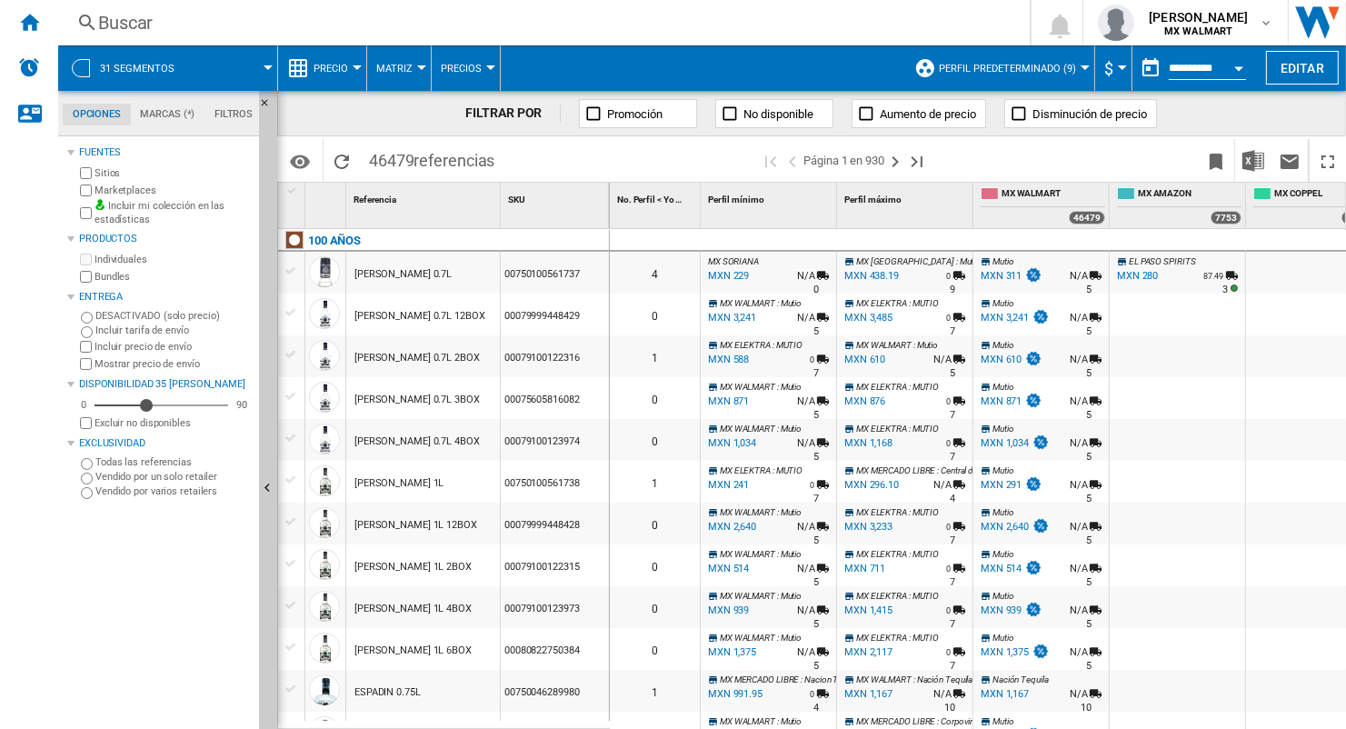
click at [55, 654] on wk-sidenav "NEW" at bounding box center [29, 364] width 58 height 729
click at [1073, 71] on span "Perfil predeterminado (9)" at bounding box center [1007, 69] width 137 height 12
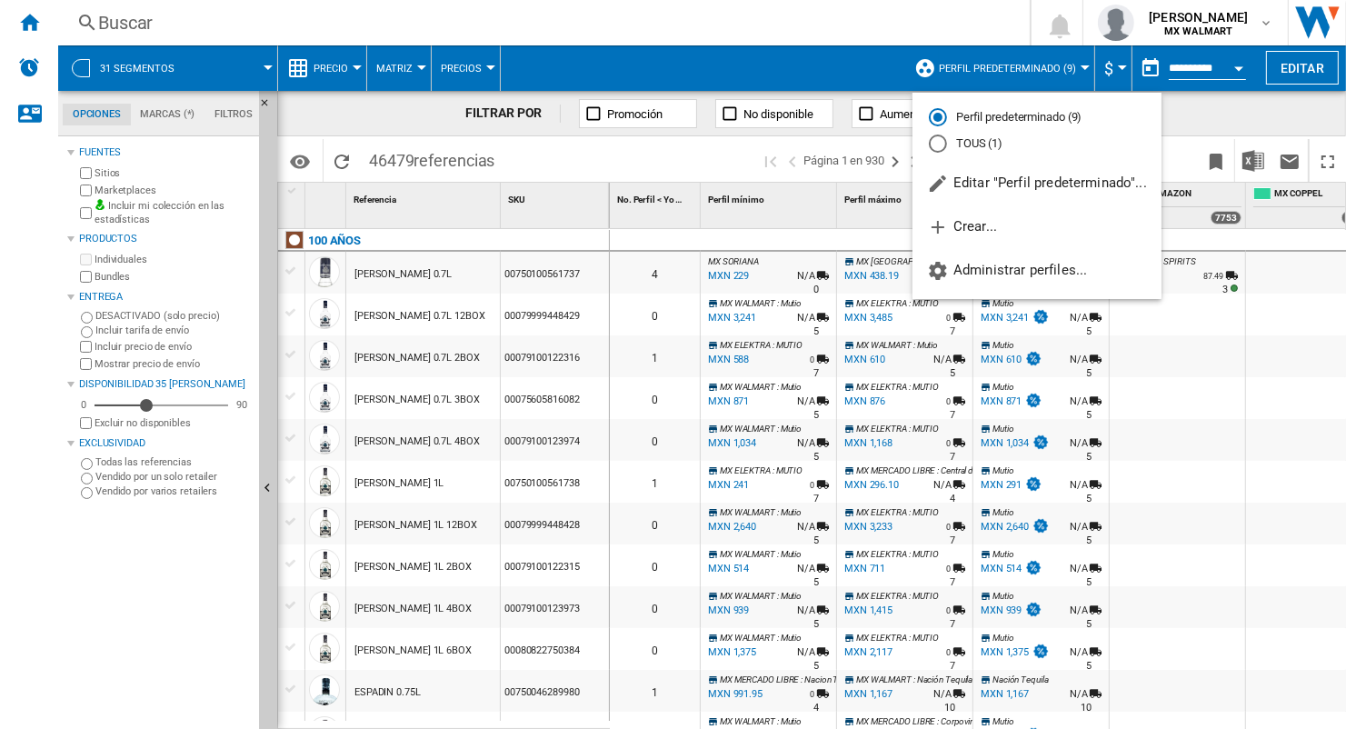
click at [1072, 71] on md-backdrop at bounding box center [673, 364] width 1346 height 729
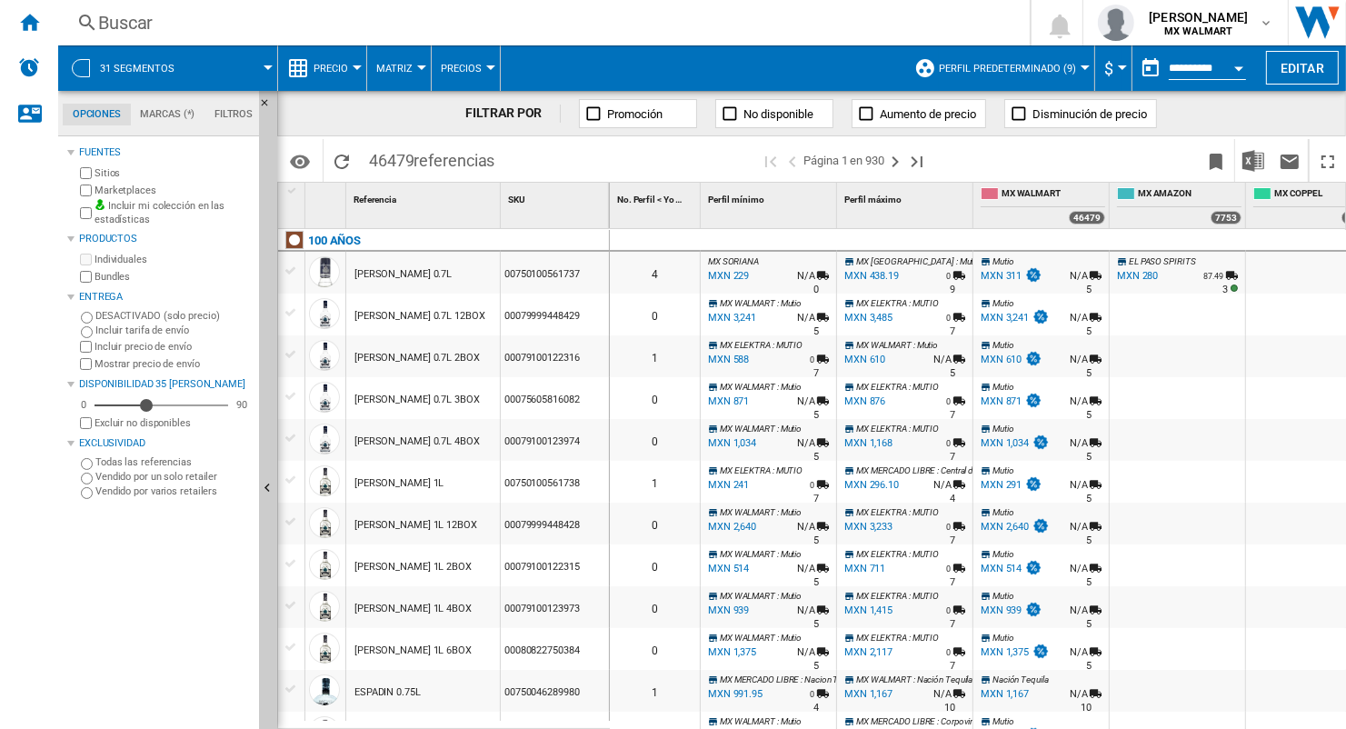
click at [1104, 74] on span "$" at bounding box center [1108, 68] width 9 height 19
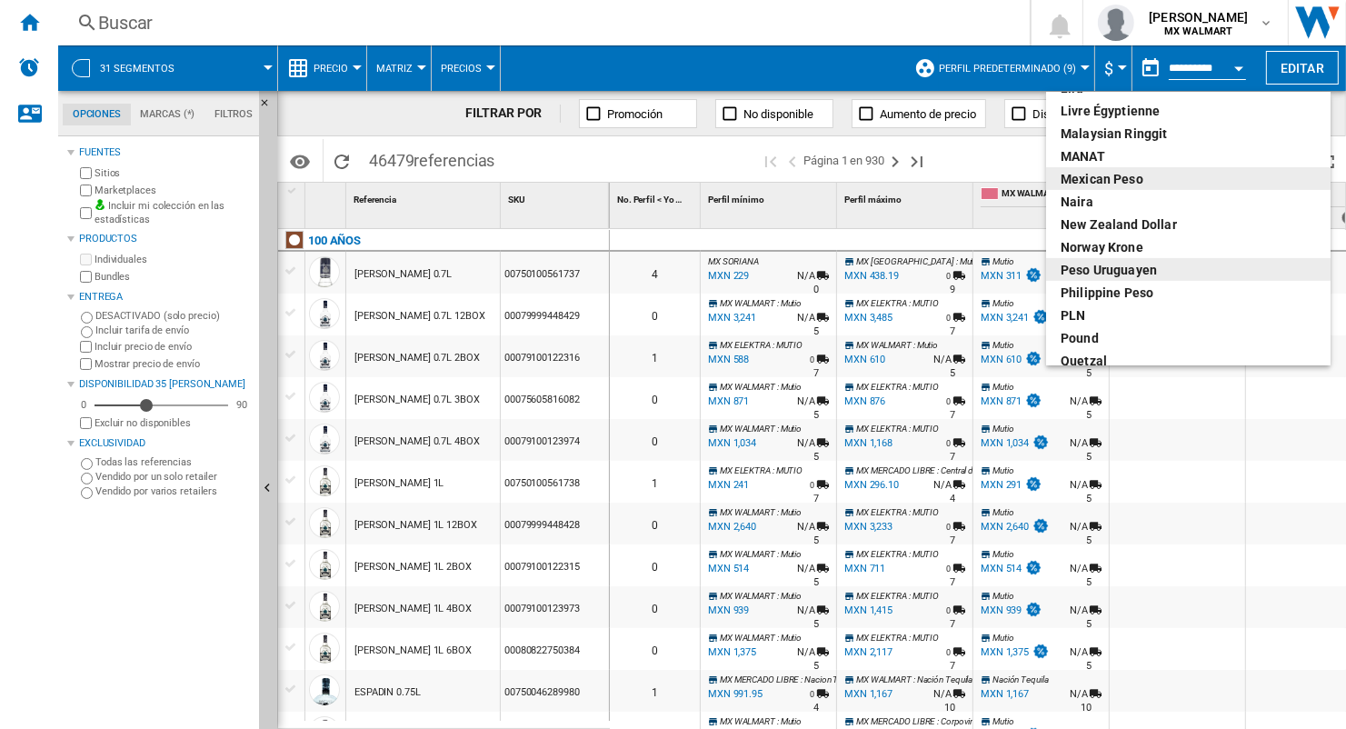
scroll to position [545, 0]
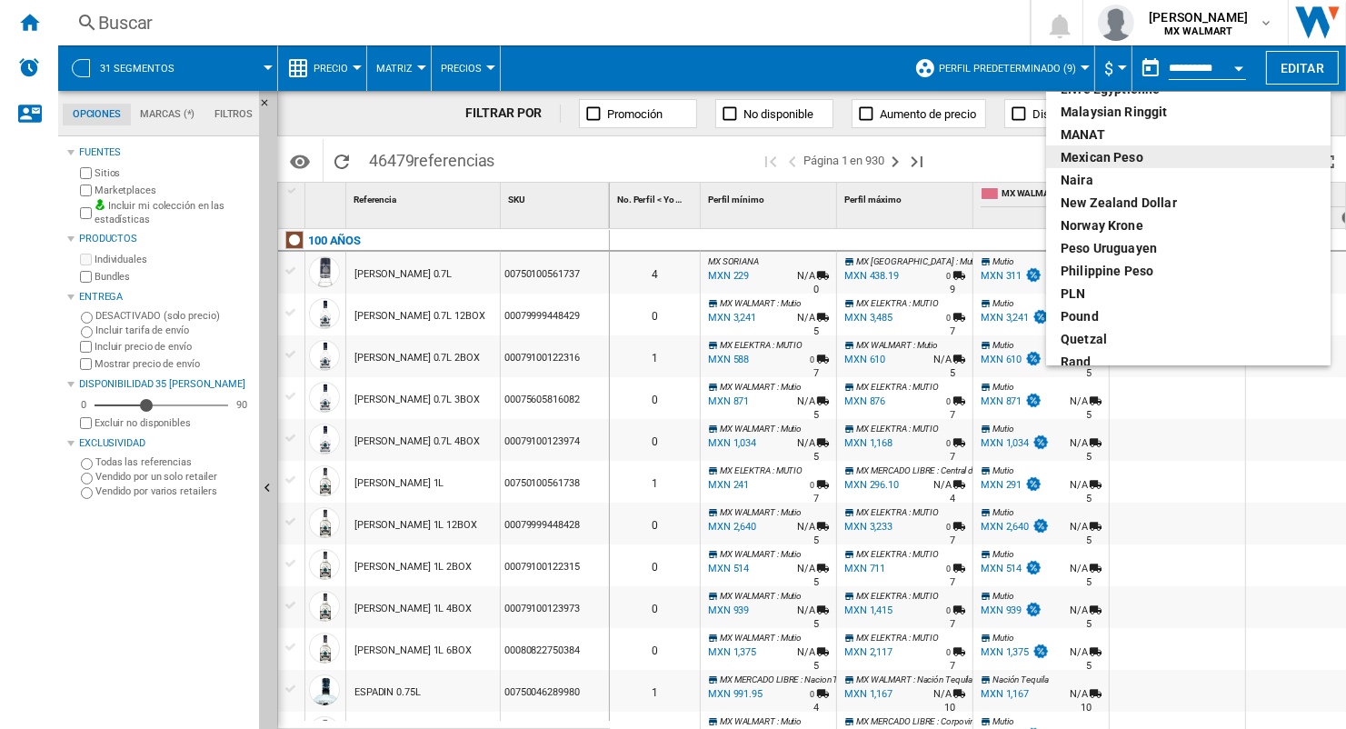
click at [1104, 152] on div "Mexican peso" at bounding box center [1188, 157] width 255 height 18
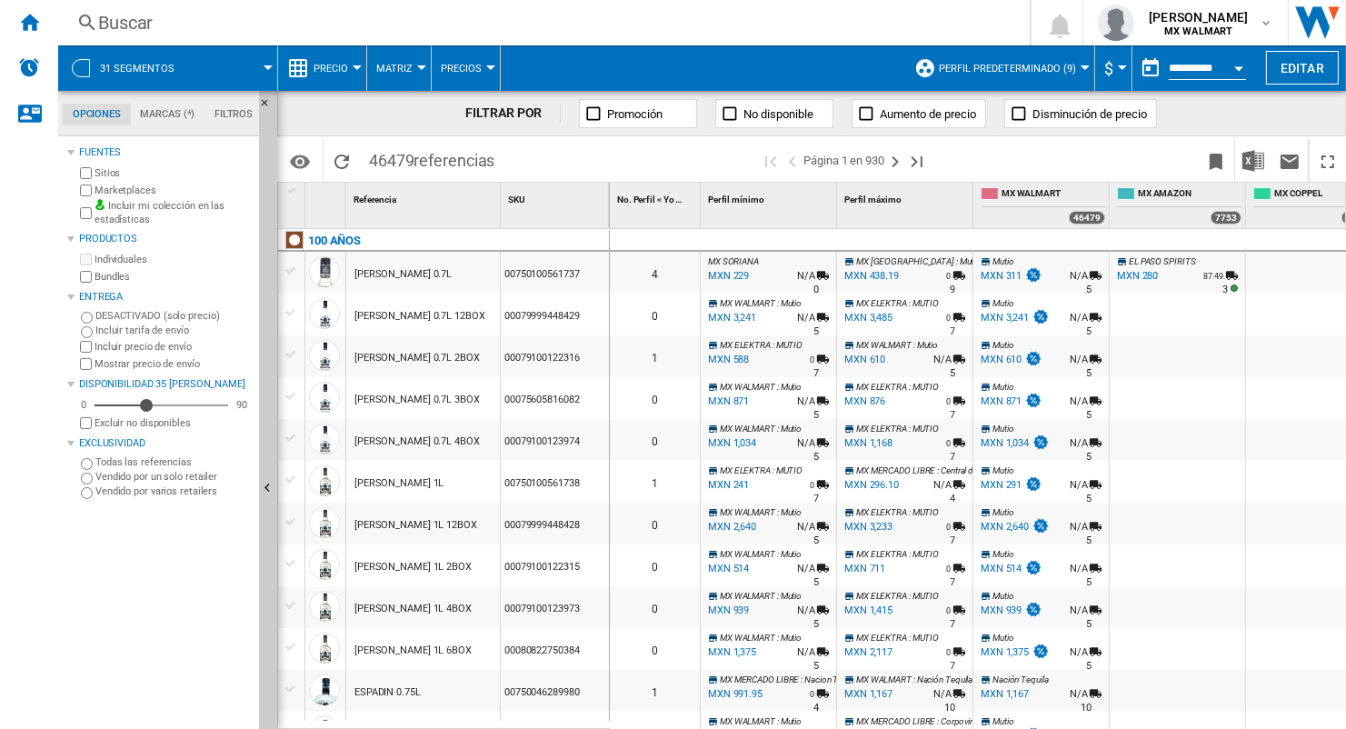
click at [1218, 102] on div "FILTRAR POR Promoción No disponible Aumento de precio Disminución de precio" at bounding box center [811, 113] width 1069 height 45
click at [1243, 157] on img "Descargar en Excel" at bounding box center [1254, 161] width 22 height 22
click at [1251, 159] on img "Descargar en Excel" at bounding box center [1254, 161] width 22 height 22
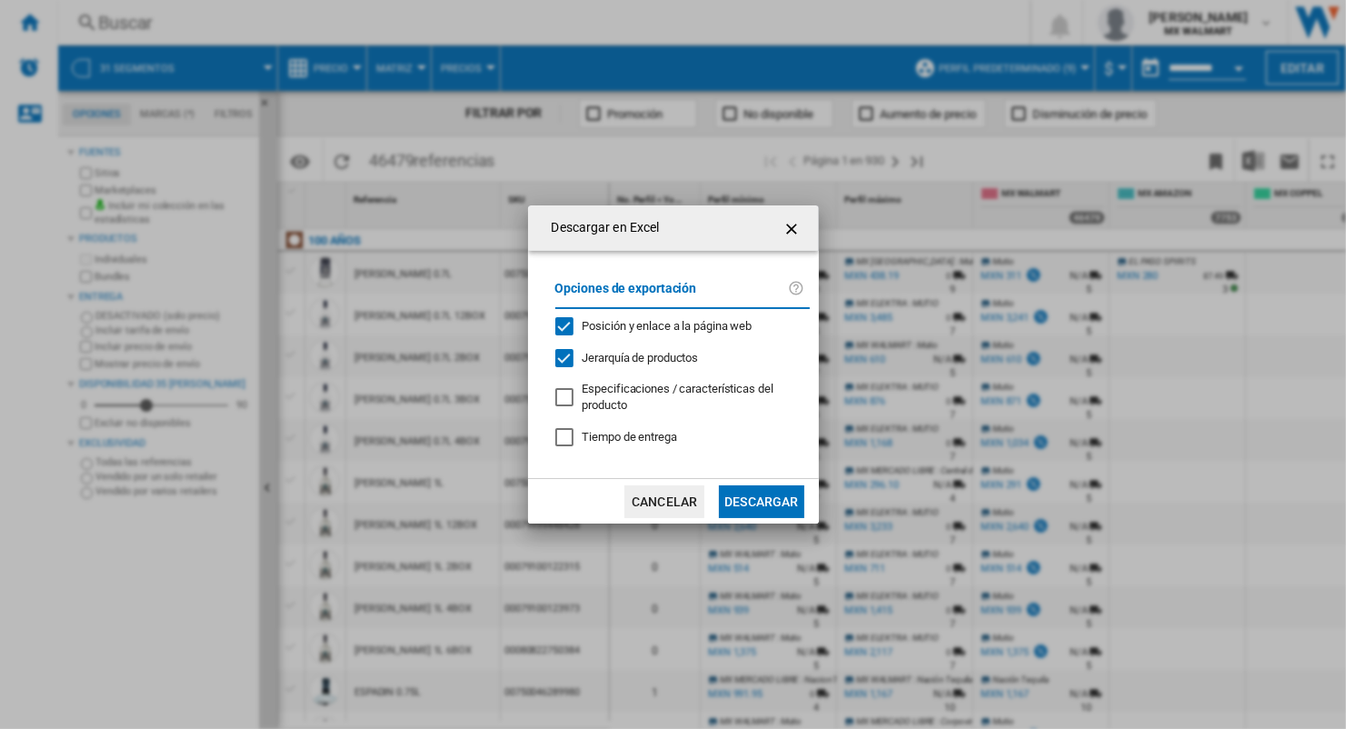
click at [765, 501] on button "Descargar" at bounding box center [761, 501] width 85 height 33
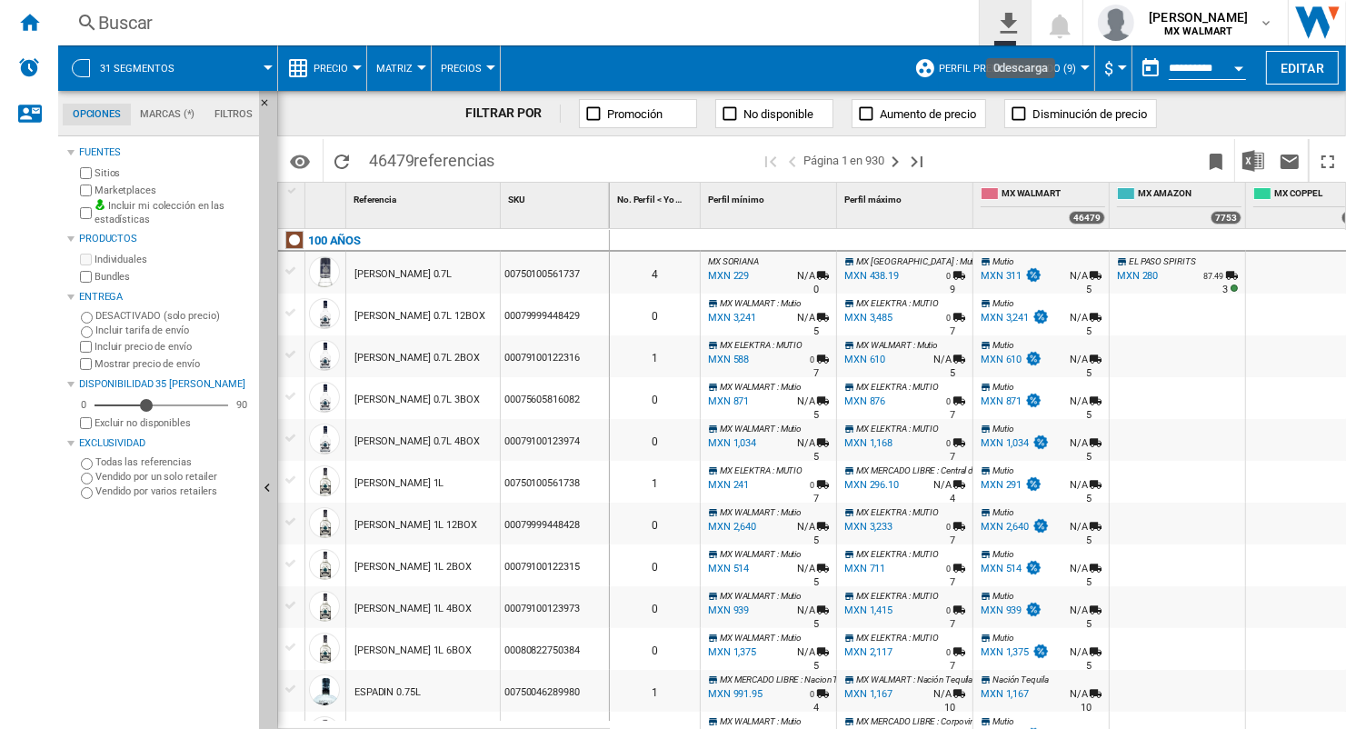
click at [1016, 15] on ng-md-icon "0\a descarga" at bounding box center [1005, 20] width 22 height 23
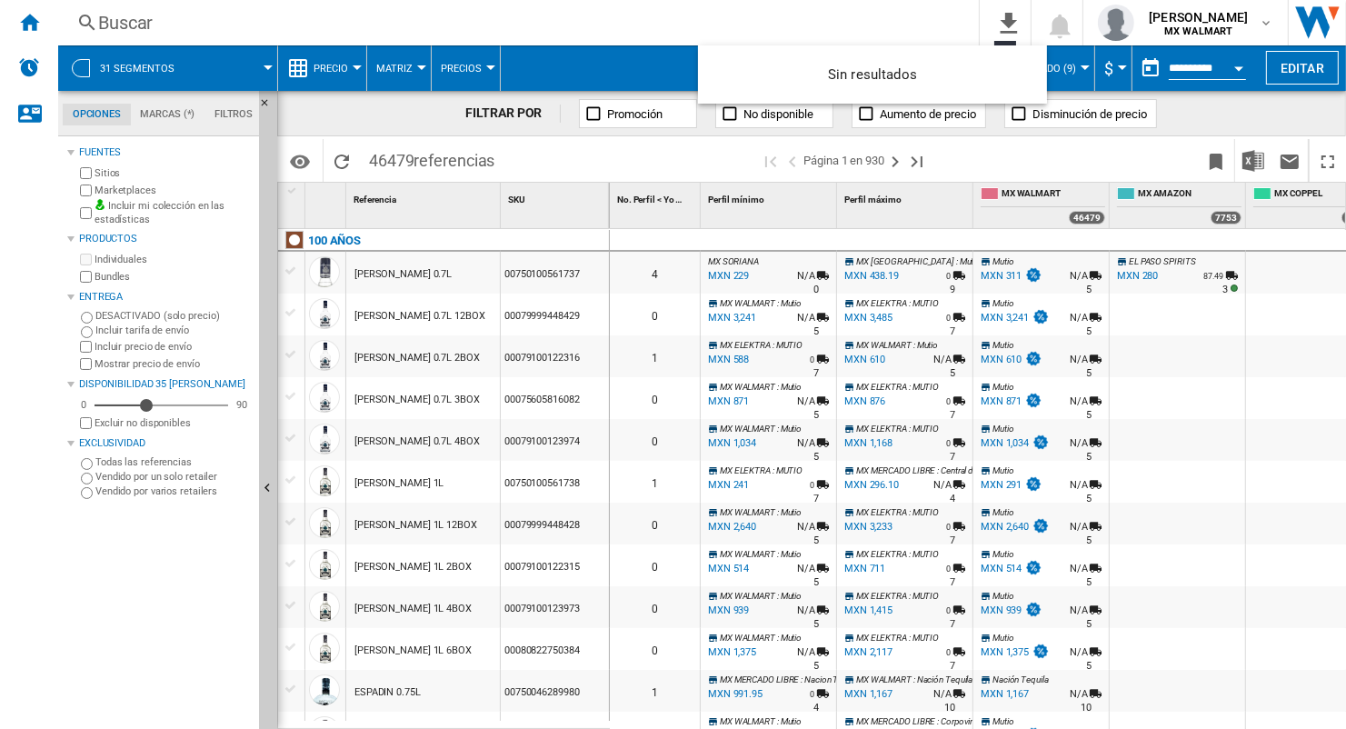
click at [459, 27] on md-backdrop at bounding box center [673, 364] width 1346 height 729
